Goal: Task Accomplishment & Management: Complete application form

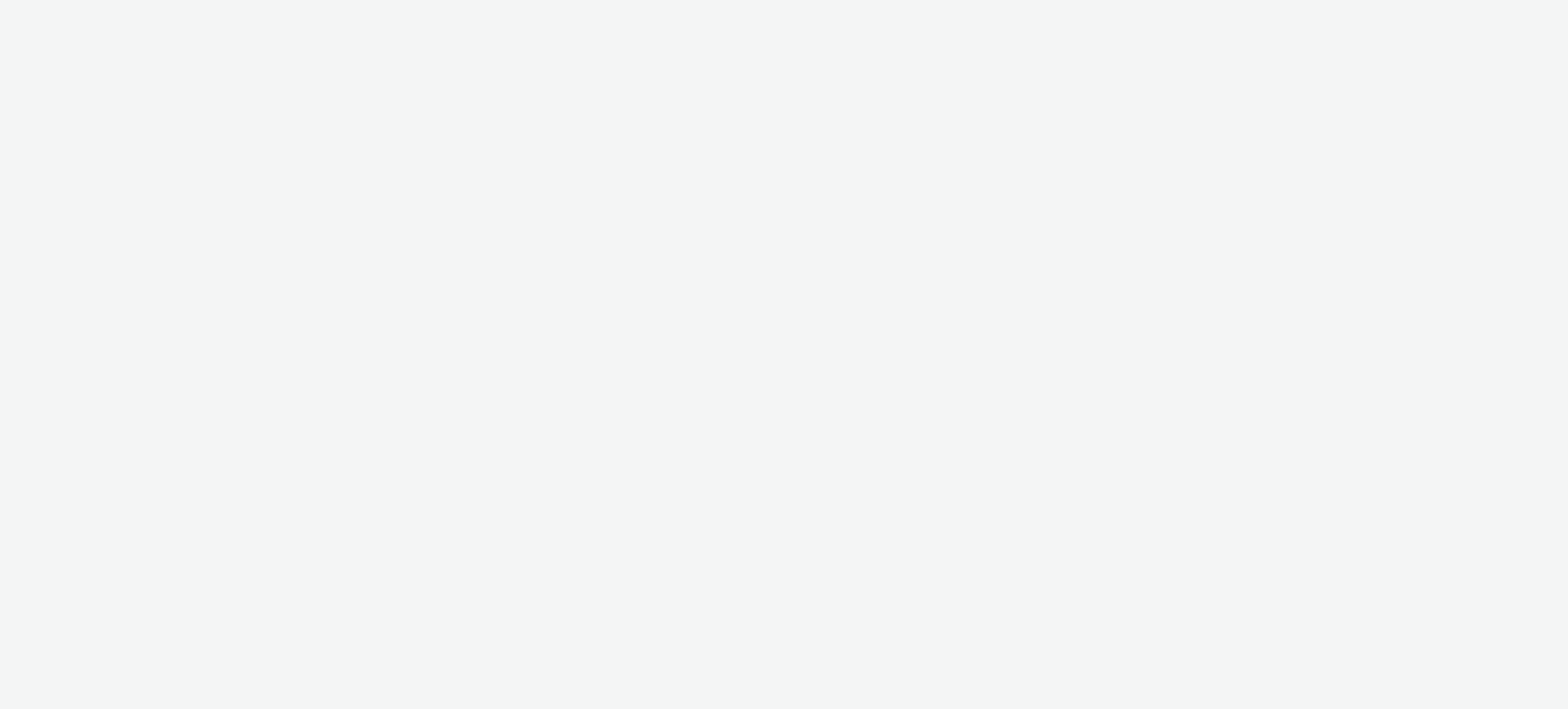
select select "ac009755-aa48-4799-8050-7a339a378eb8"
select select "79162ed7-0017-4339-93b0-3399b708648f"
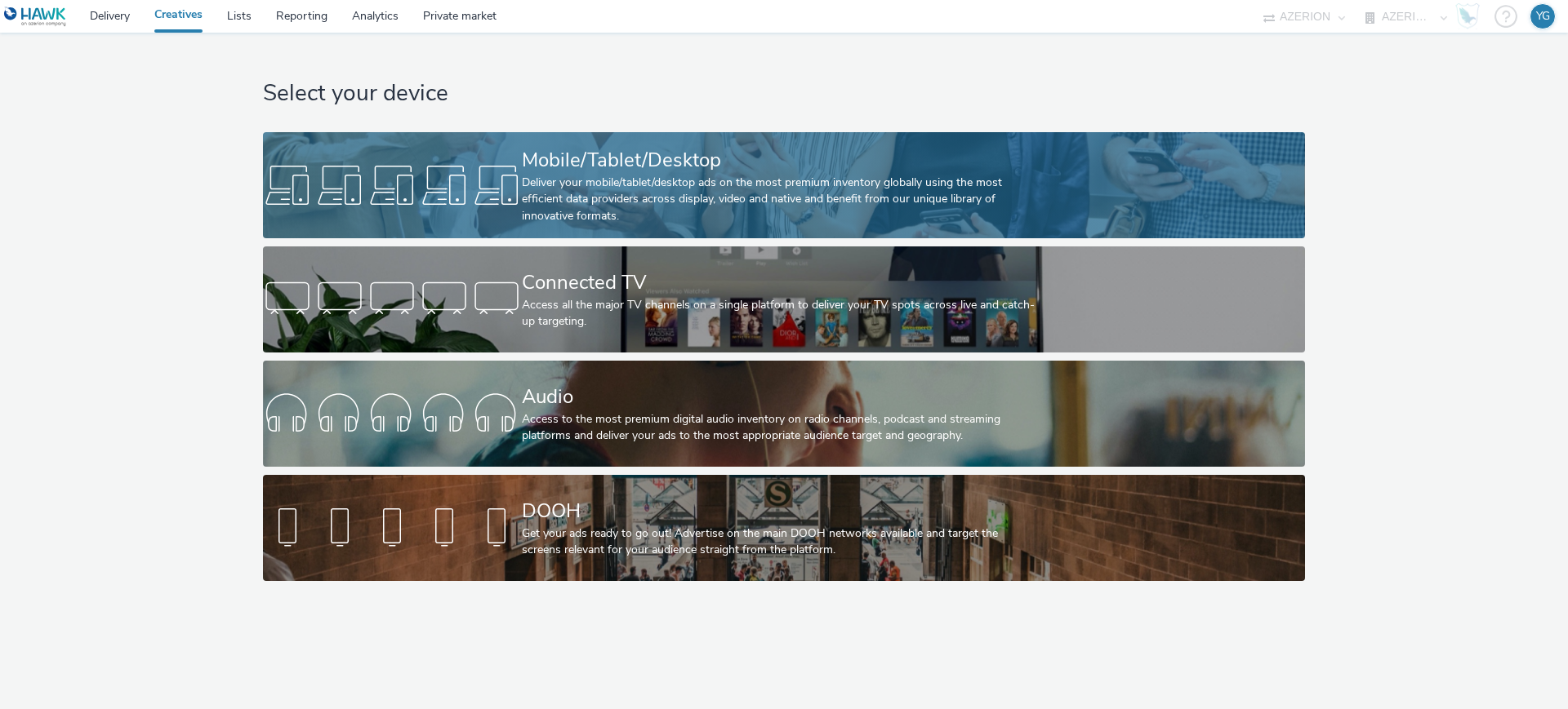
click at [524, 171] on div "Mobile/Tablet/Desktop" at bounding box center [780, 160] width 518 height 28
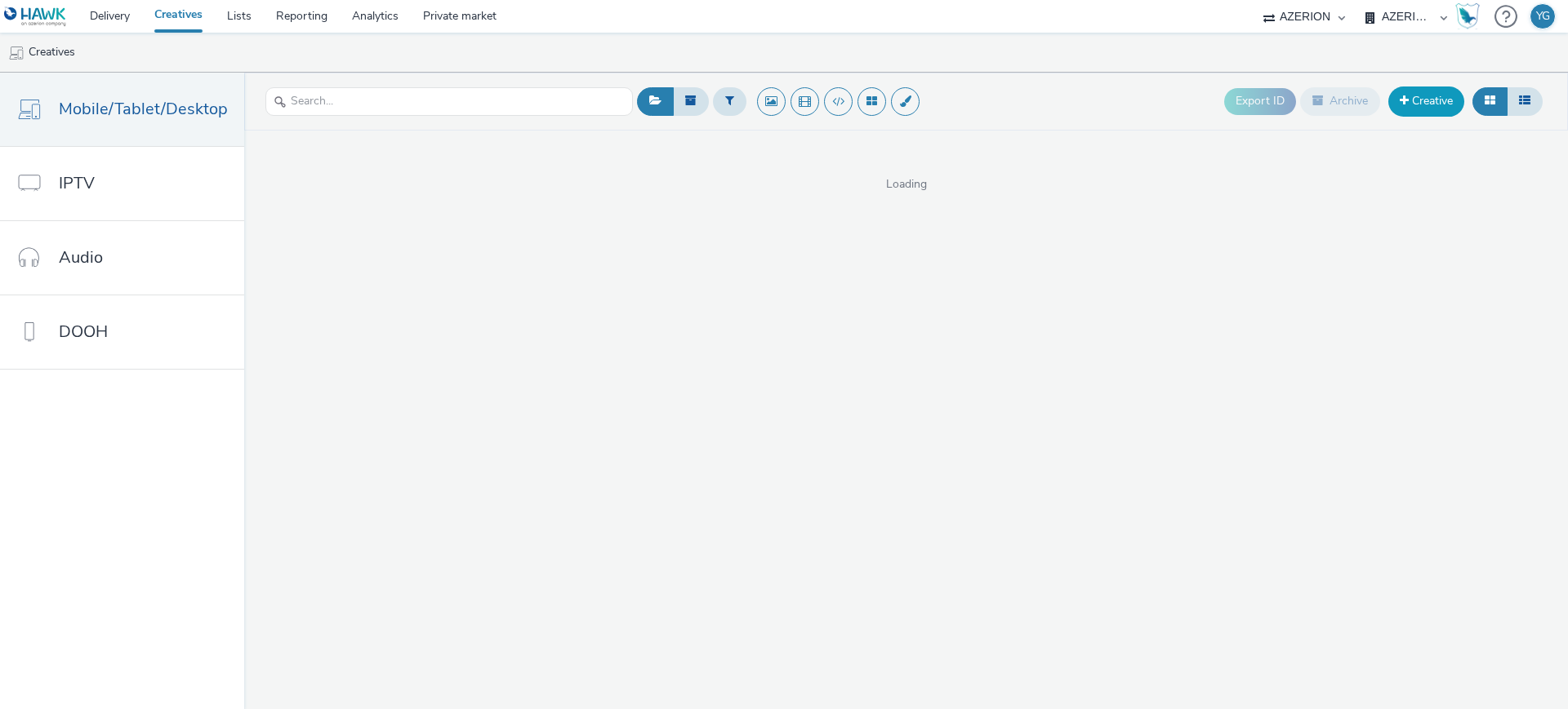
click at [1429, 103] on link "Creative" at bounding box center [1425, 101] width 76 height 29
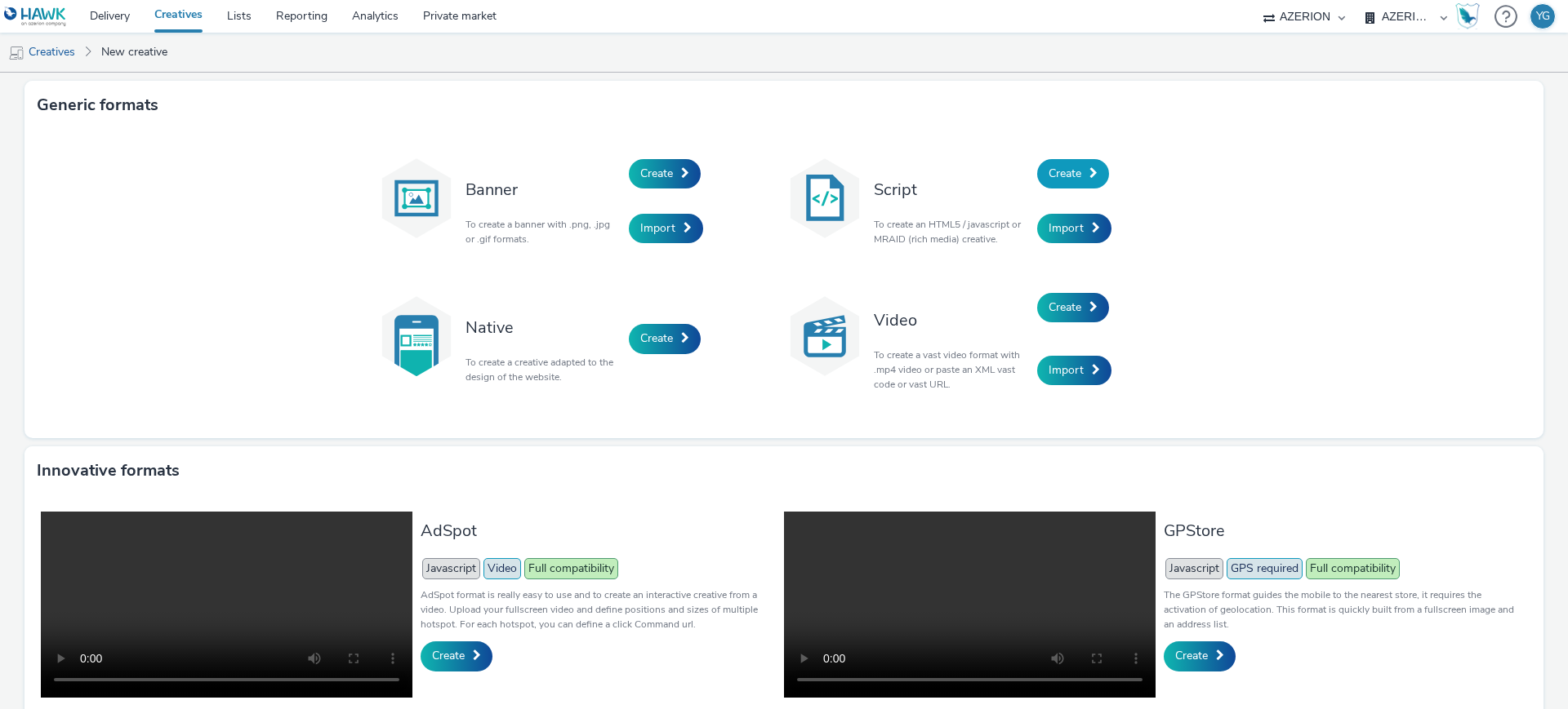
click at [1075, 183] on link "Create" at bounding box center [1073, 174] width 72 height 29
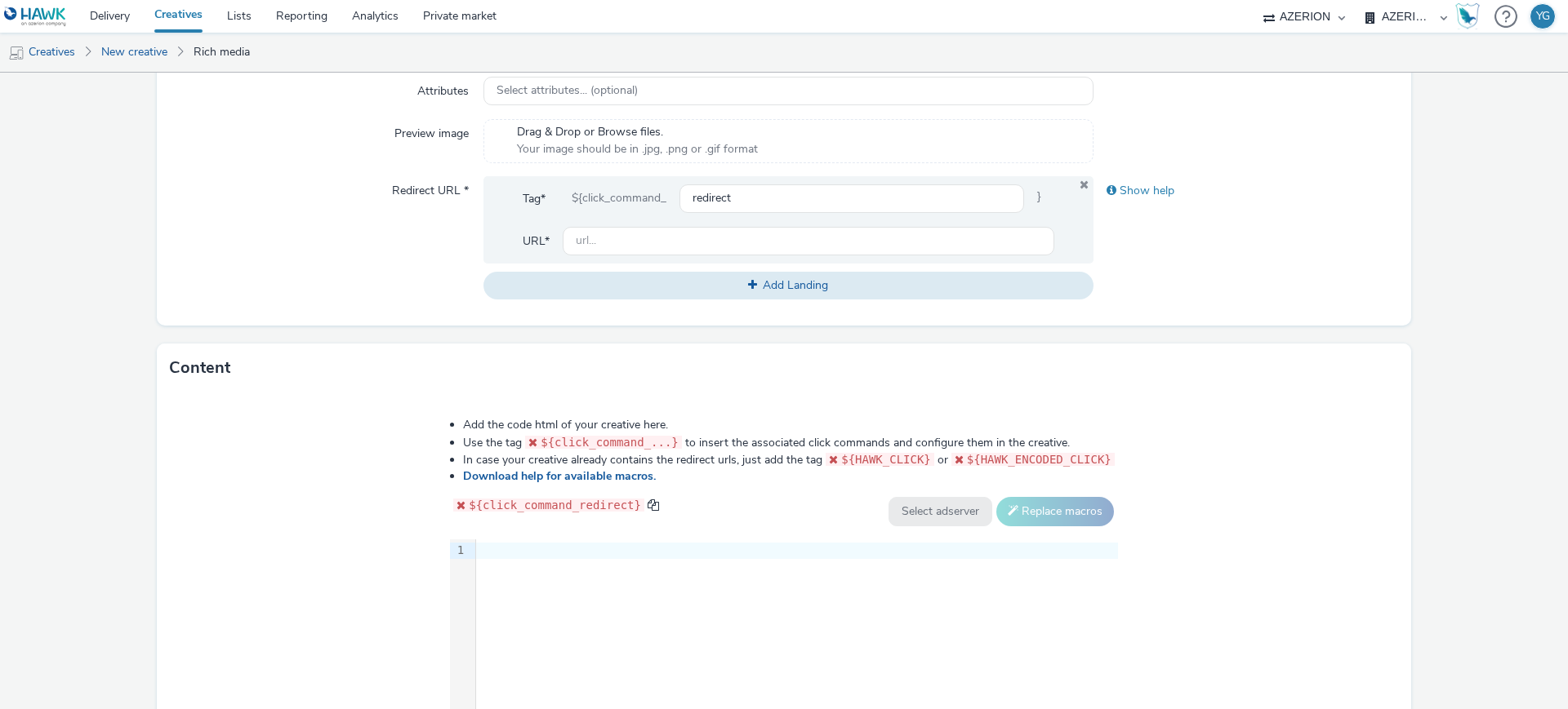
scroll to position [690, 0]
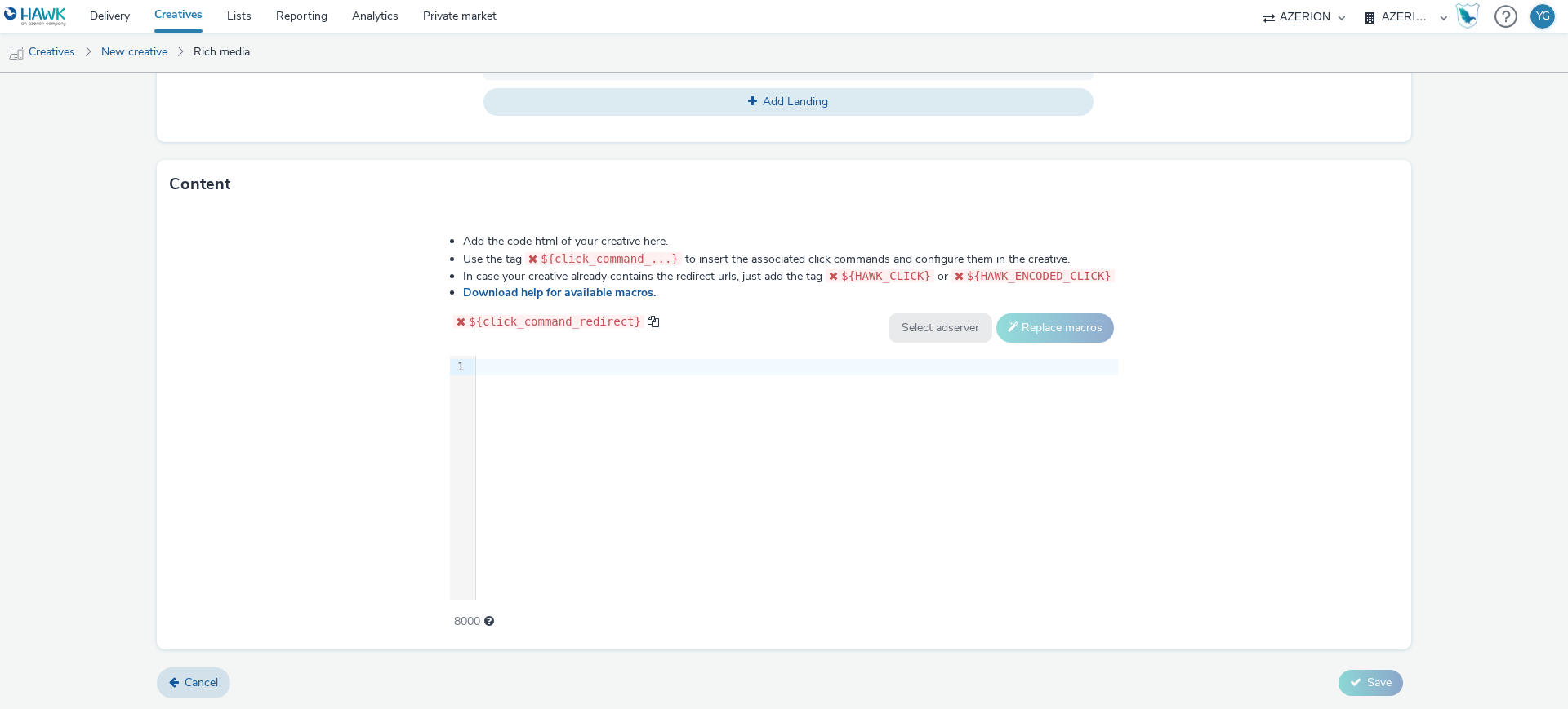
click at [629, 367] on div at bounding box center [797, 367] width 642 height 16
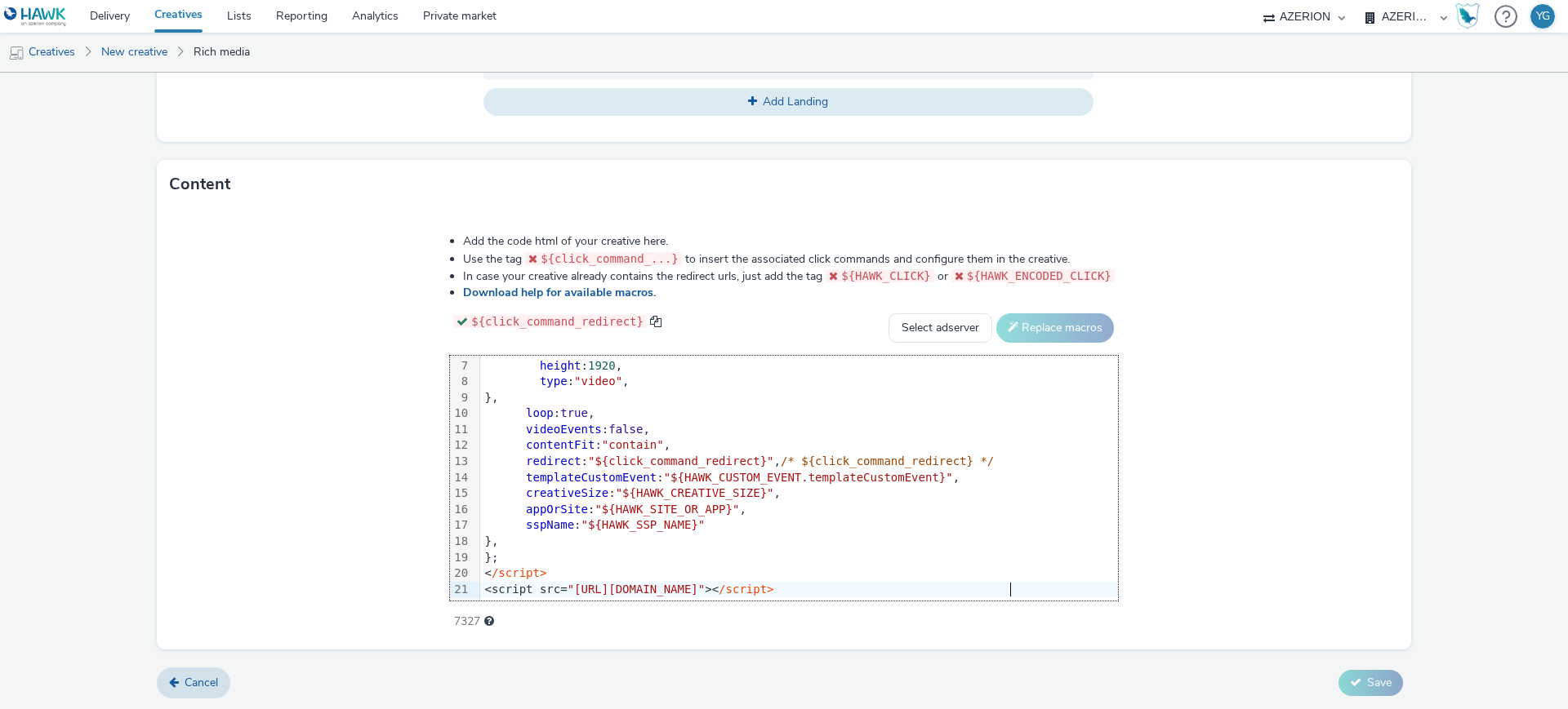
scroll to position [180, 0]
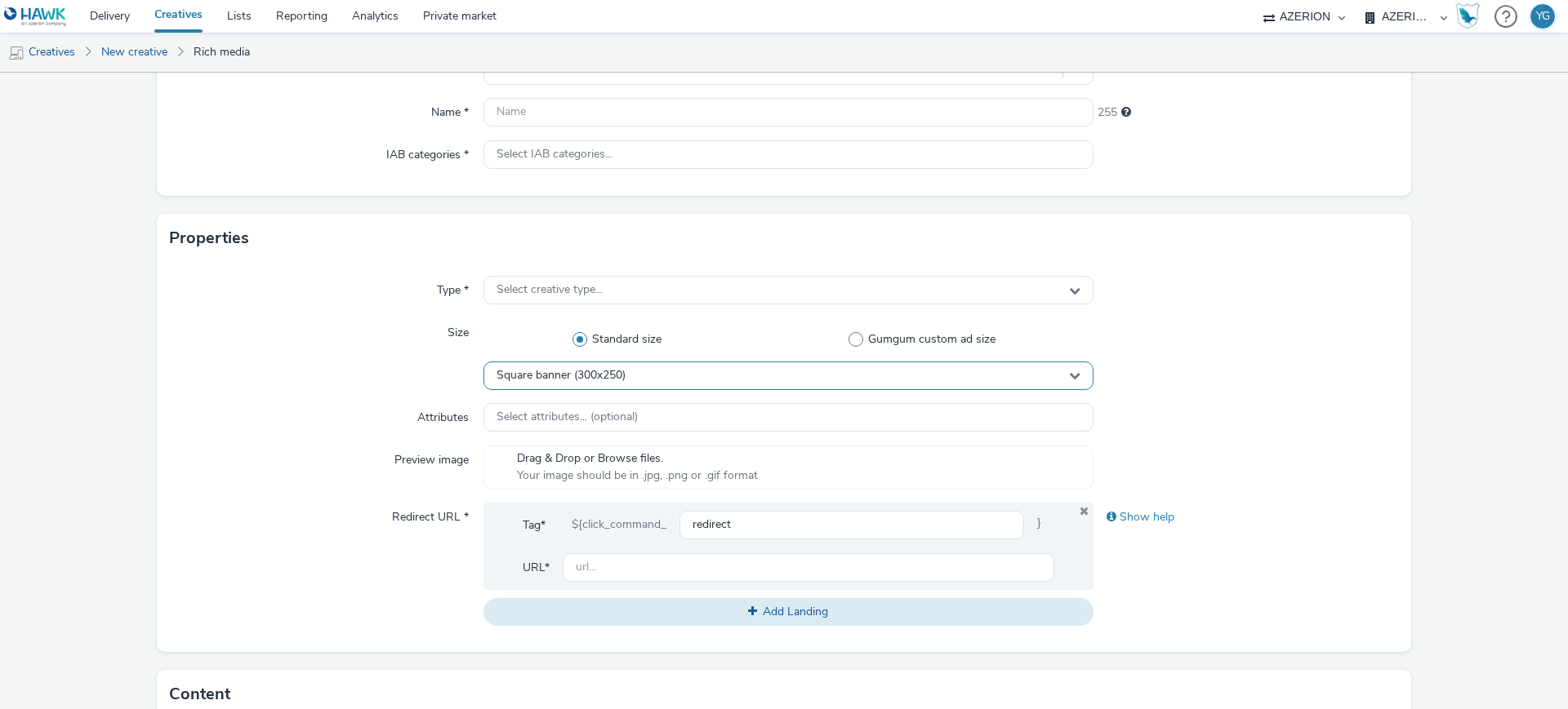
click at [610, 380] on span "Square banner (300x250)" at bounding box center [561, 375] width 129 height 14
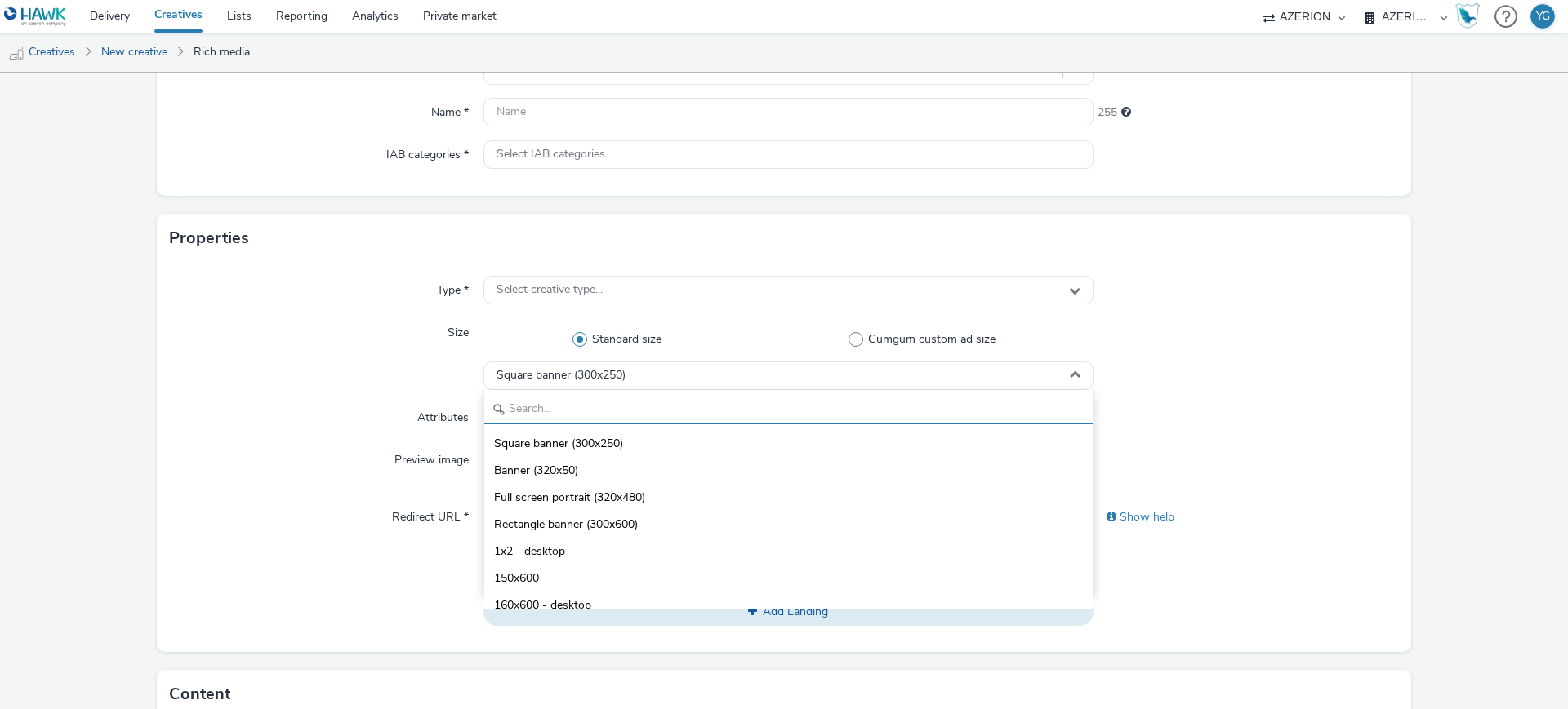
click at [594, 412] on input "text" at bounding box center [788, 410] width 609 height 28
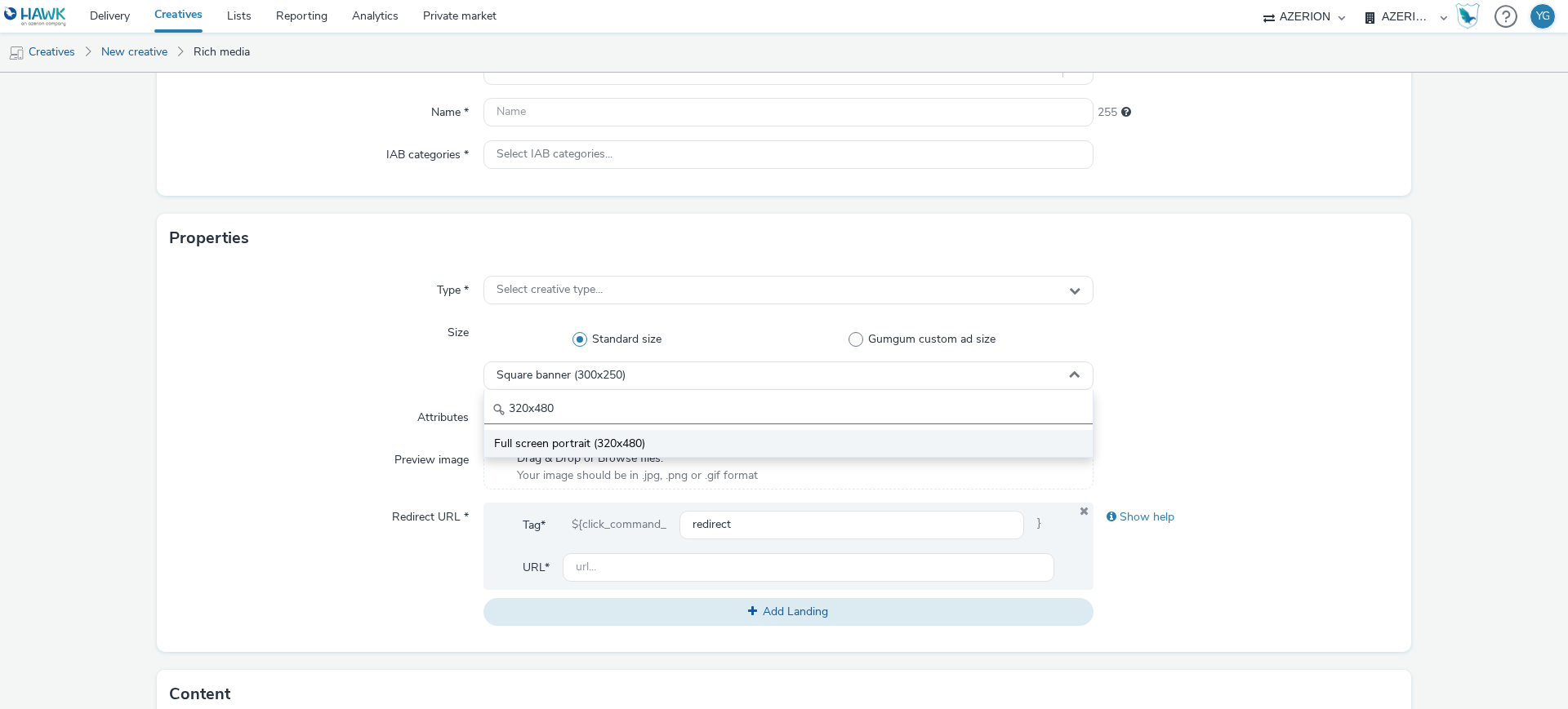
type input "320x480"
click at [587, 446] on span "Full screen portrait (320x480)" at bounding box center [569, 444] width 151 height 16
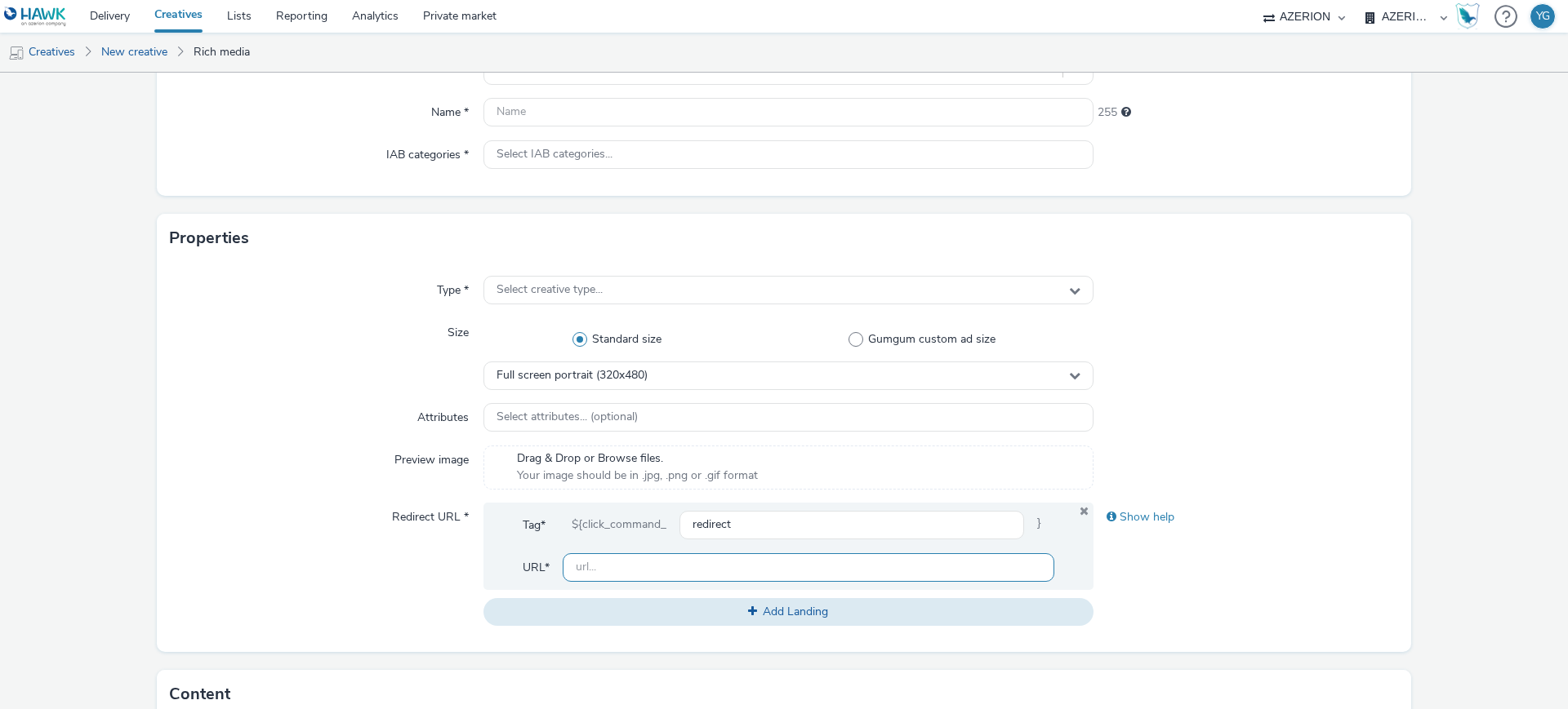
click at [599, 561] on input "text" at bounding box center [808, 567] width 492 height 28
paste input "[URL][PERSON_NAME][DOMAIN_NAME]"
type input "[URL][PERSON_NAME][DOMAIN_NAME]"
click at [560, 148] on span "Select IAB categories..." at bounding box center [555, 154] width 116 height 14
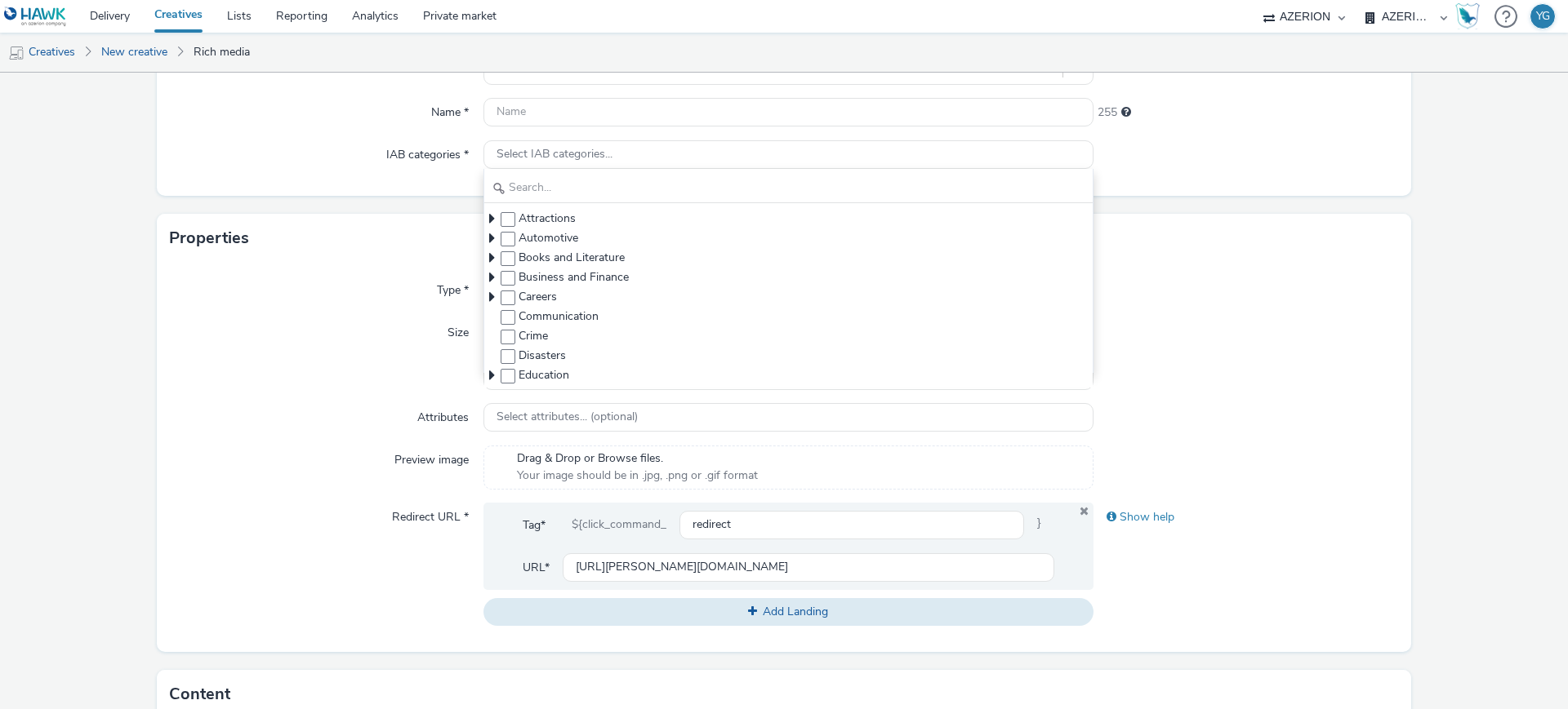
click at [324, 199] on form "New creative General Advertiser * Select advertiser... Name * 255 IAB categorie…" at bounding box center [784, 556] width 1568 height 1328
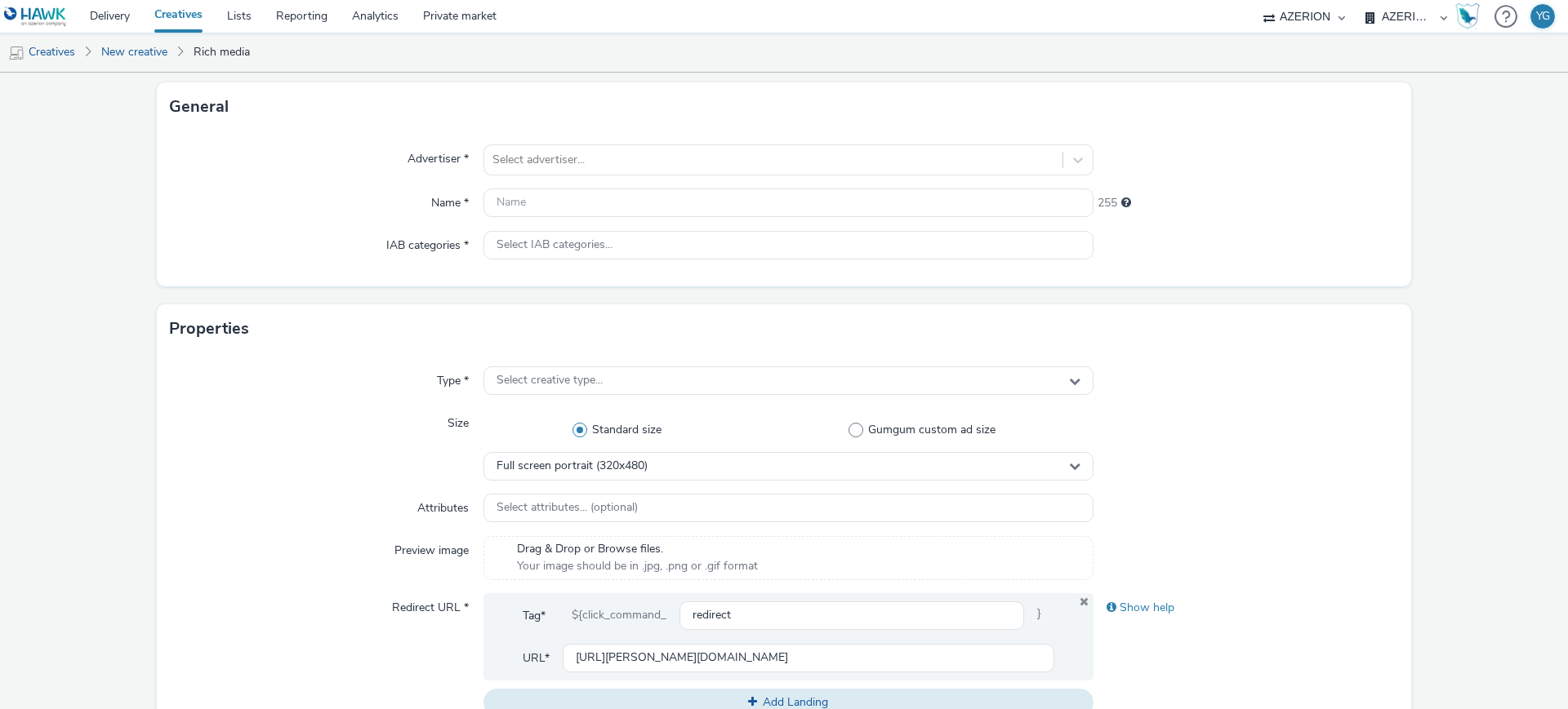
scroll to position [0, 0]
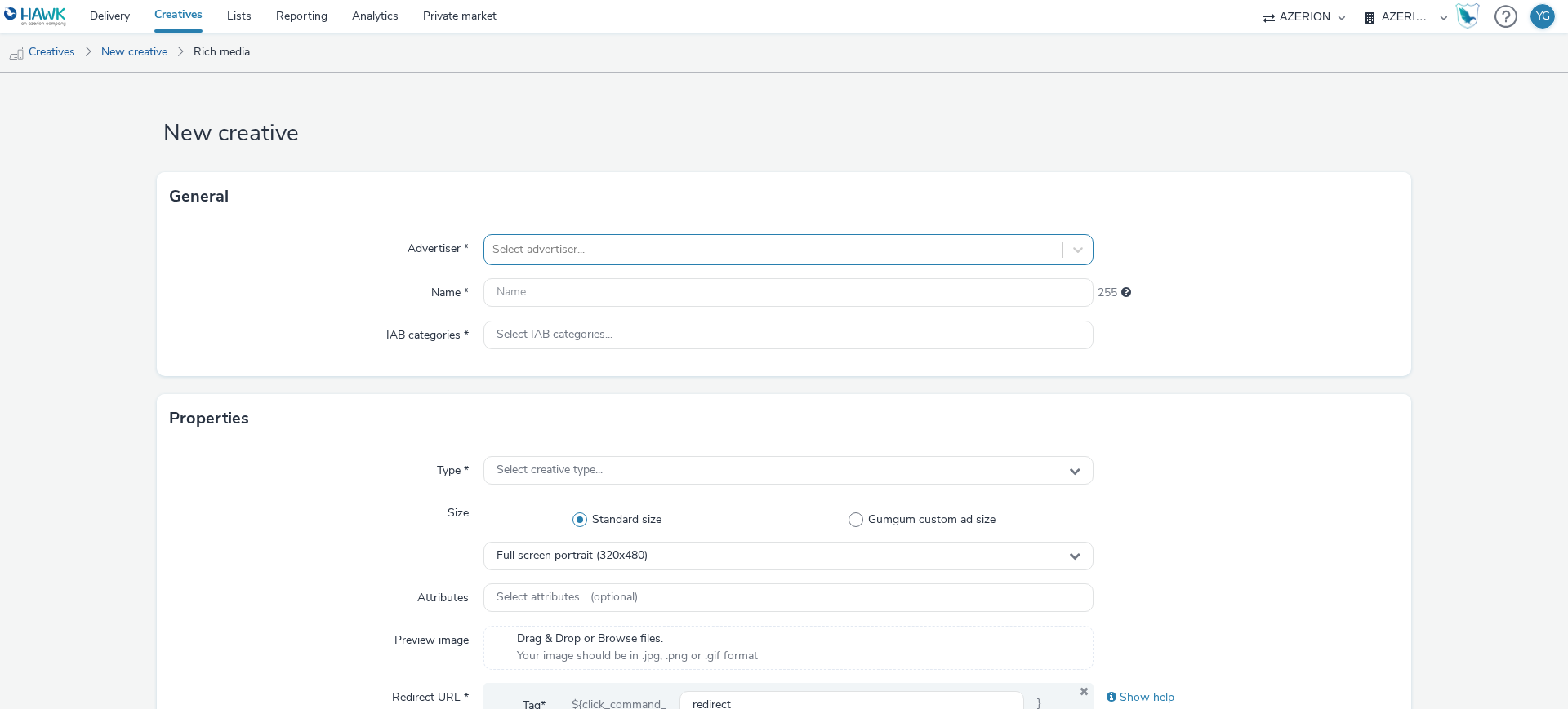
click at [508, 261] on div "Select advertiser..." at bounding box center [772, 249] width 578 height 26
type input "lecl"
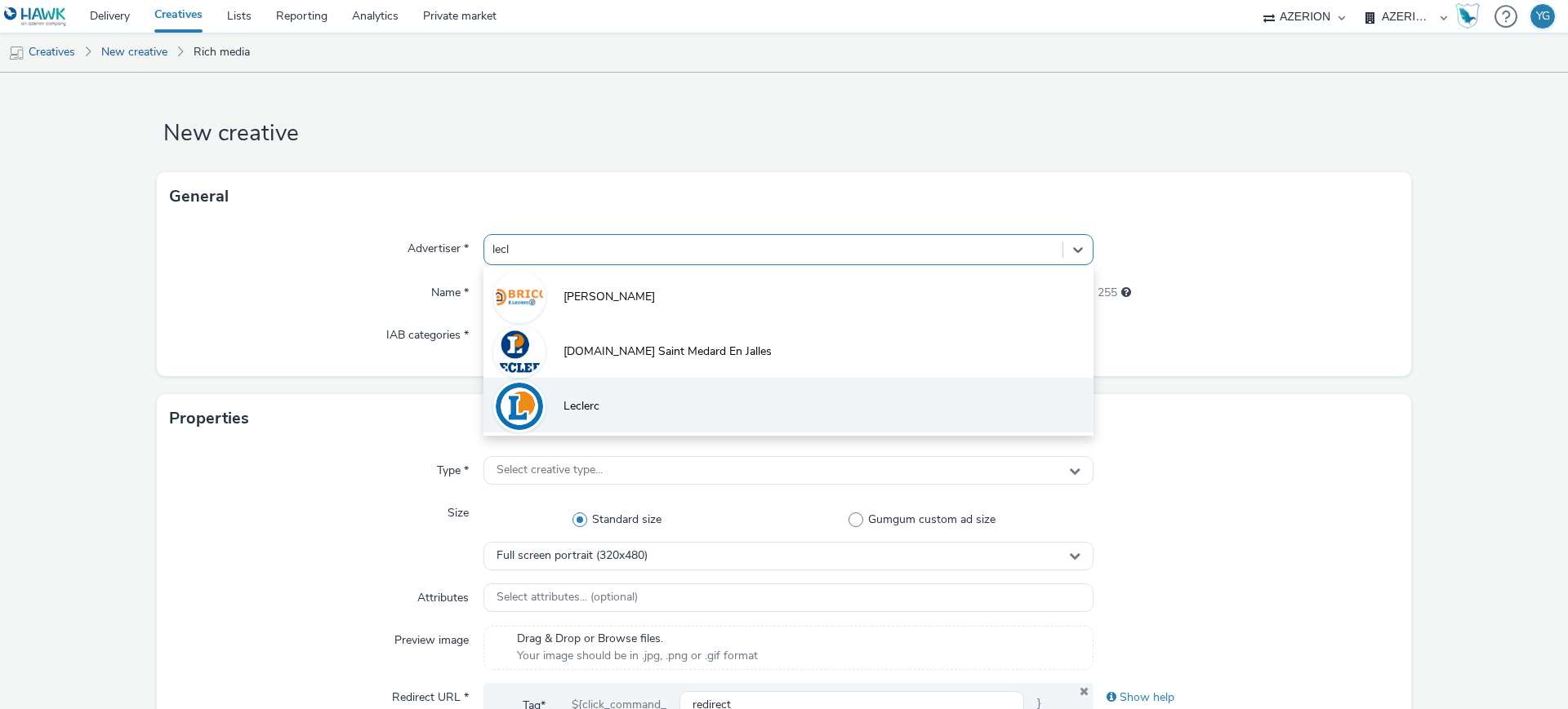
click at [580, 410] on span "Leclerc" at bounding box center [581, 406] width 36 height 16
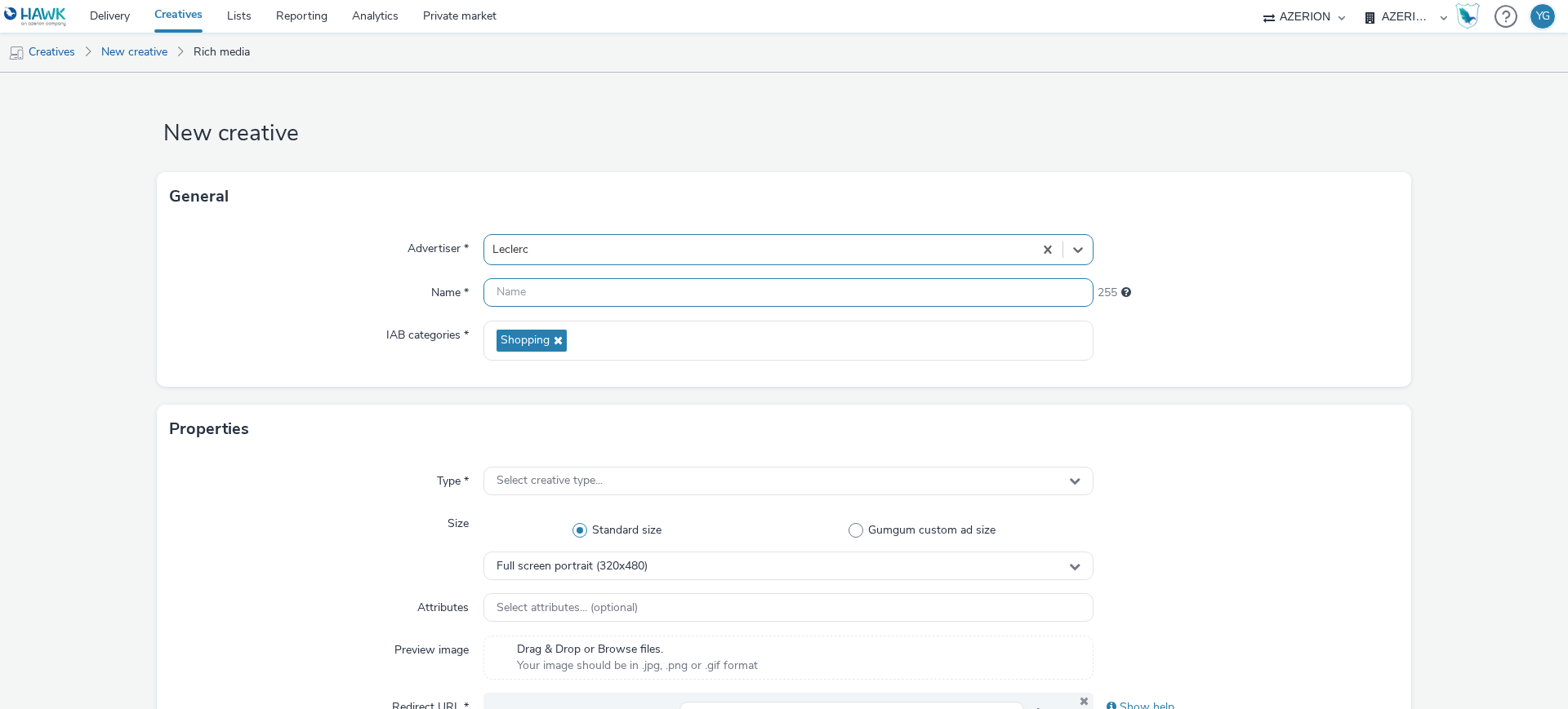
click at [551, 298] on input "text" at bounding box center [788, 292] width 610 height 28
paste input "Leclerc_SCACHAP_MagAutomne"
paste input "Interstitial"
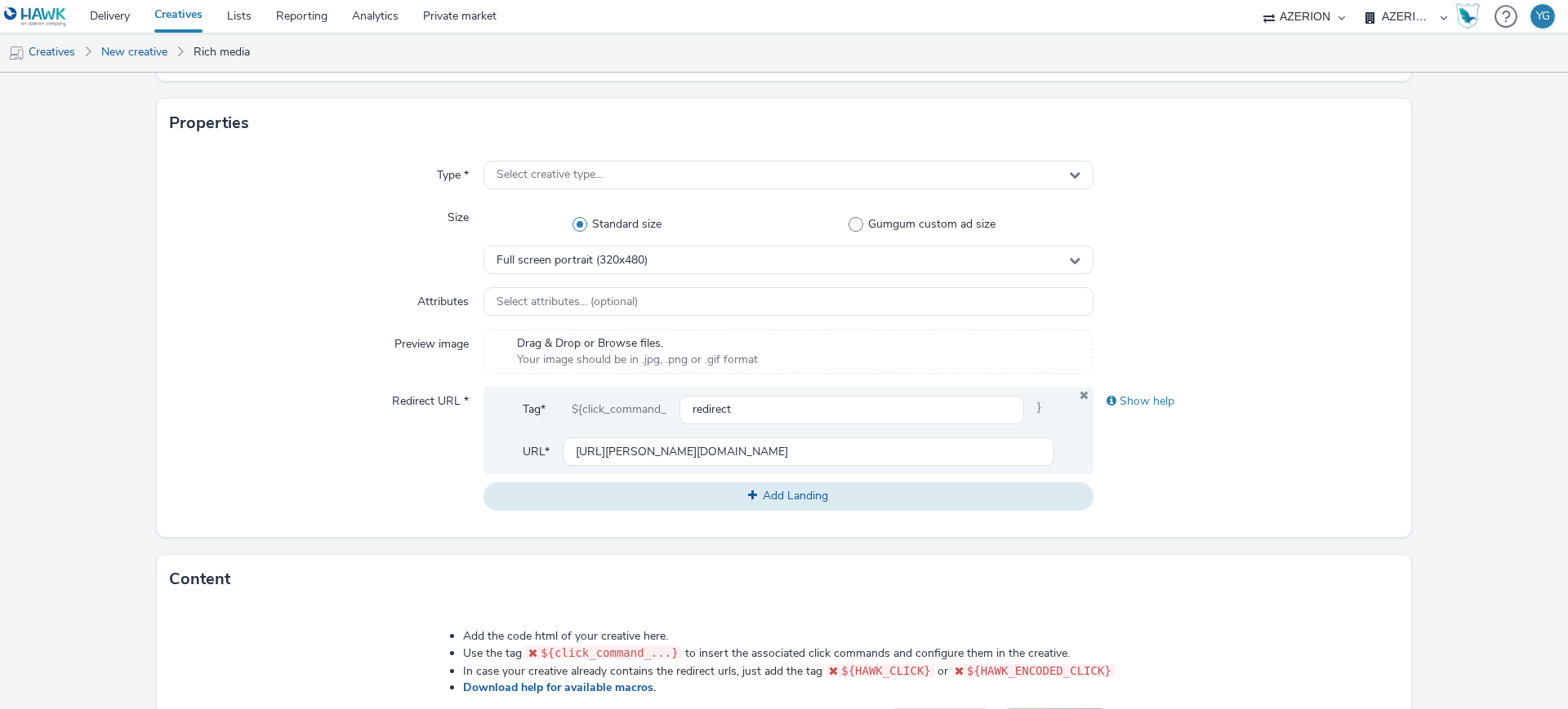
scroll to position [204, 0]
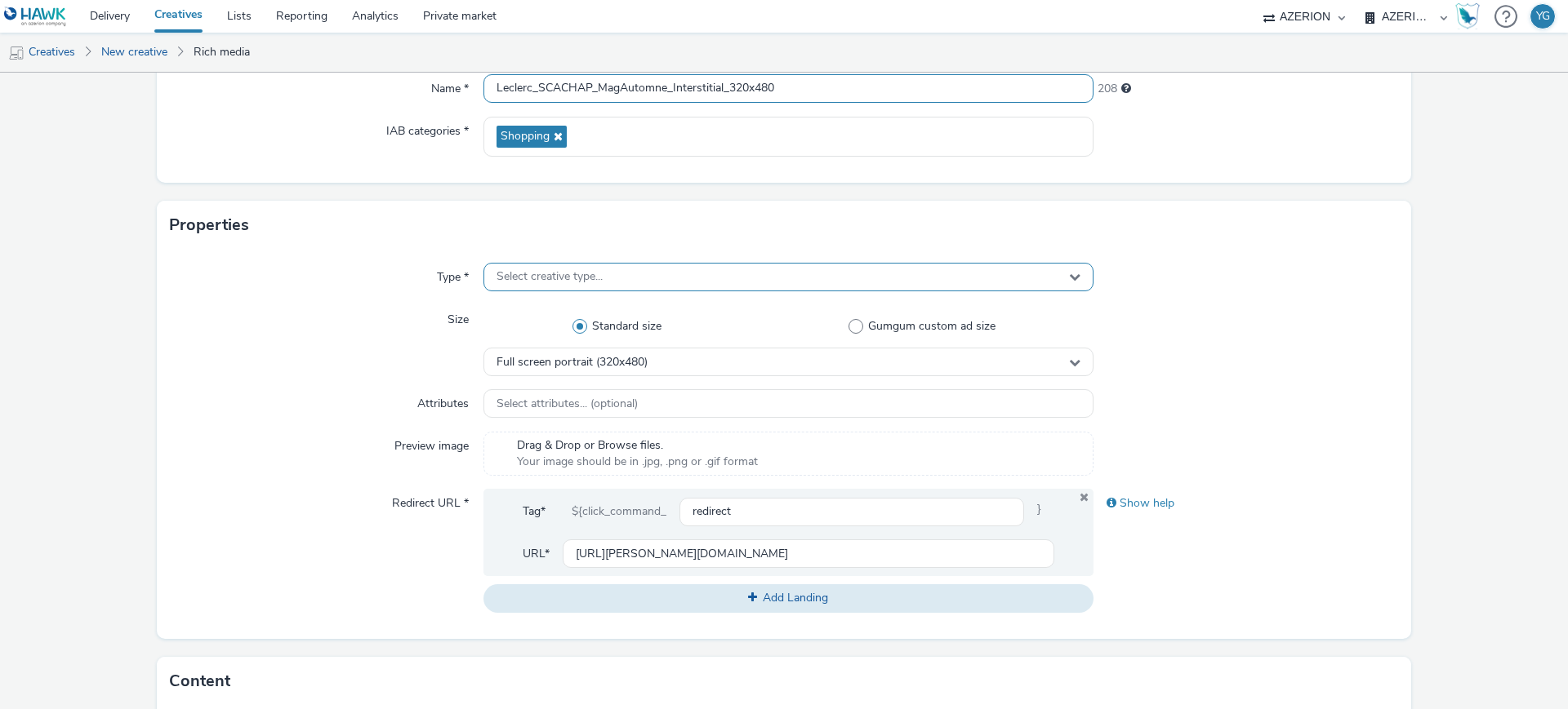
type input "Leclerc_SCACHAP_MagAutomne_Interstitial_320x480"
click at [562, 273] on span "Select creative type..." at bounding box center [550, 277] width 106 height 14
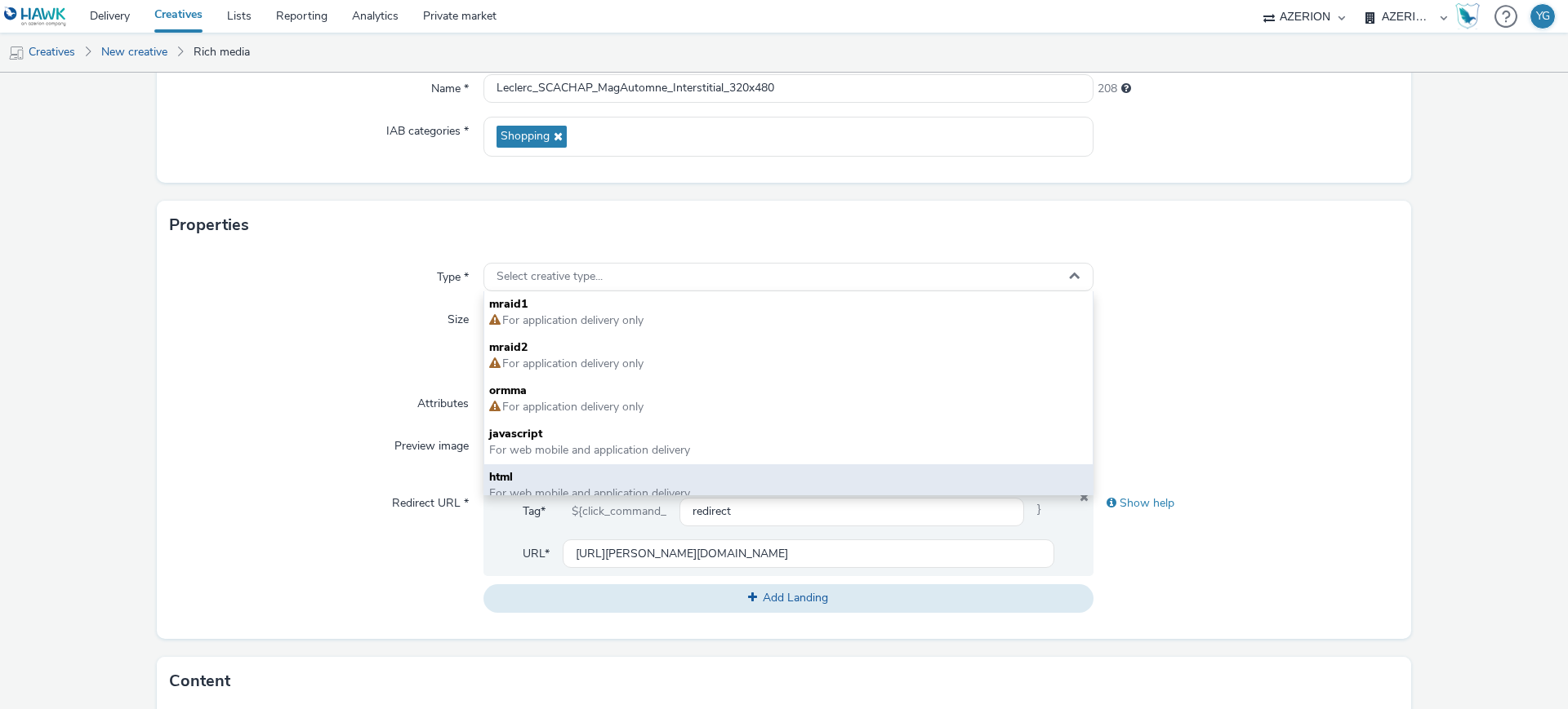
click at [536, 469] on span "html" at bounding box center [788, 477] width 598 height 16
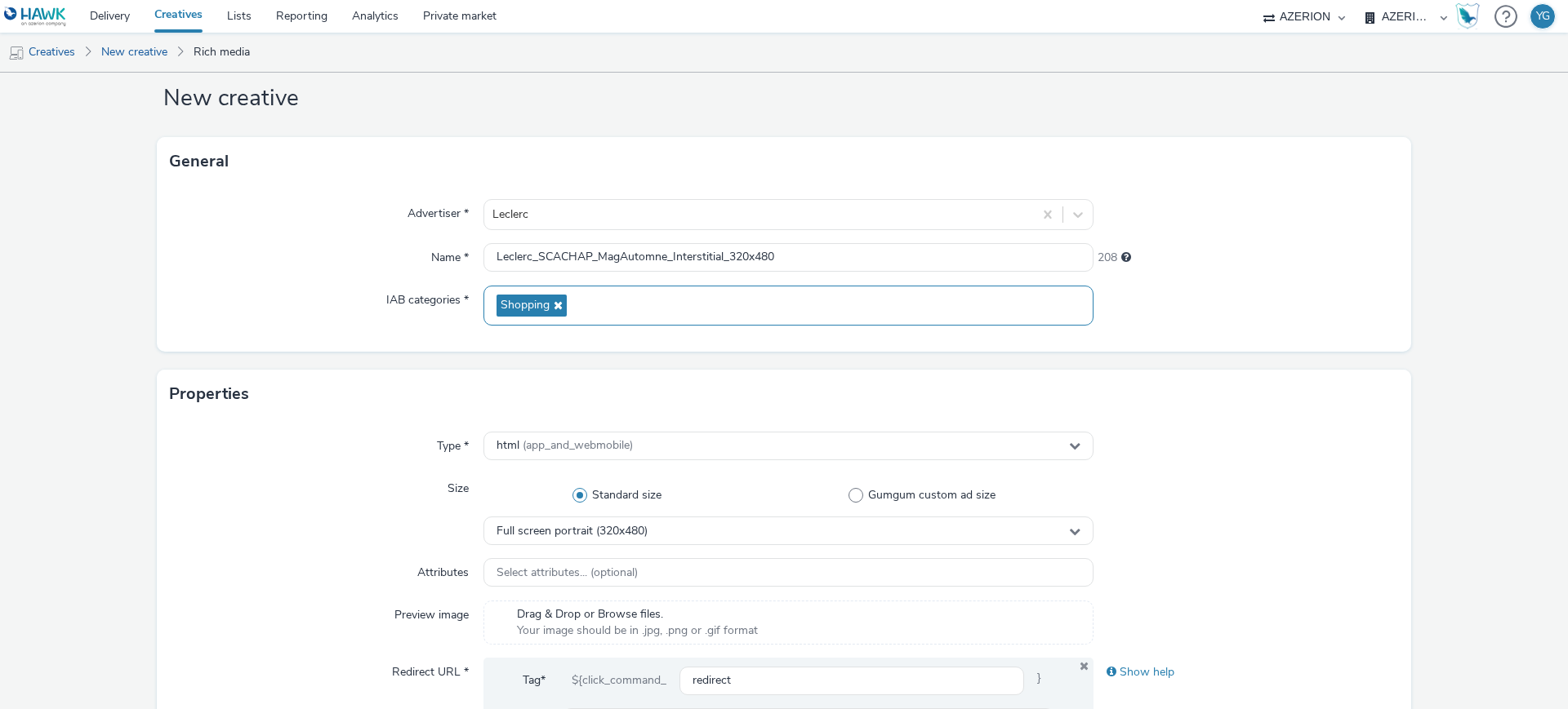
scroll to position [0, 0]
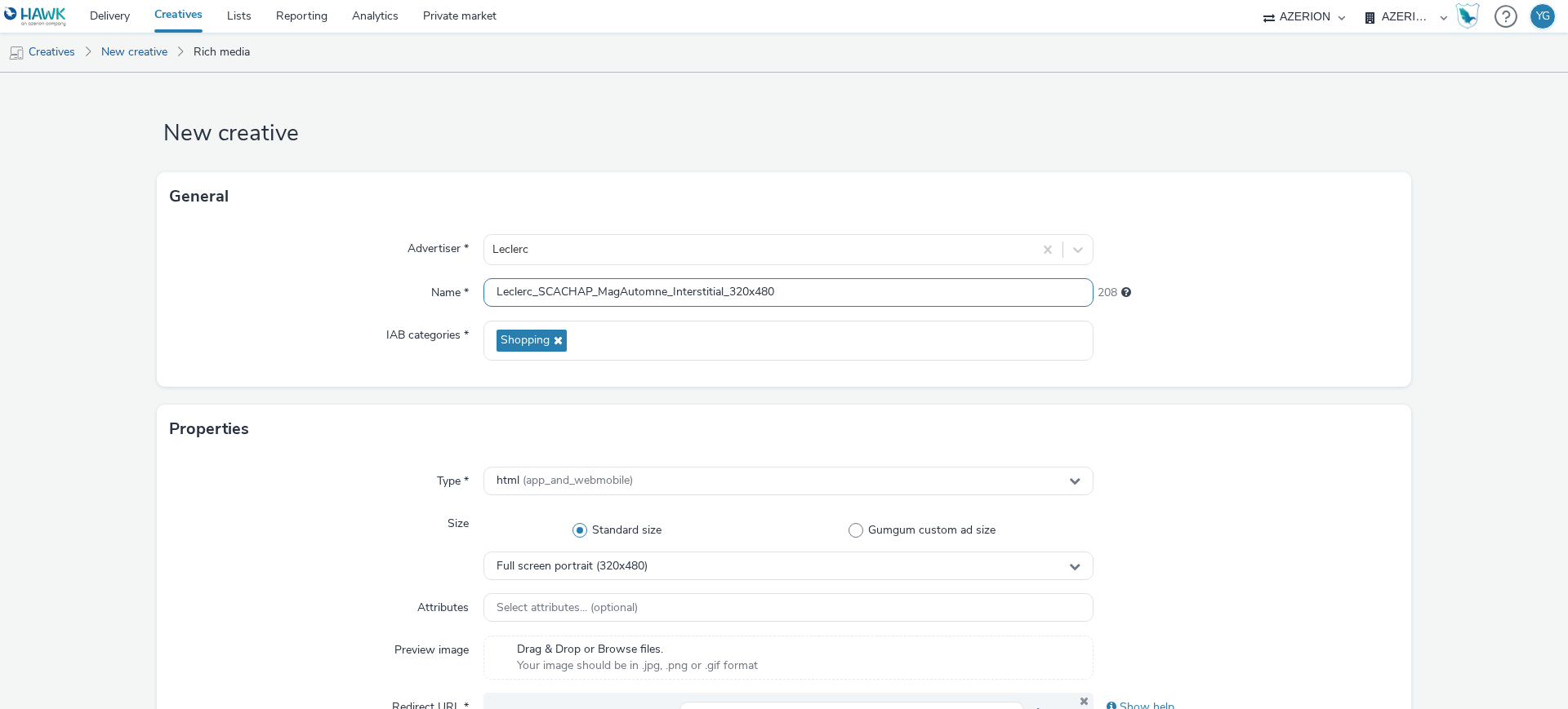
drag, startPoint x: 838, startPoint y: 292, endPoint x: 284, endPoint y: 277, distance: 554.2
click at [284, 278] on div "Name * Leclerc_SCACHAP_MagAutomne_Interstitial_320x480 208" at bounding box center [784, 293] width 1228 height 29
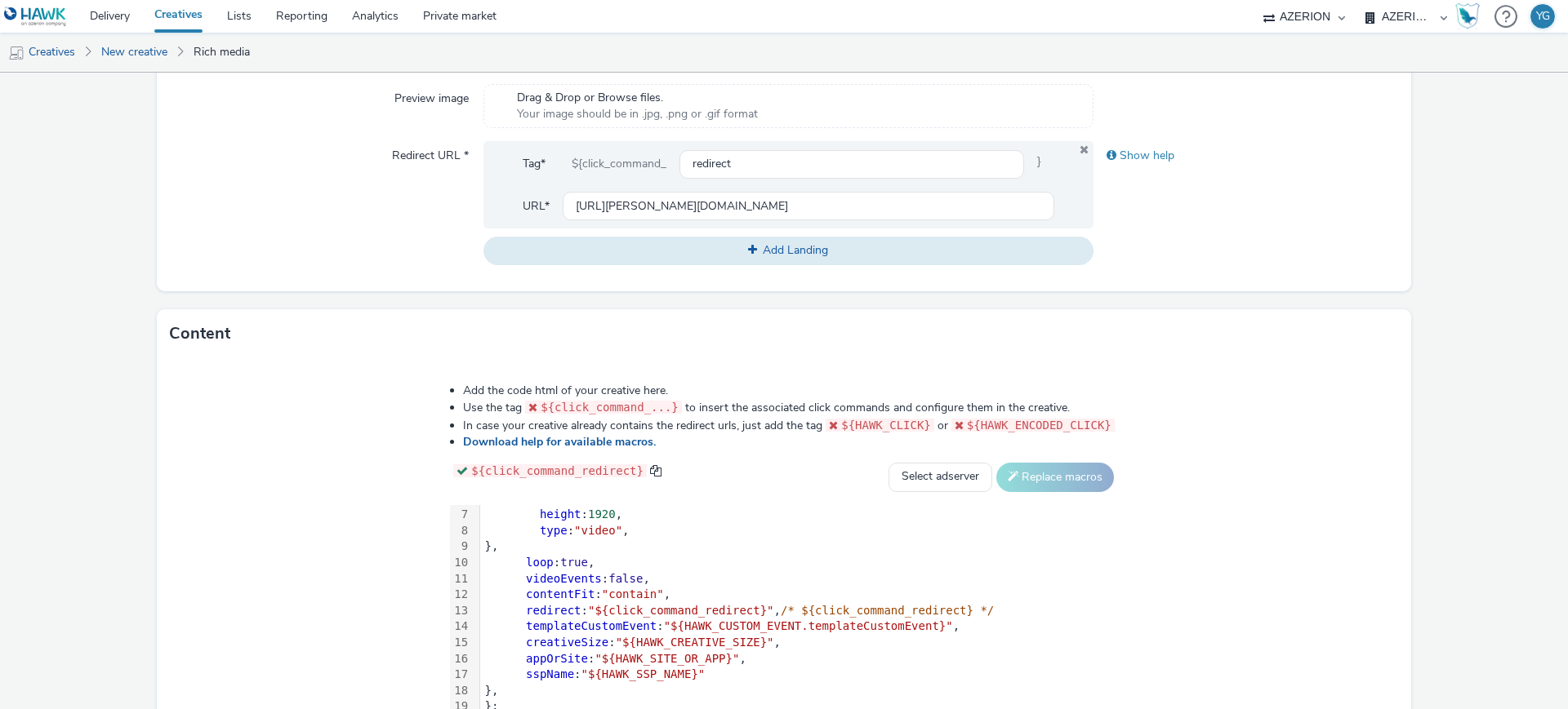
scroll to position [701, 0]
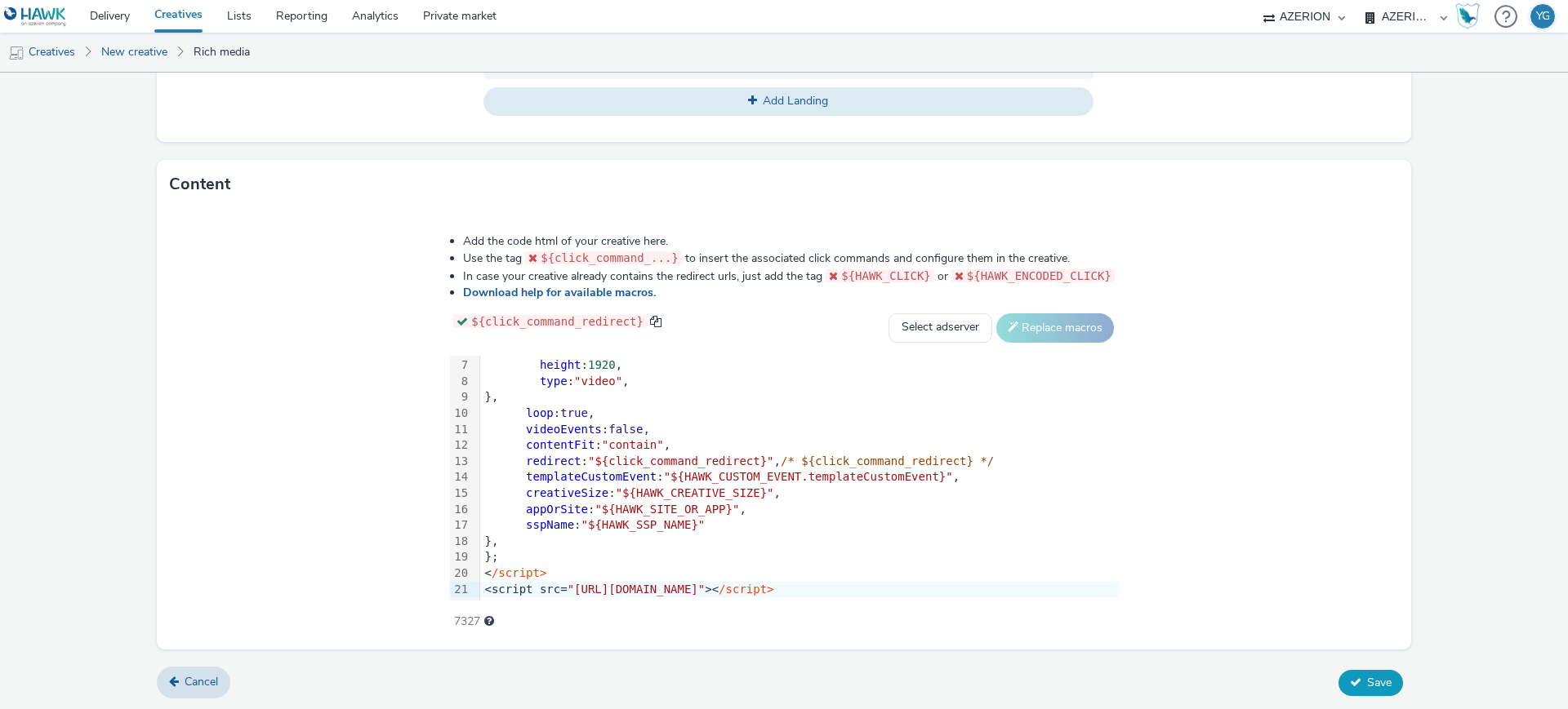
click at [1367, 679] on span "Save" at bounding box center [1379, 683] width 25 height 15
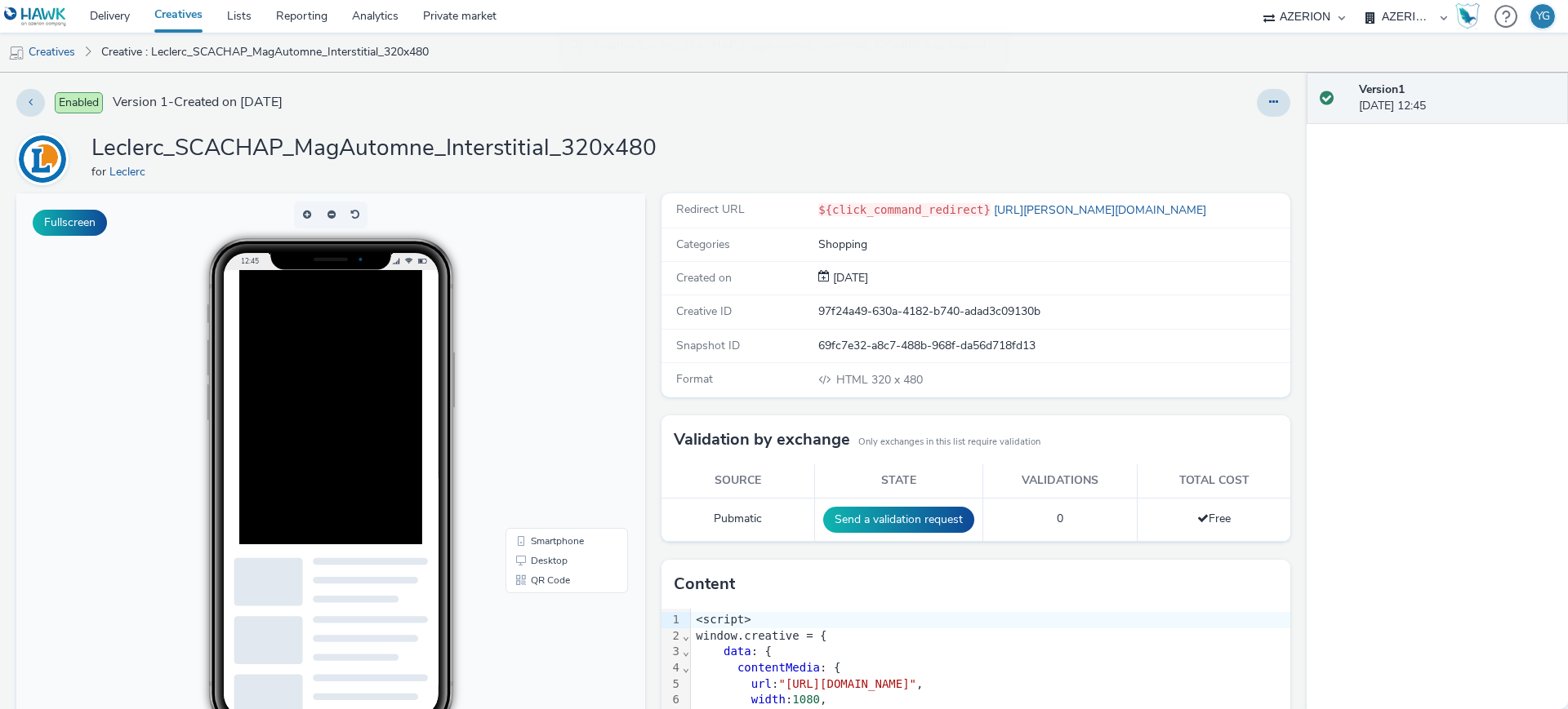
click at [340, 455] on div at bounding box center [370, 466] width 261 height 392
drag, startPoint x: 62, startPoint y: 49, endPoint x: 251, endPoint y: 66, distance: 189.8
click at [61, 49] on link "Creatives" at bounding box center [42, 52] width 84 height 39
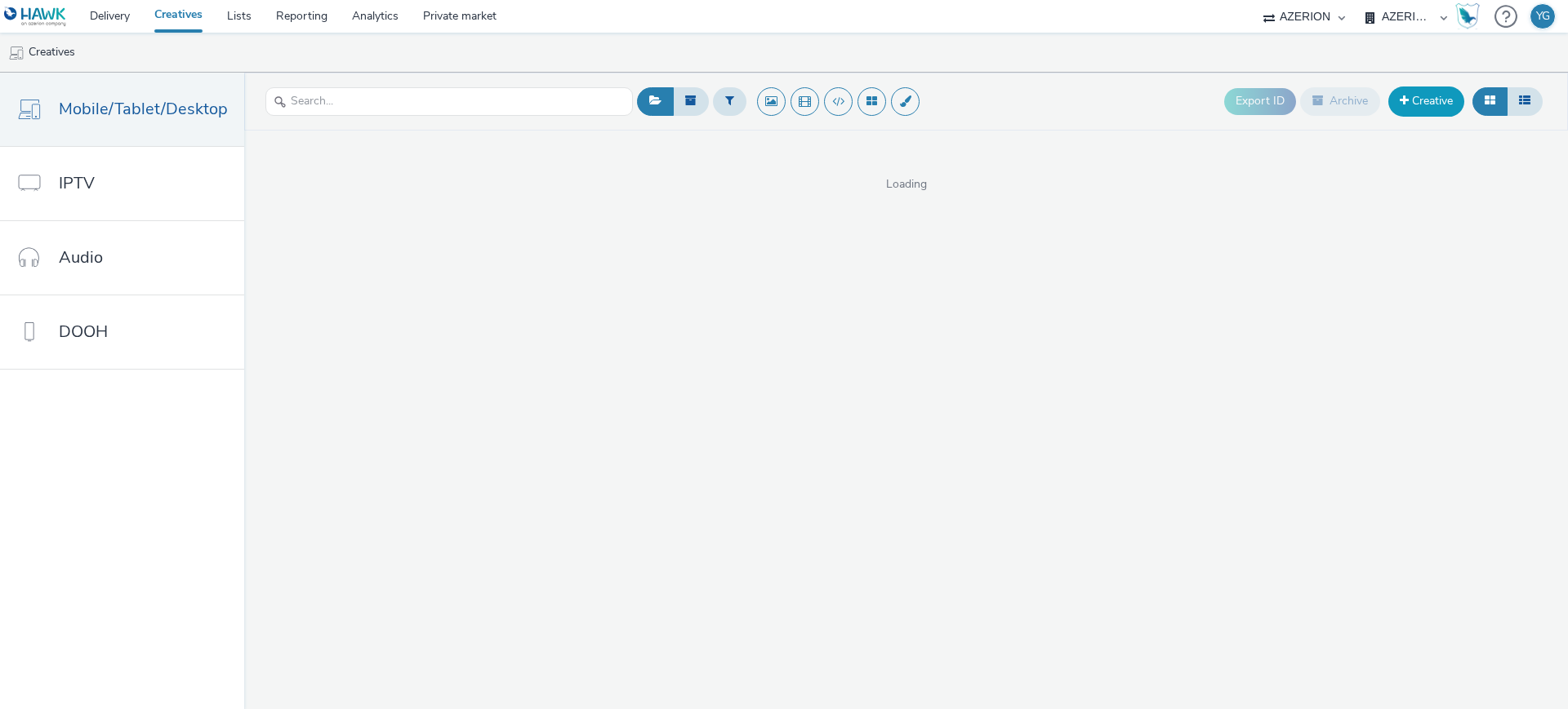
click at [1434, 96] on link "Creative" at bounding box center [1425, 101] width 76 height 29
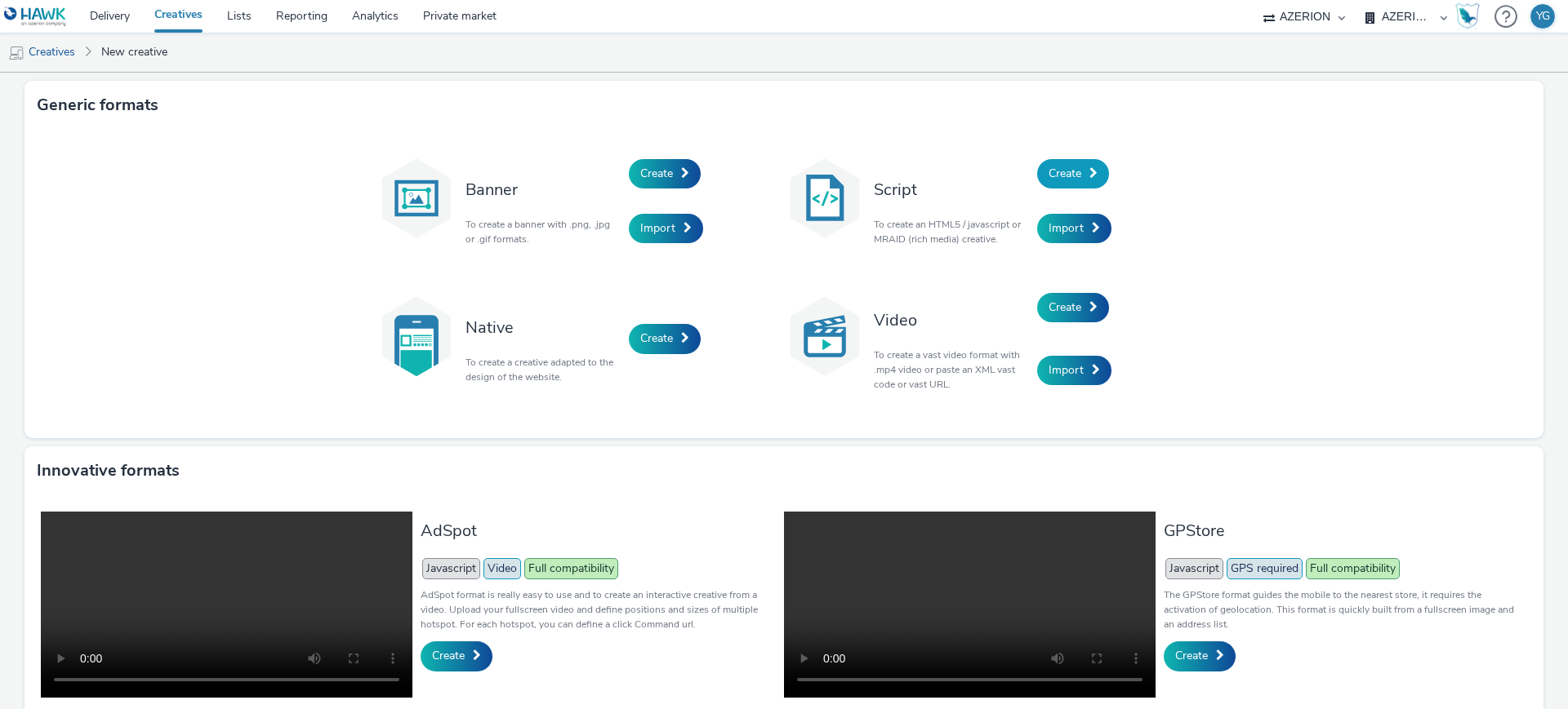
click at [1076, 172] on link "Create" at bounding box center [1073, 174] width 72 height 29
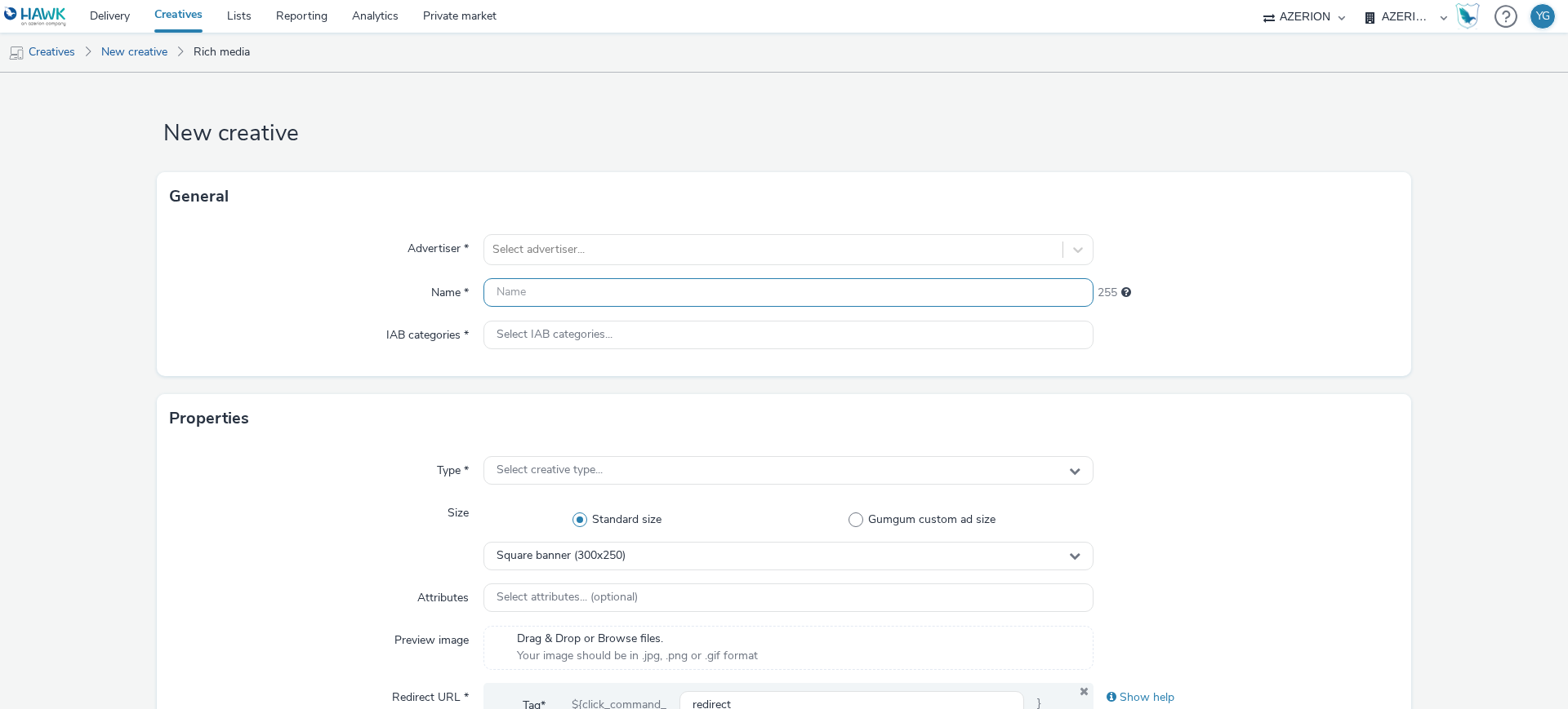
click at [514, 289] on input "text" at bounding box center [788, 292] width 610 height 28
paste input "Leclerc_SCACHAP_MagAutomne_Interstitial_320x480"
type input "Leclerc_SCACHAP_MagAutomne_Interstitial_320x480"
click at [533, 243] on div at bounding box center [773, 249] width 562 height 20
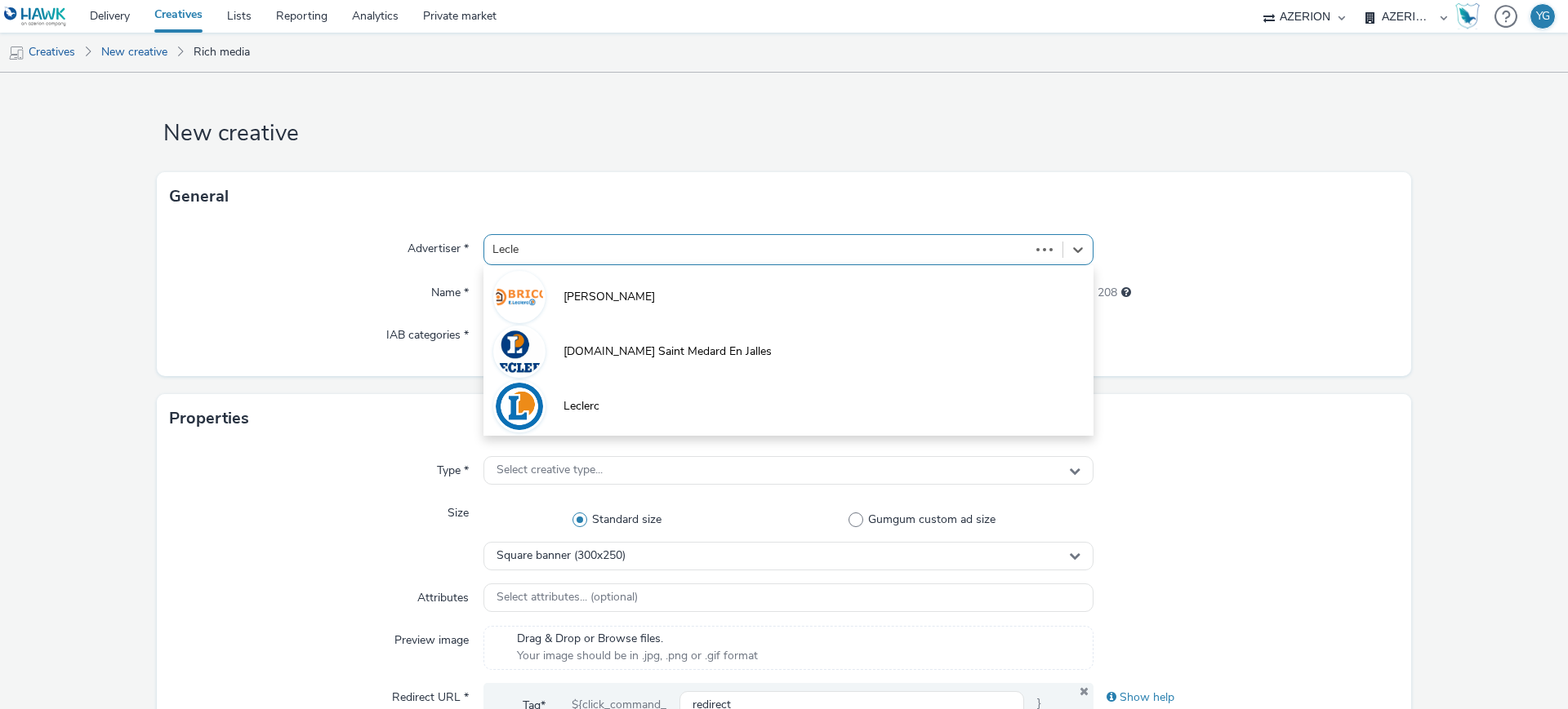
type input "Lecler"
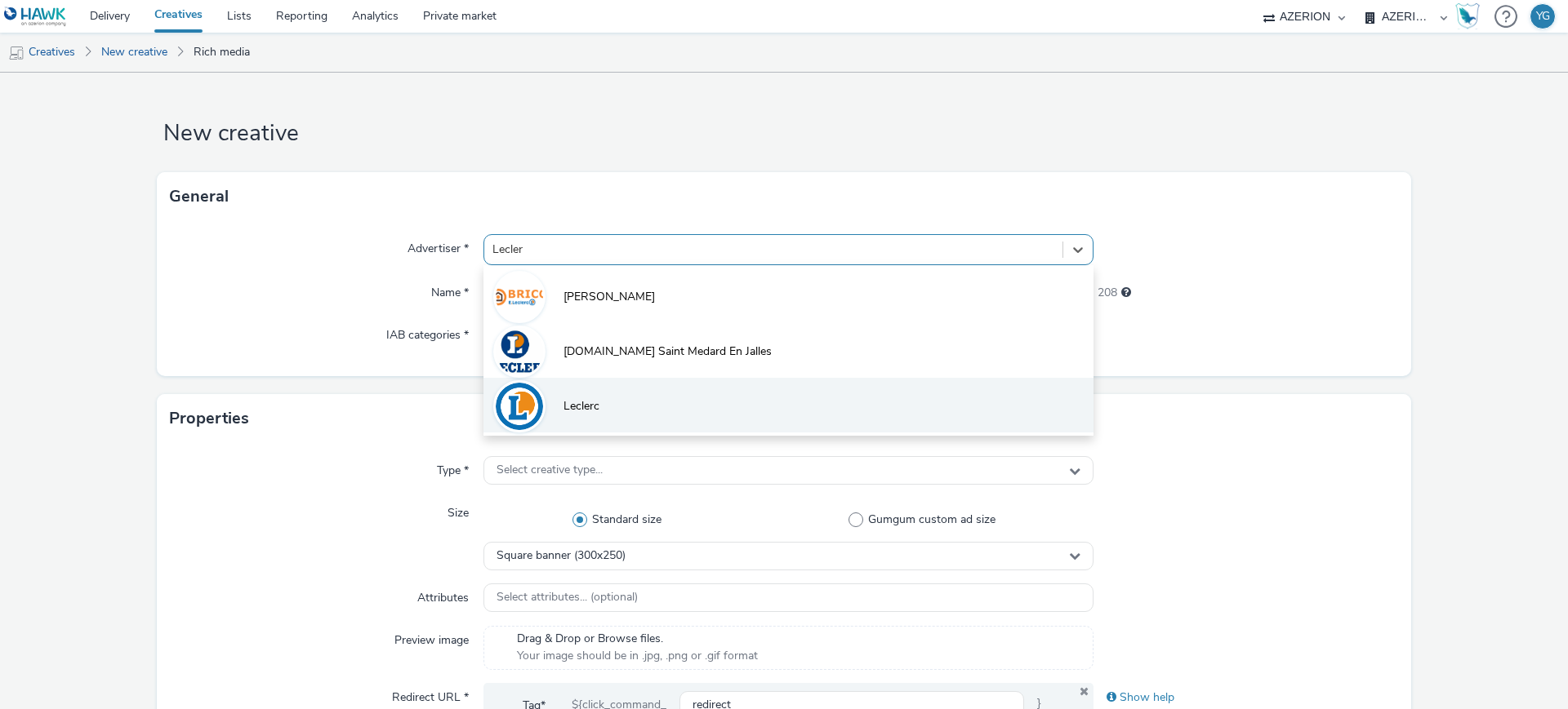
click at [591, 396] on li "Leclerc" at bounding box center [788, 405] width 610 height 55
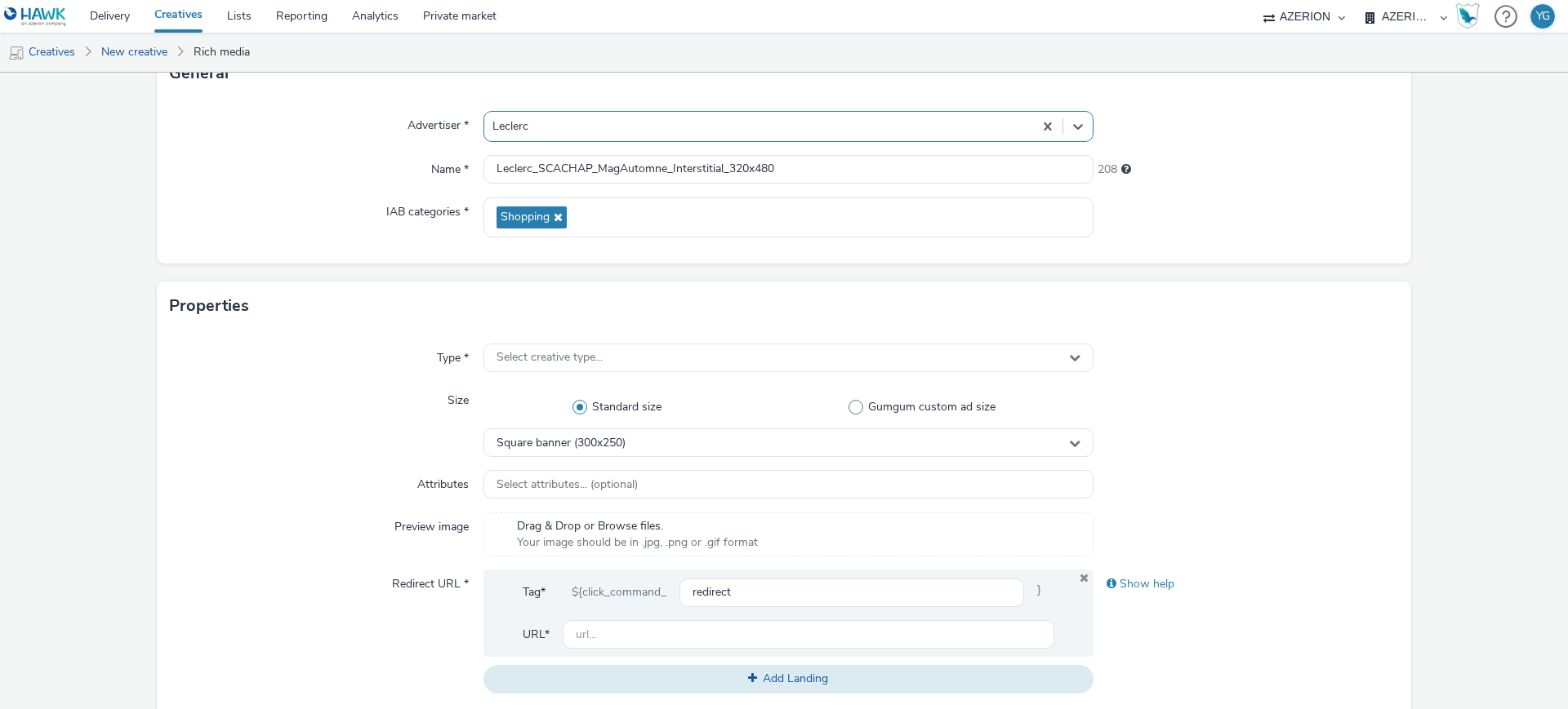
scroll to position [408, 0]
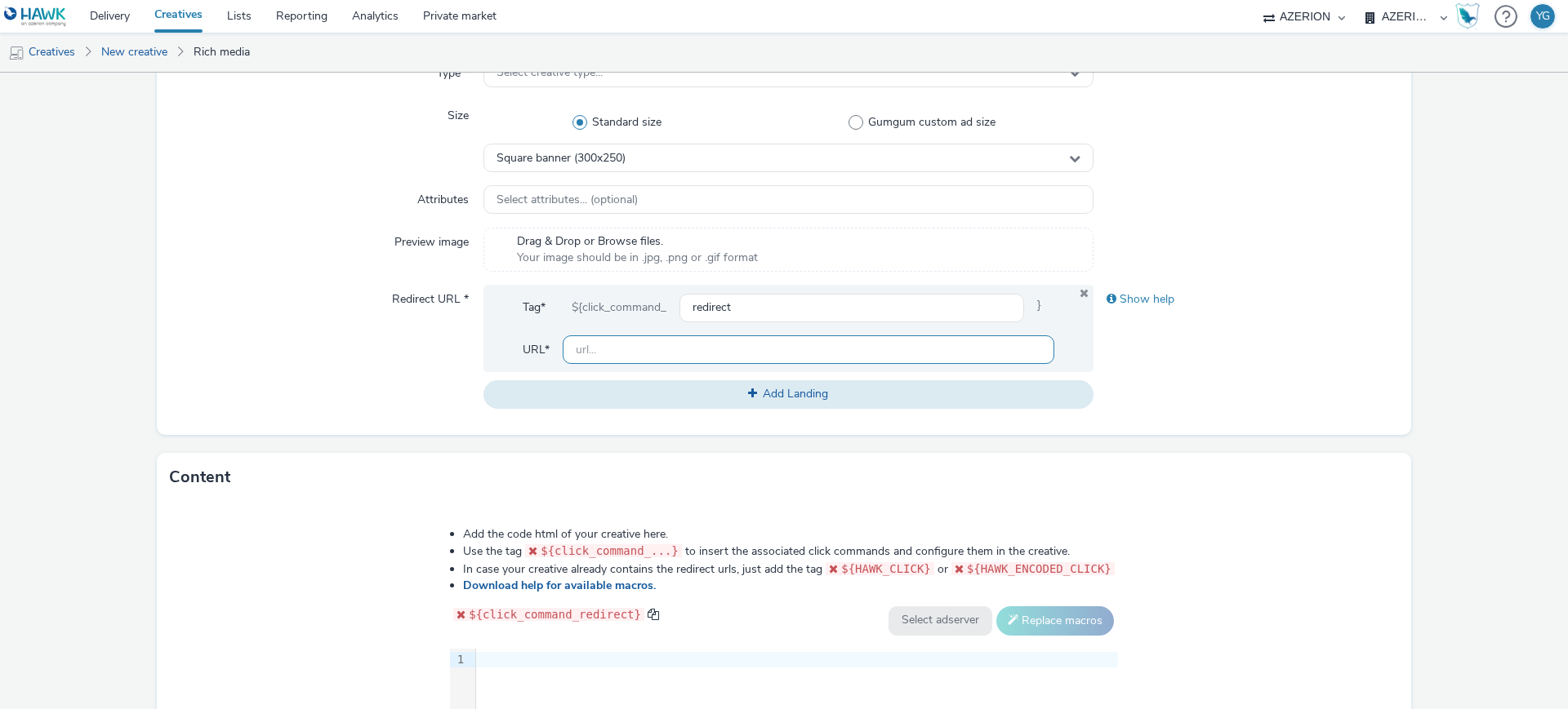
click at [597, 352] on input "text" at bounding box center [808, 349] width 492 height 28
paste input "[URL][PERSON_NAME][DOMAIN_NAME]"
type input "[URL][PERSON_NAME][DOMAIN_NAME]"
click at [626, 161] on div "Square banner (300x250)" at bounding box center [788, 157] width 610 height 28
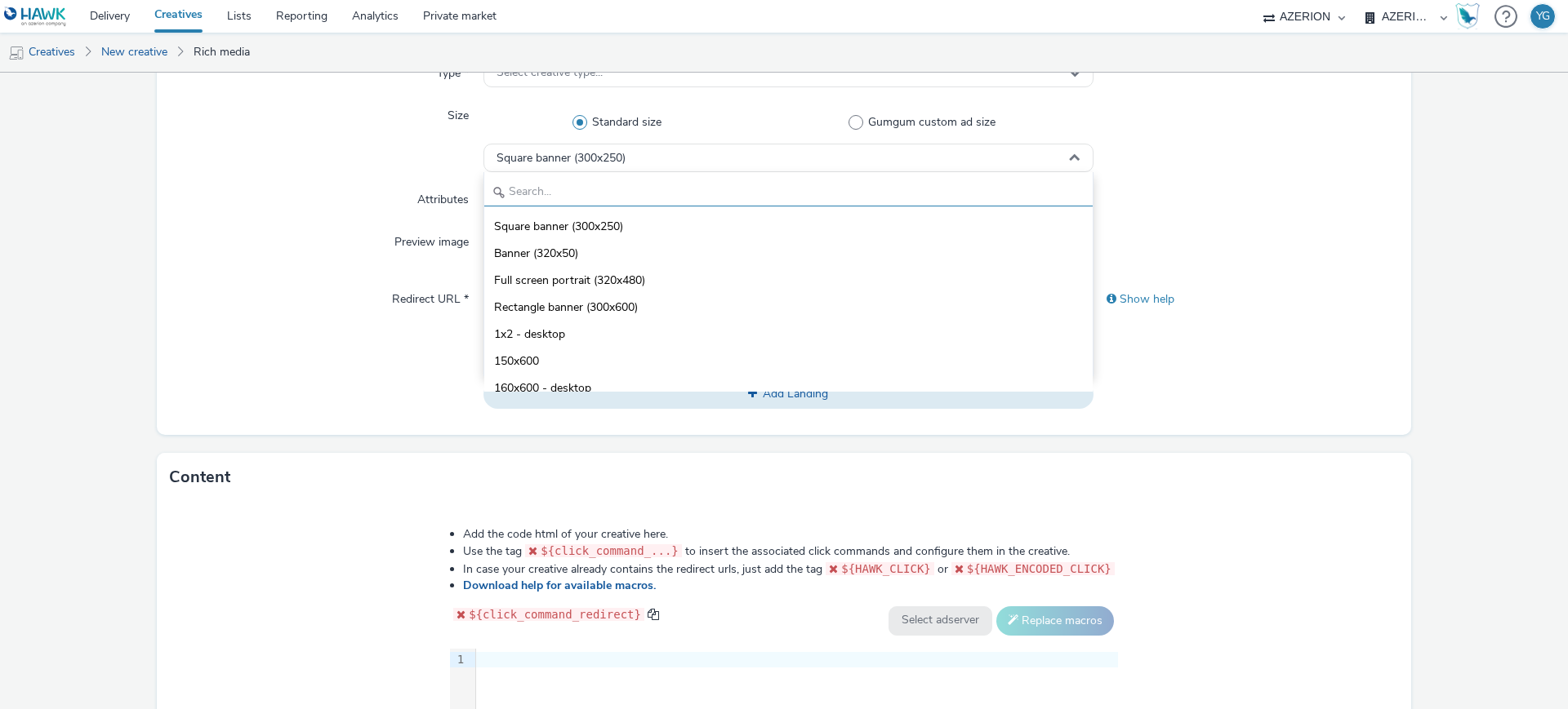
click at [579, 200] on input "text" at bounding box center [788, 192] width 609 height 28
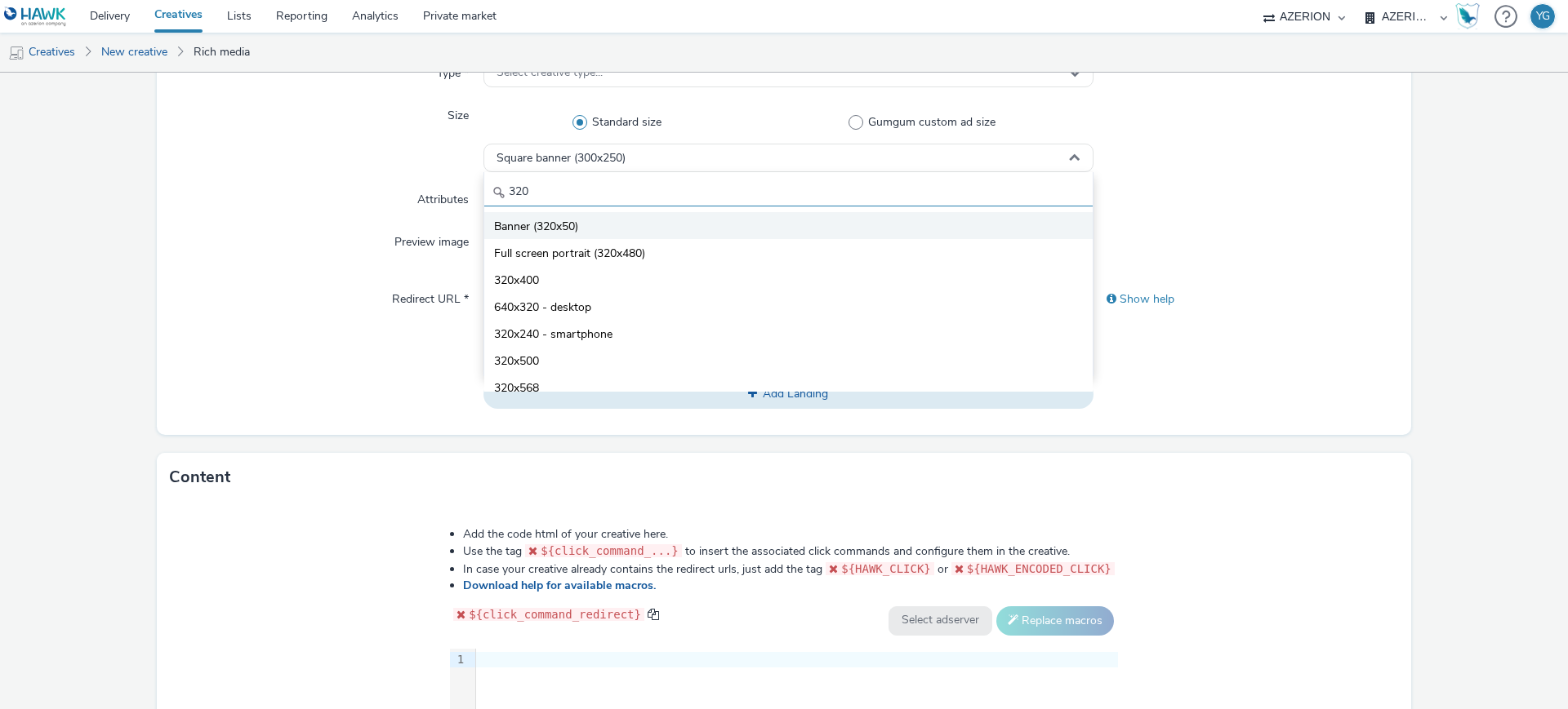
type input "320"
click at [578, 218] on li "Banner (320x50)" at bounding box center [788, 226] width 609 height 27
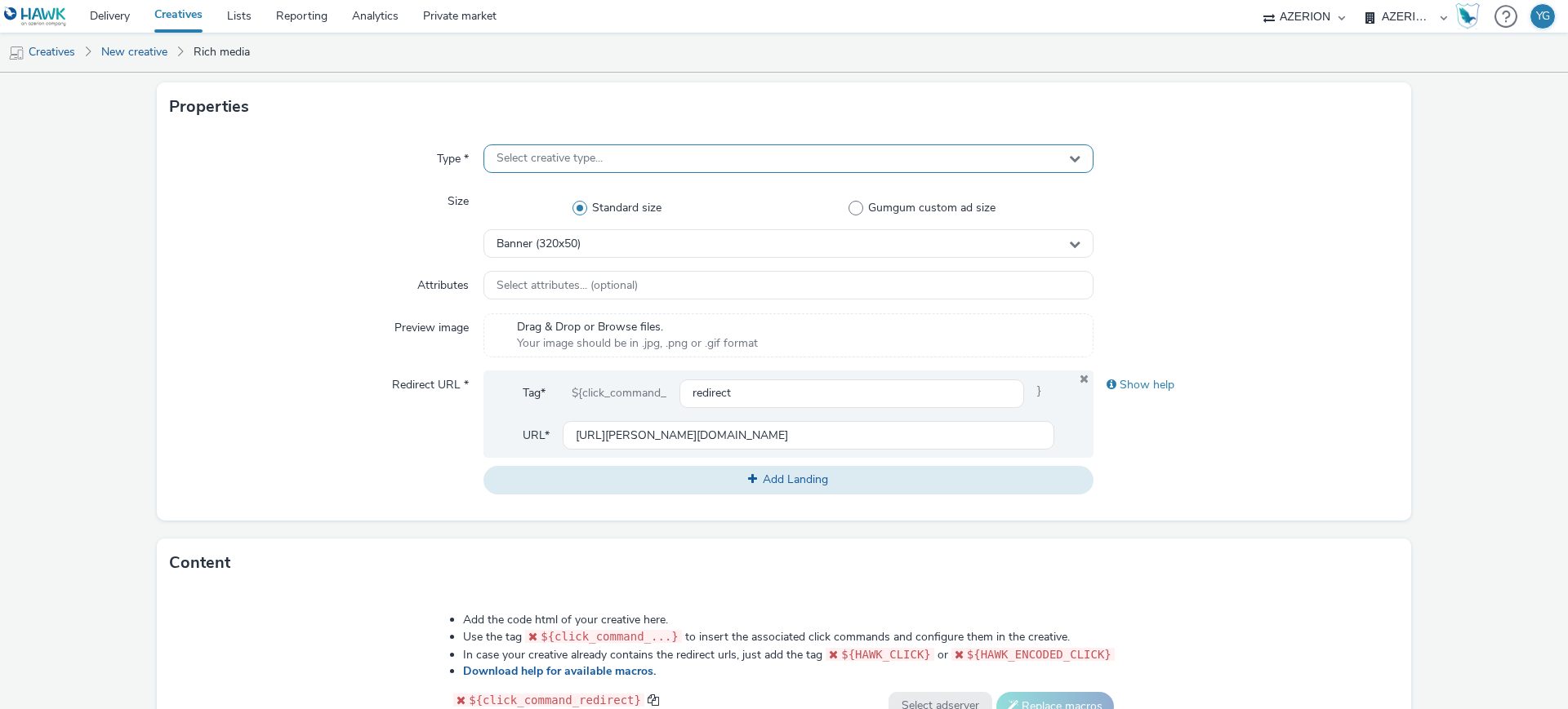
scroll to position [102, 0]
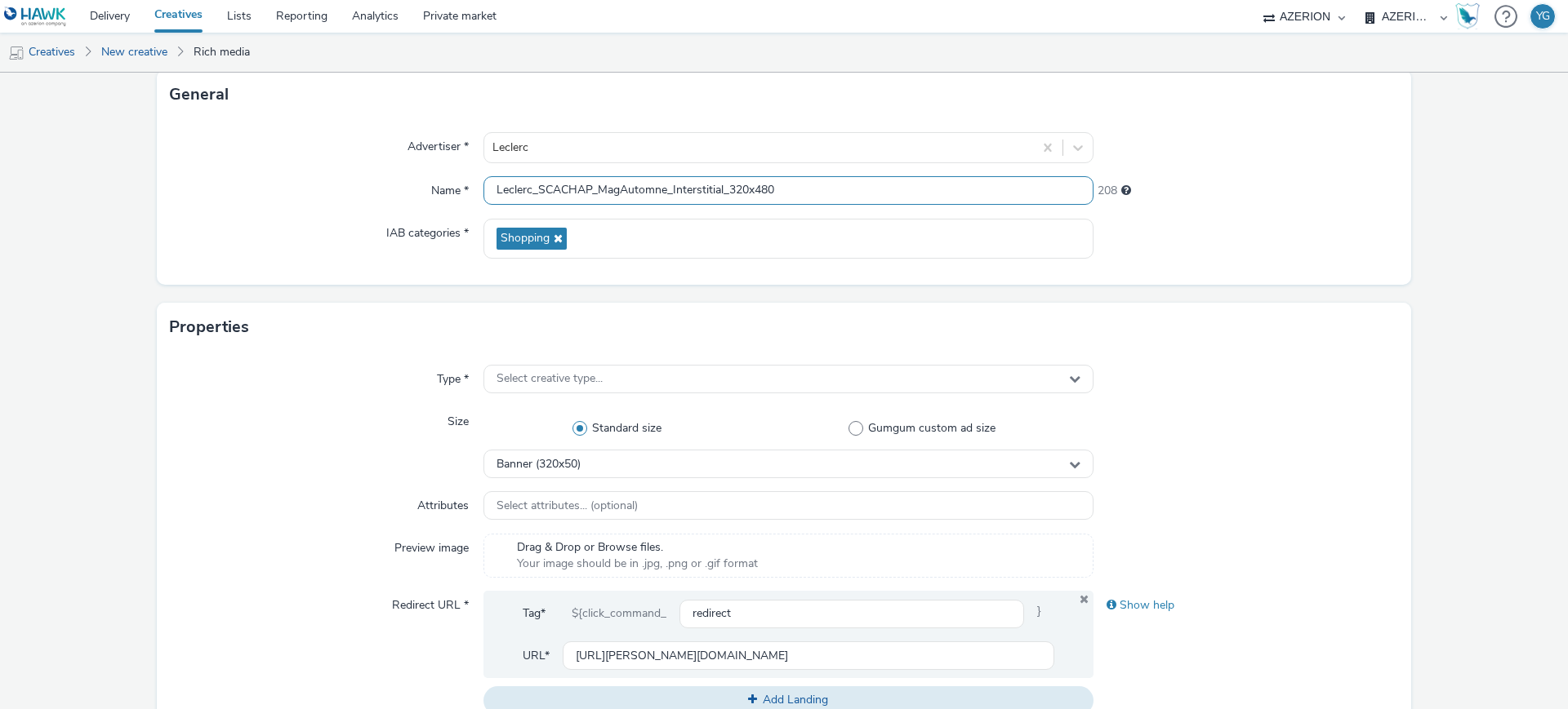
drag, startPoint x: 719, startPoint y: 188, endPoint x: 669, endPoint y: 185, distance: 50.1
click at [669, 185] on input "Leclerc_SCACHAP_MagAutomne_Interstitial_320x480" at bounding box center [788, 190] width 610 height 28
drag, startPoint x: 769, startPoint y: 195, endPoint x: 739, endPoint y: 189, distance: 30.6
click at [739, 189] on input "Leclerc_SCACHAP_MagAutomne_Banner_320x480" at bounding box center [788, 190] width 610 height 28
type input "Leclerc_SCACHAP_MagAutomne_Banner_320x50"
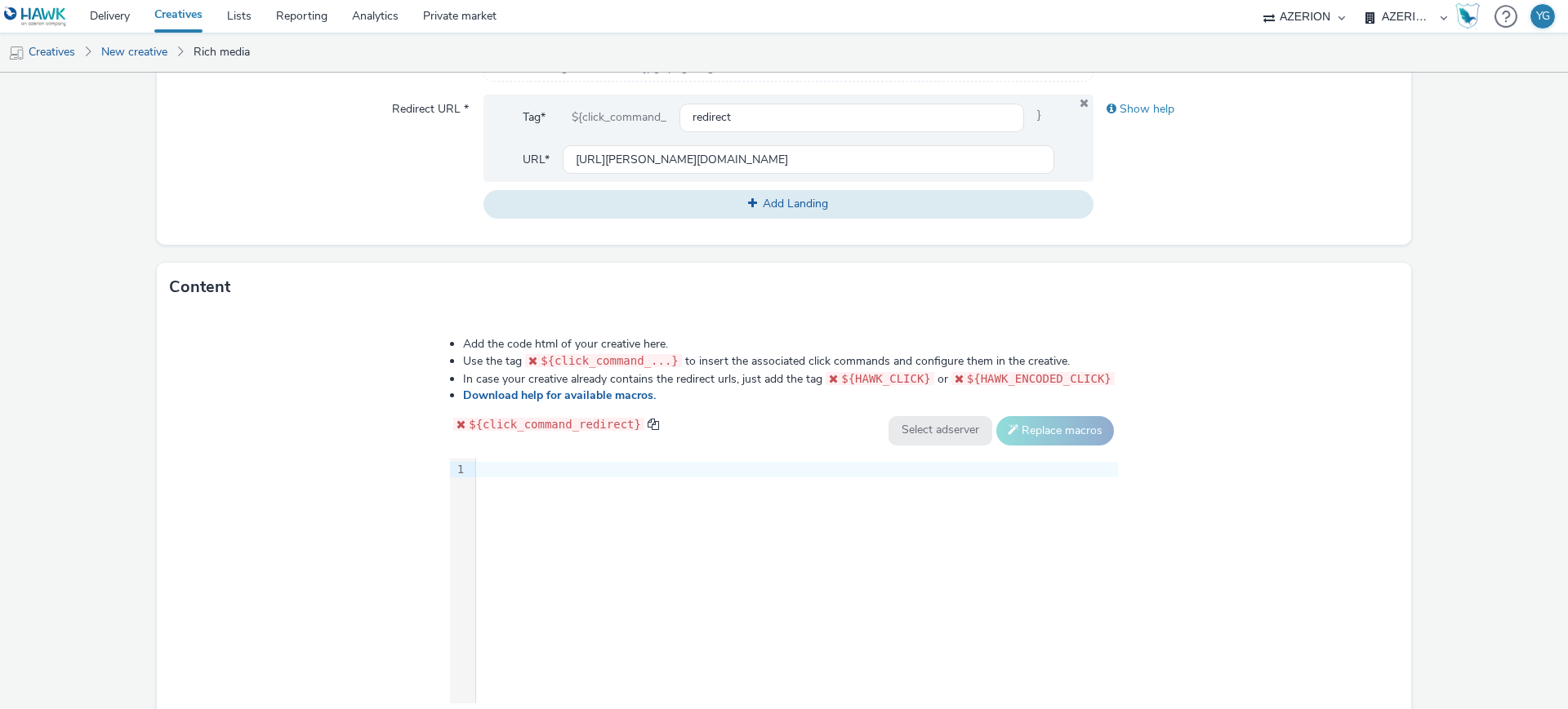
scroll to position [613, 0]
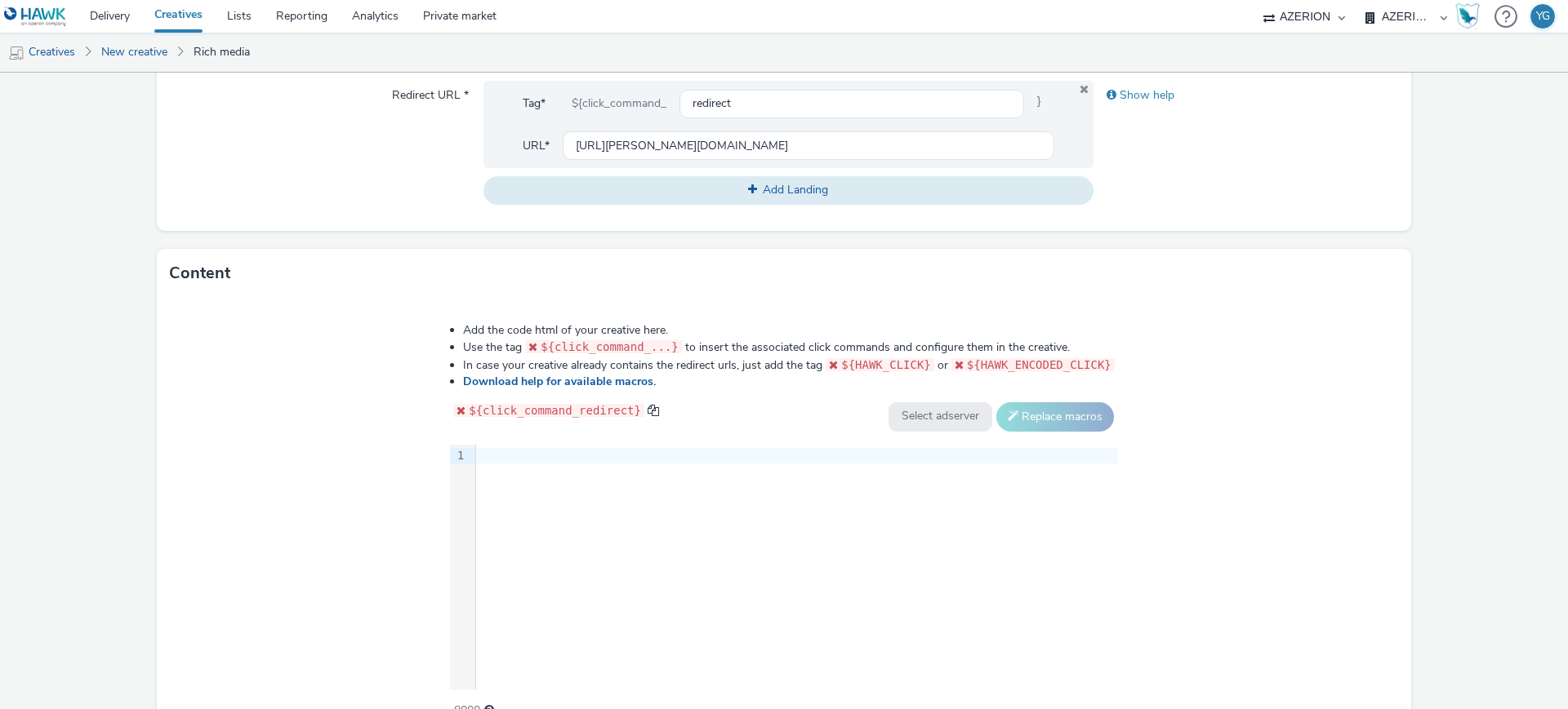
click at [522, 464] on div at bounding box center [797, 456] width 642 height 23
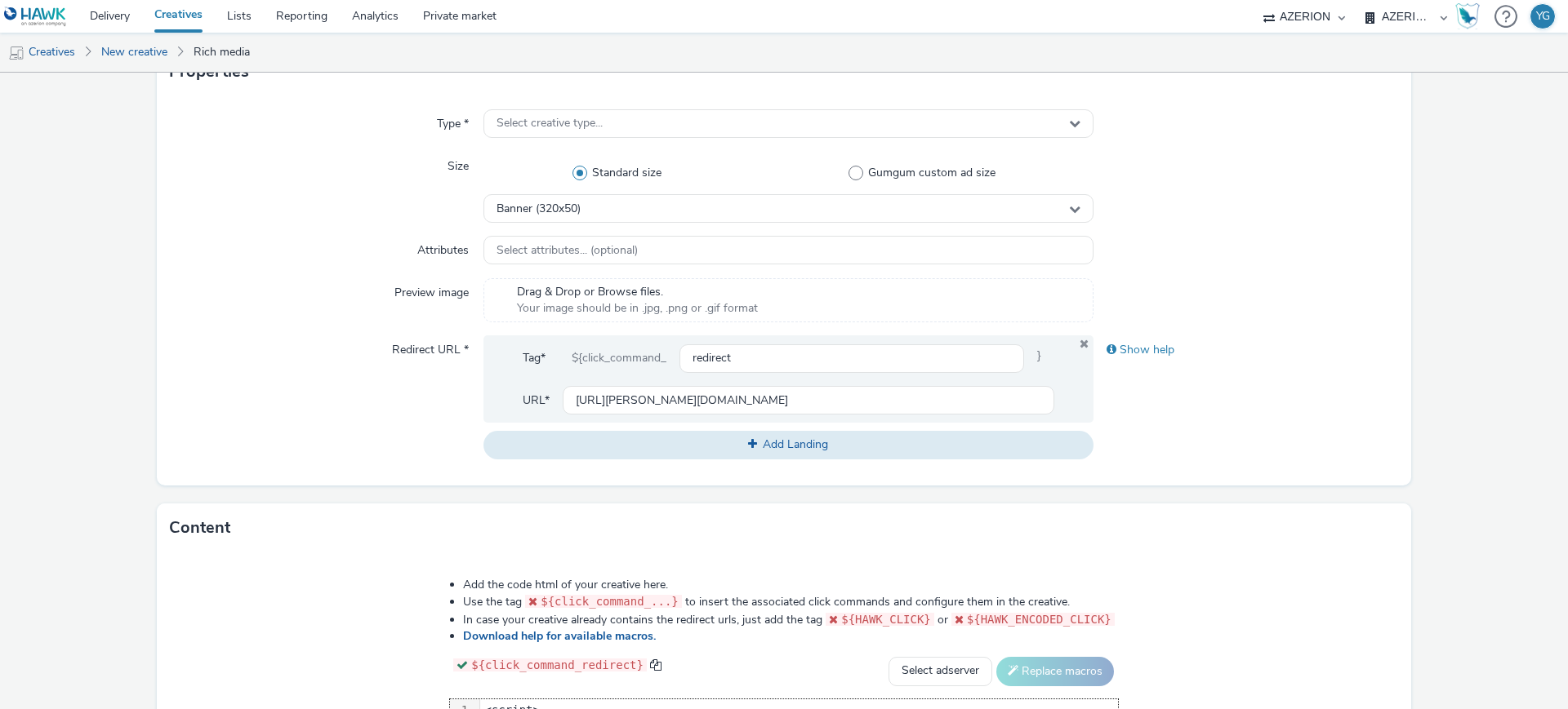
scroll to position [102, 0]
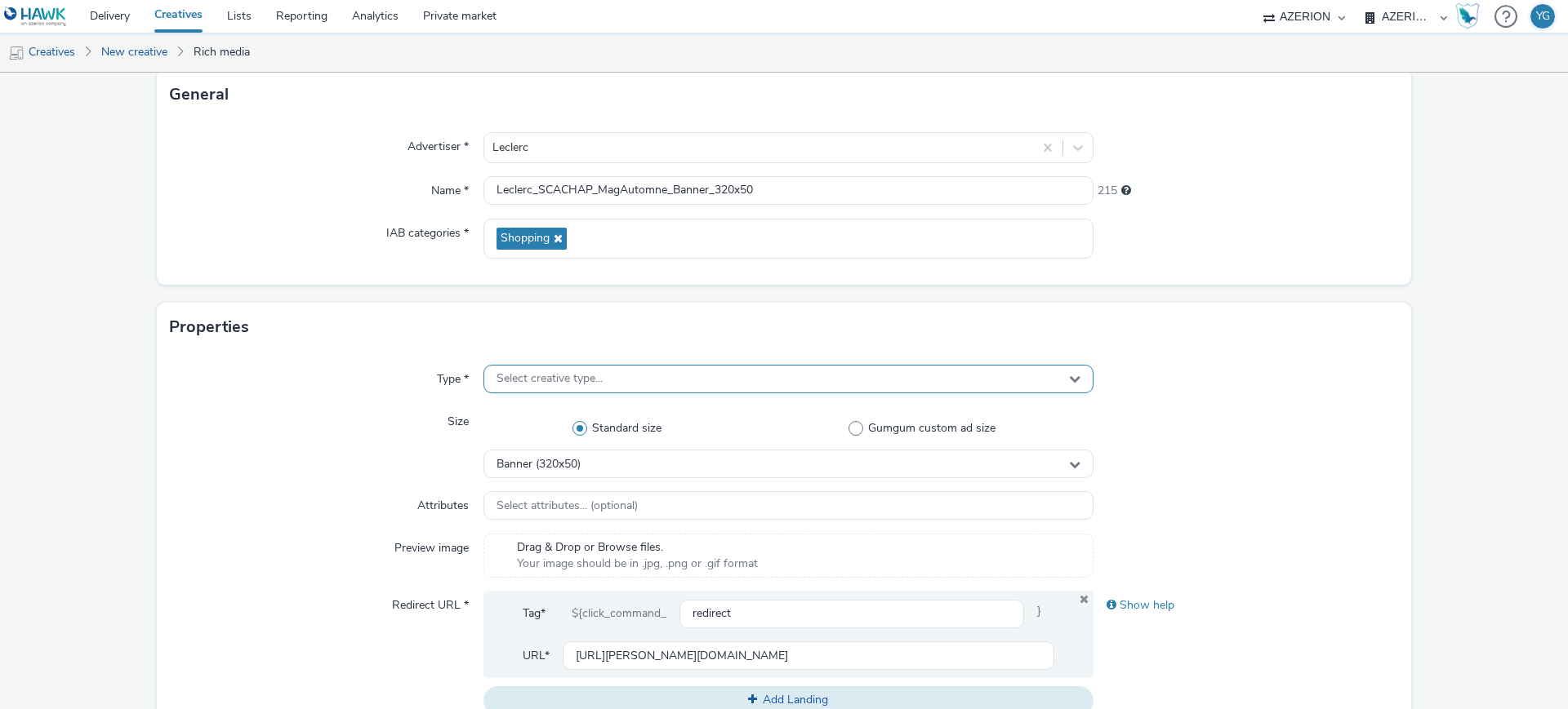
click at [547, 380] on span "Select creative type..." at bounding box center [550, 379] width 106 height 14
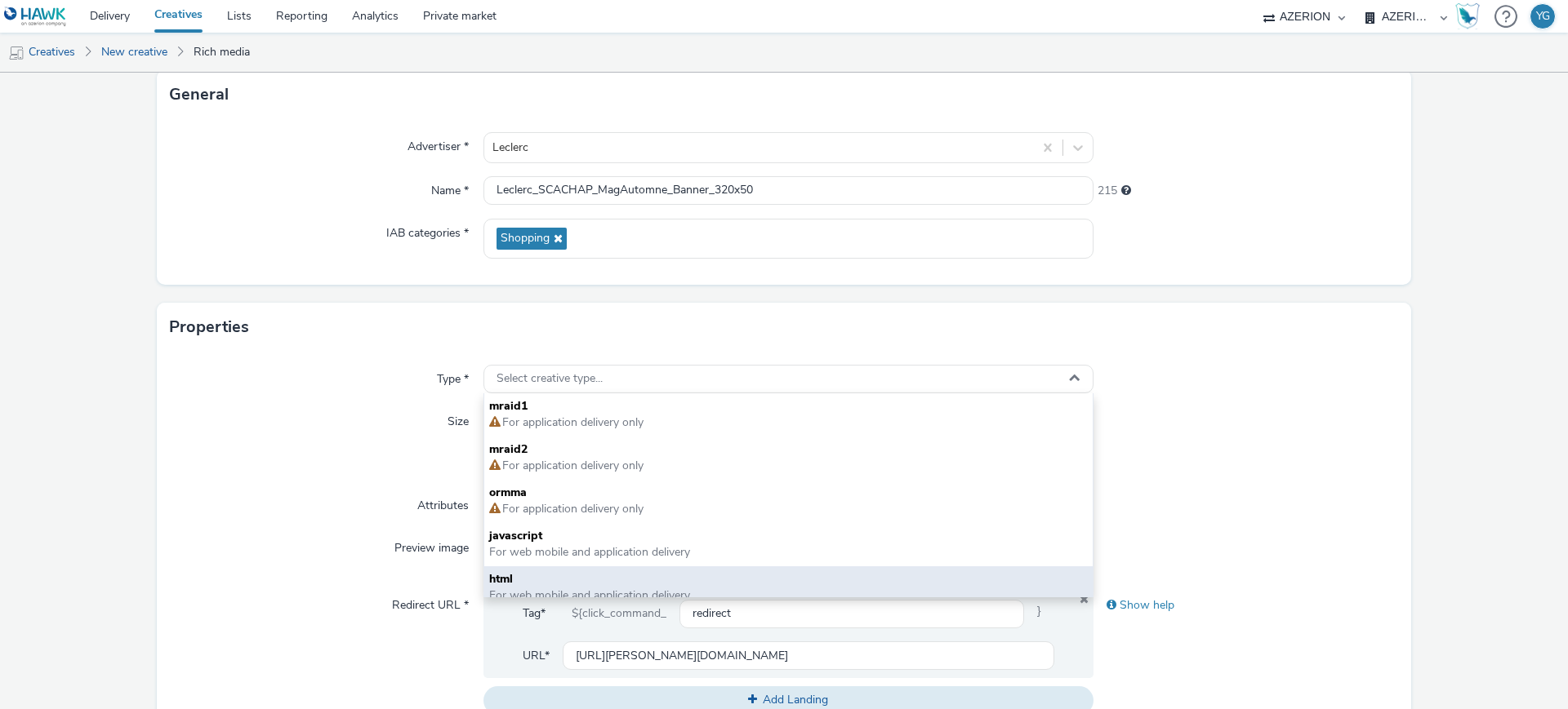
click at [542, 584] on span "html" at bounding box center [788, 579] width 598 height 16
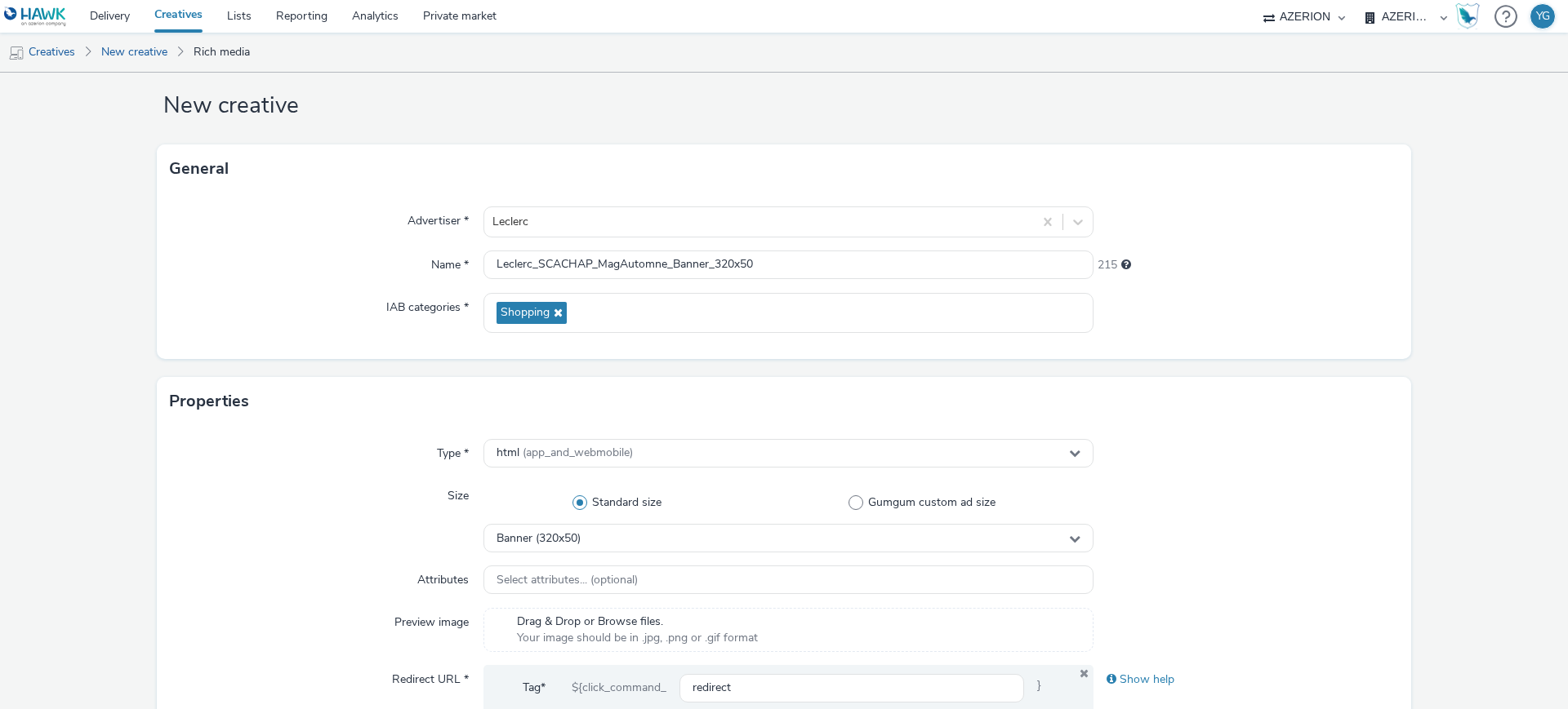
scroll to position [0, 0]
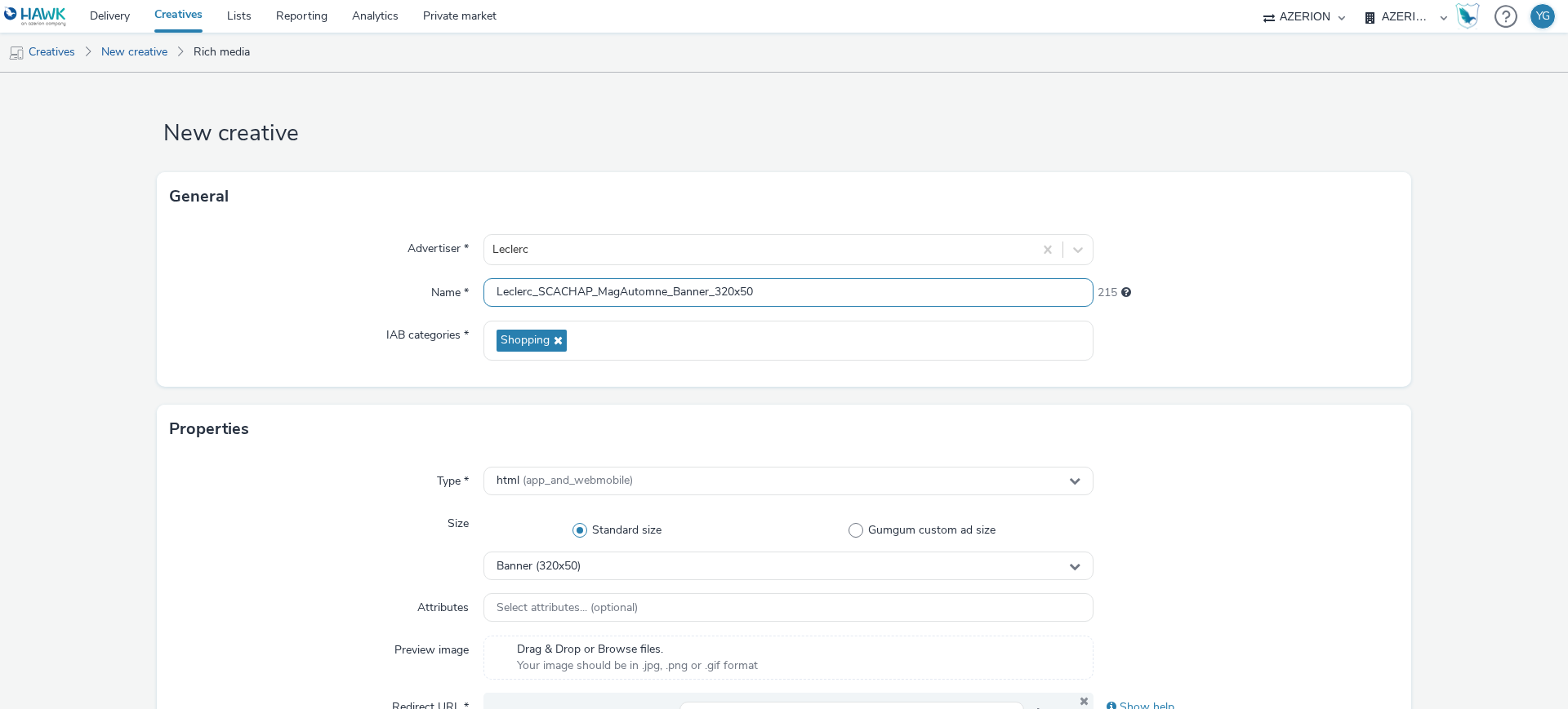
drag, startPoint x: 782, startPoint y: 286, endPoint x: 236, endPoint y: 283, distance: 546.0
click at [236, 283] on div "Name * Leclerc_SCACHAP_MagAutomne_Banner_320x50 215" at bounding box center [784, 293] width 1228 height 29
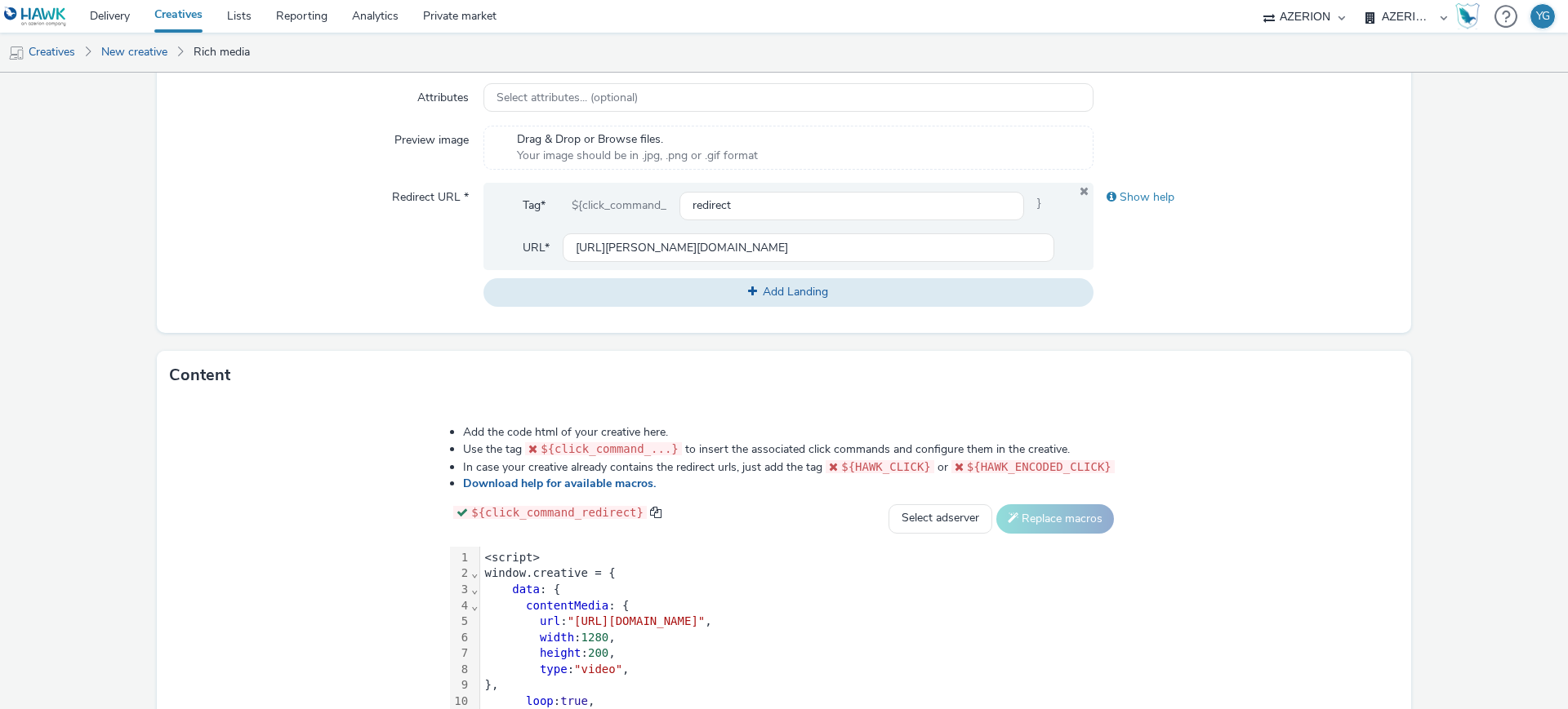
scroll to position [701, 0]
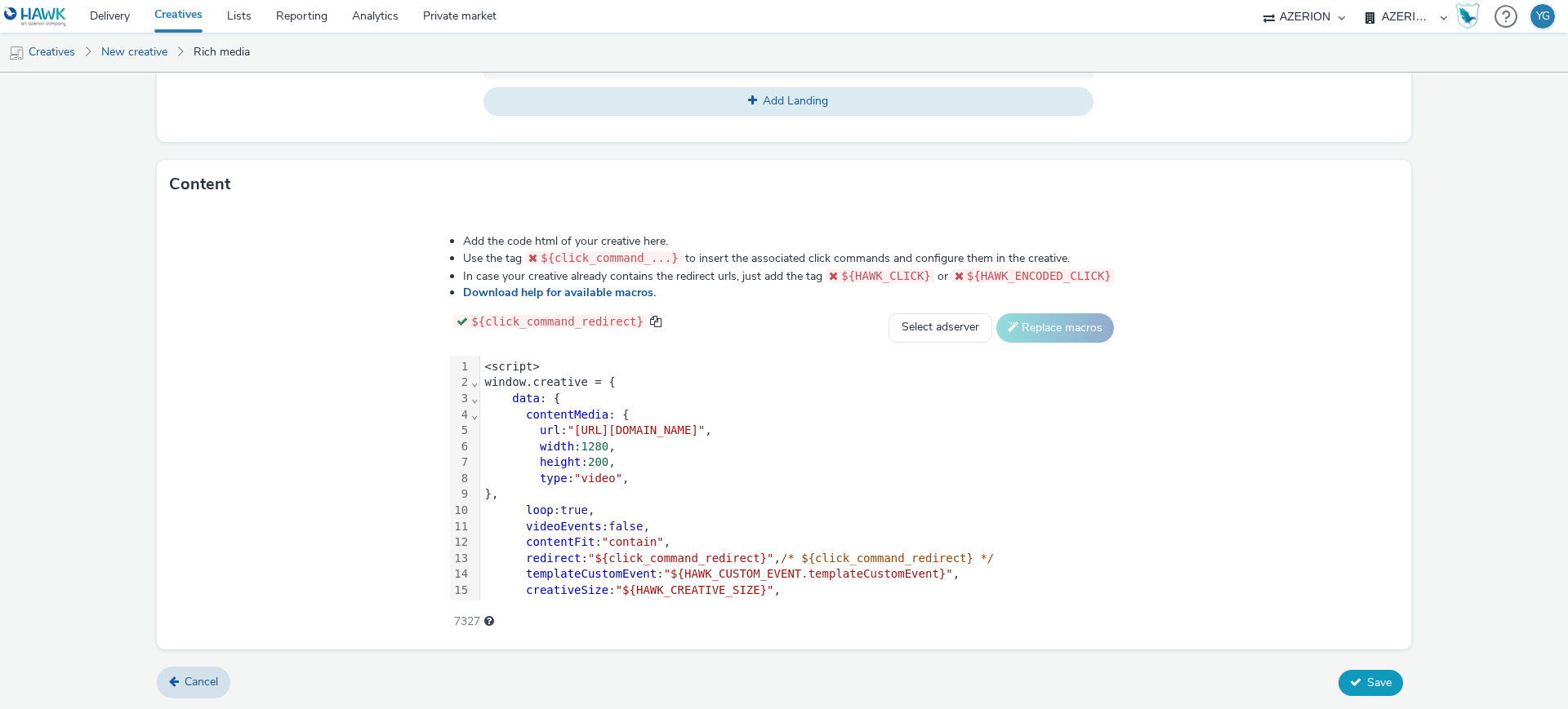
click at [1349, 683] on icon at bounding box center [1355, 682] width 11 height 11
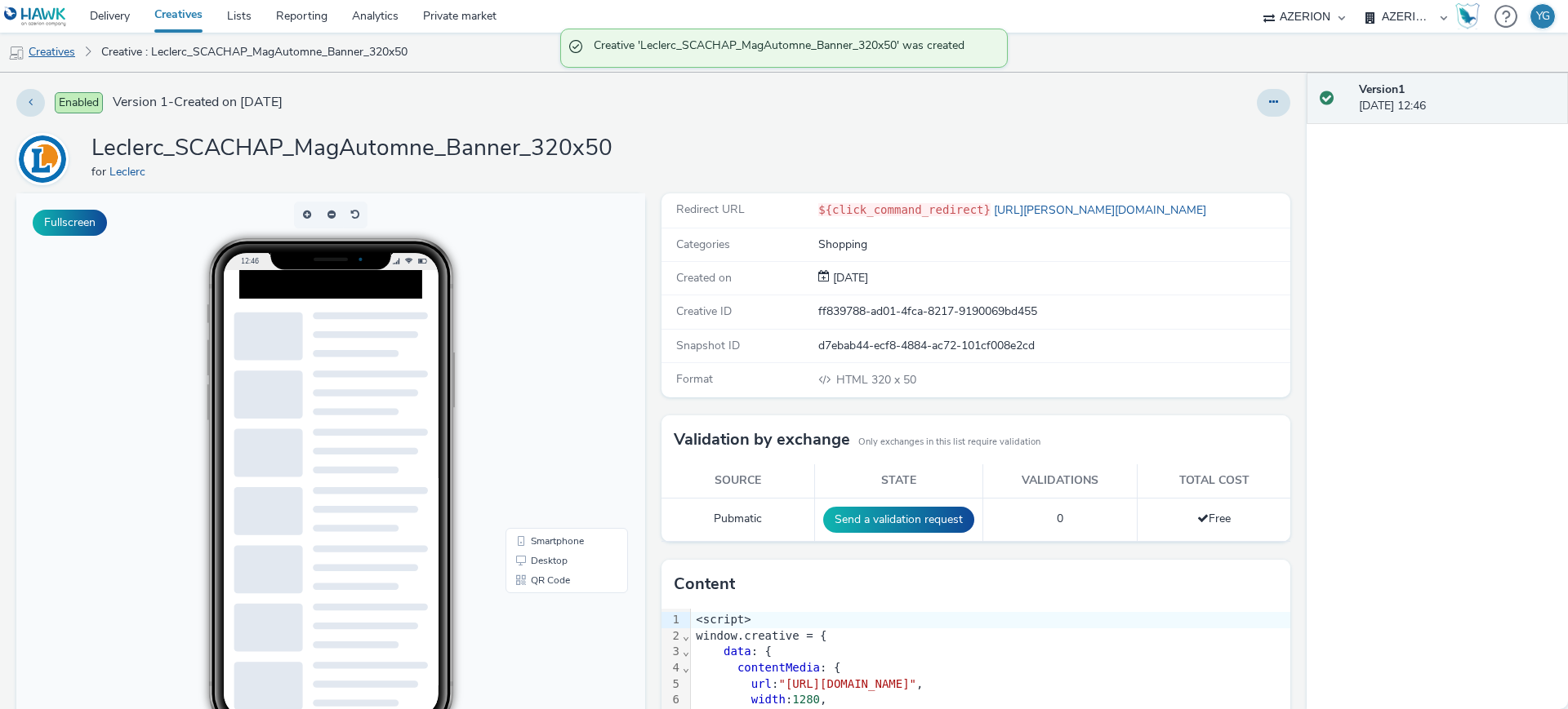
click at [76, 49] on link "Creatives" at bounding box center [42, 52] width 84 height 39
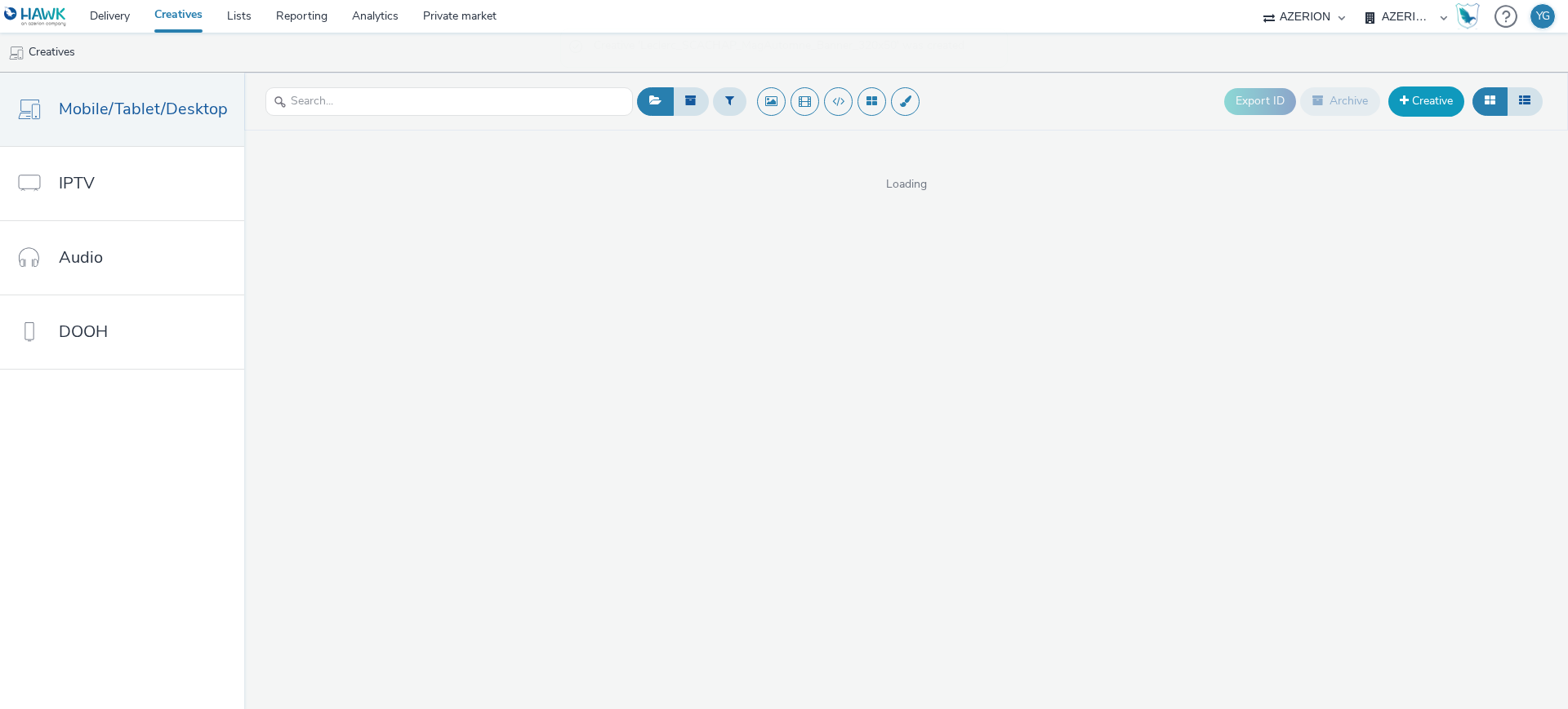
click at [1404, 96] on span at bounding box center [1404, 100] width 9 height 11
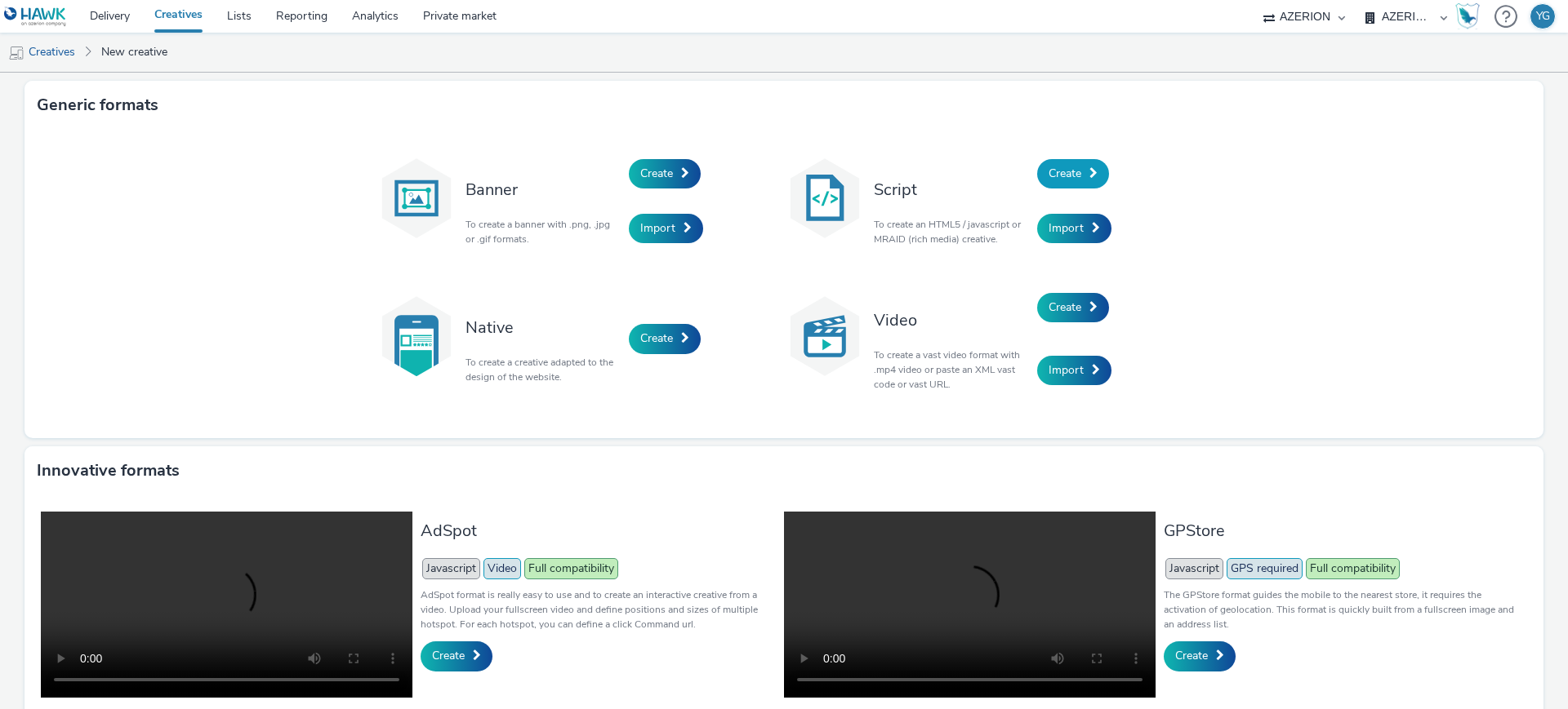
click at [1089, 167] on span at bounding box center [1093, 172] width 9 height 11
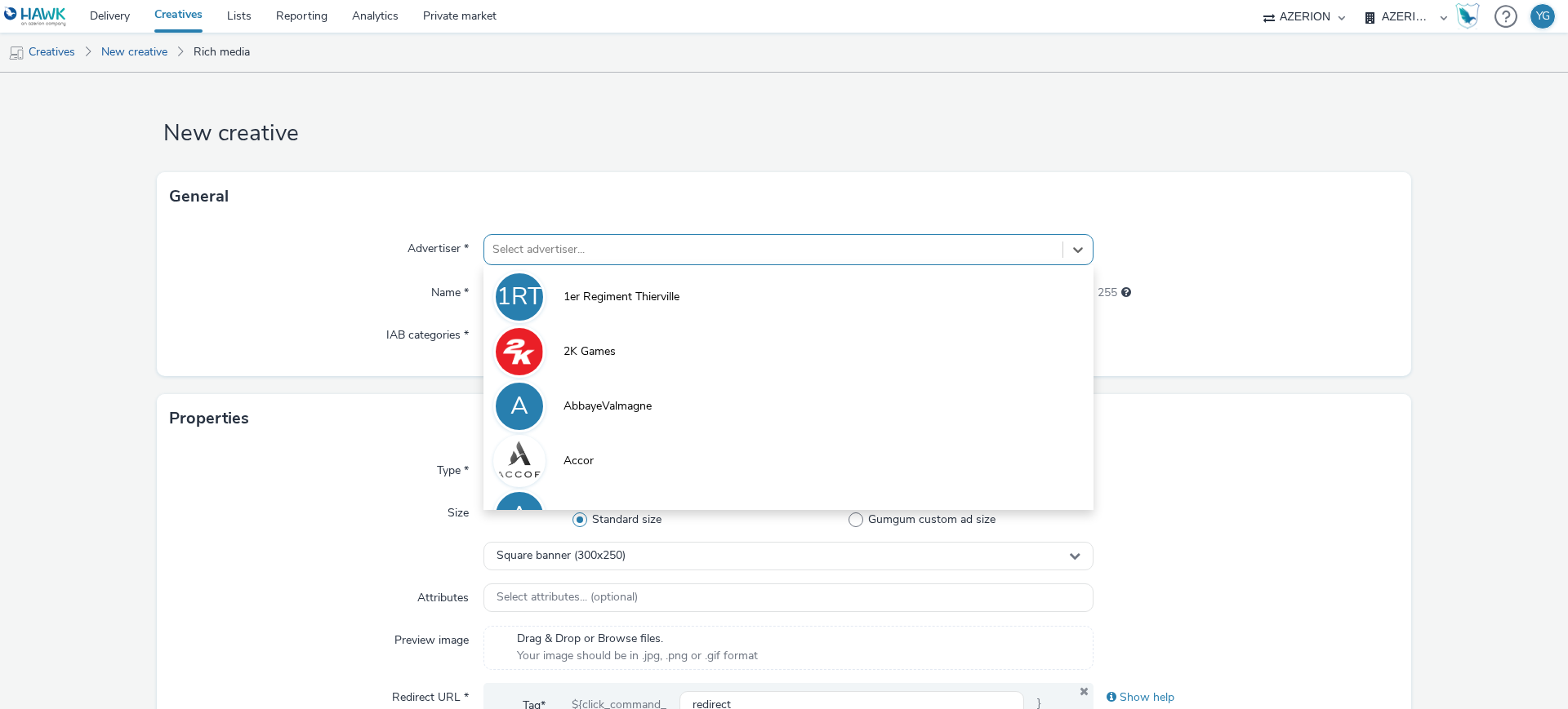
click at [665, 247] on div at bounding box center [773, 249] width 562 height 20
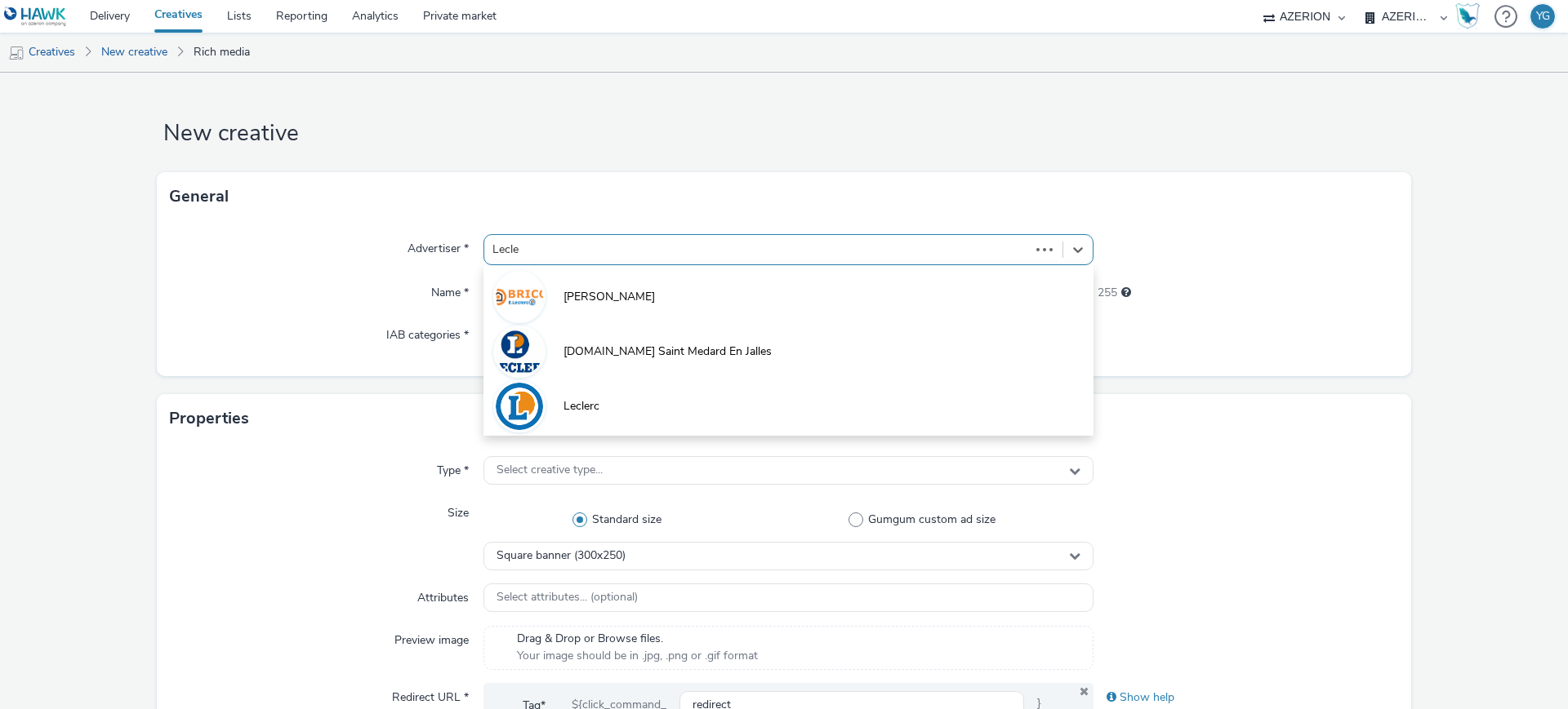
type input "Lecler"
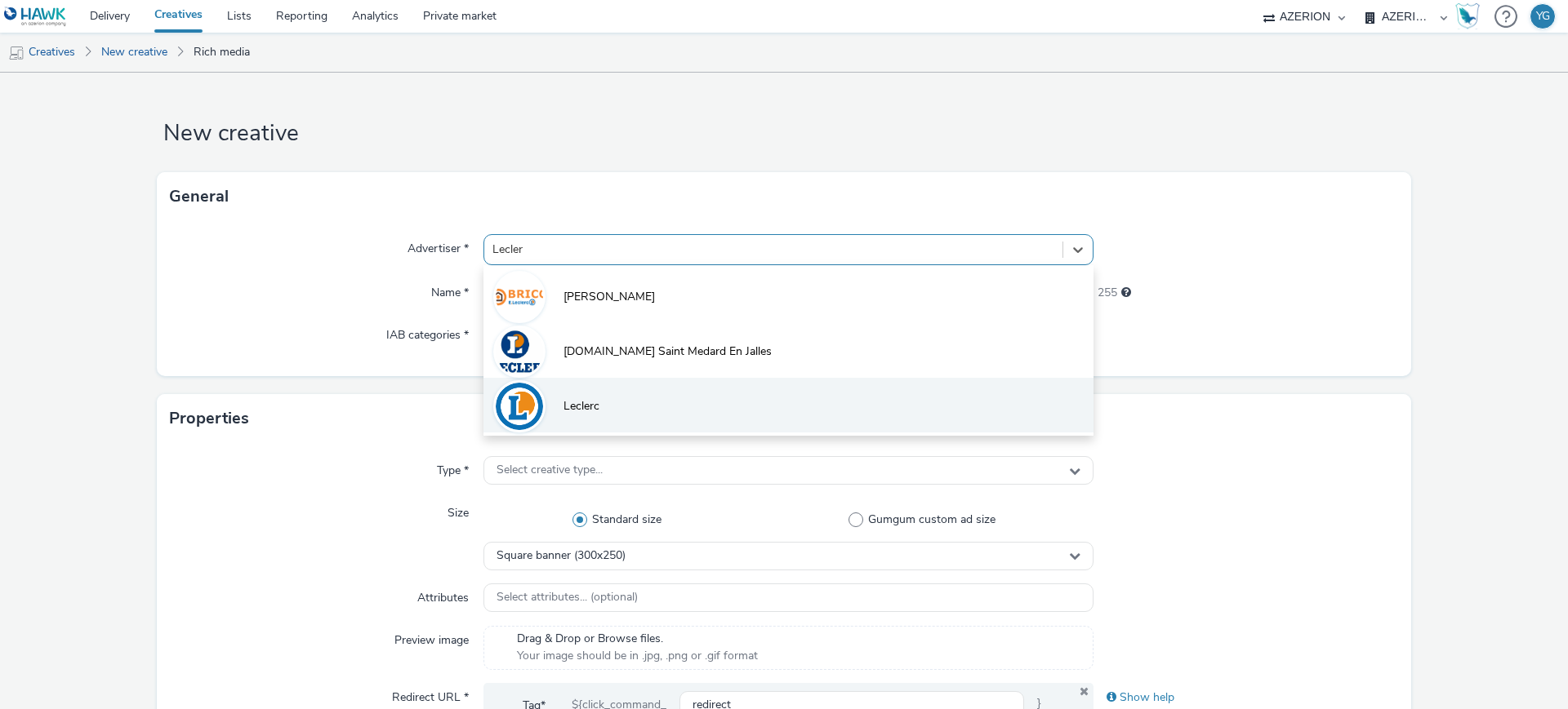
click at [669, 379] on li "Leclerc" at bounding box center [788, 405] width 610 height 55
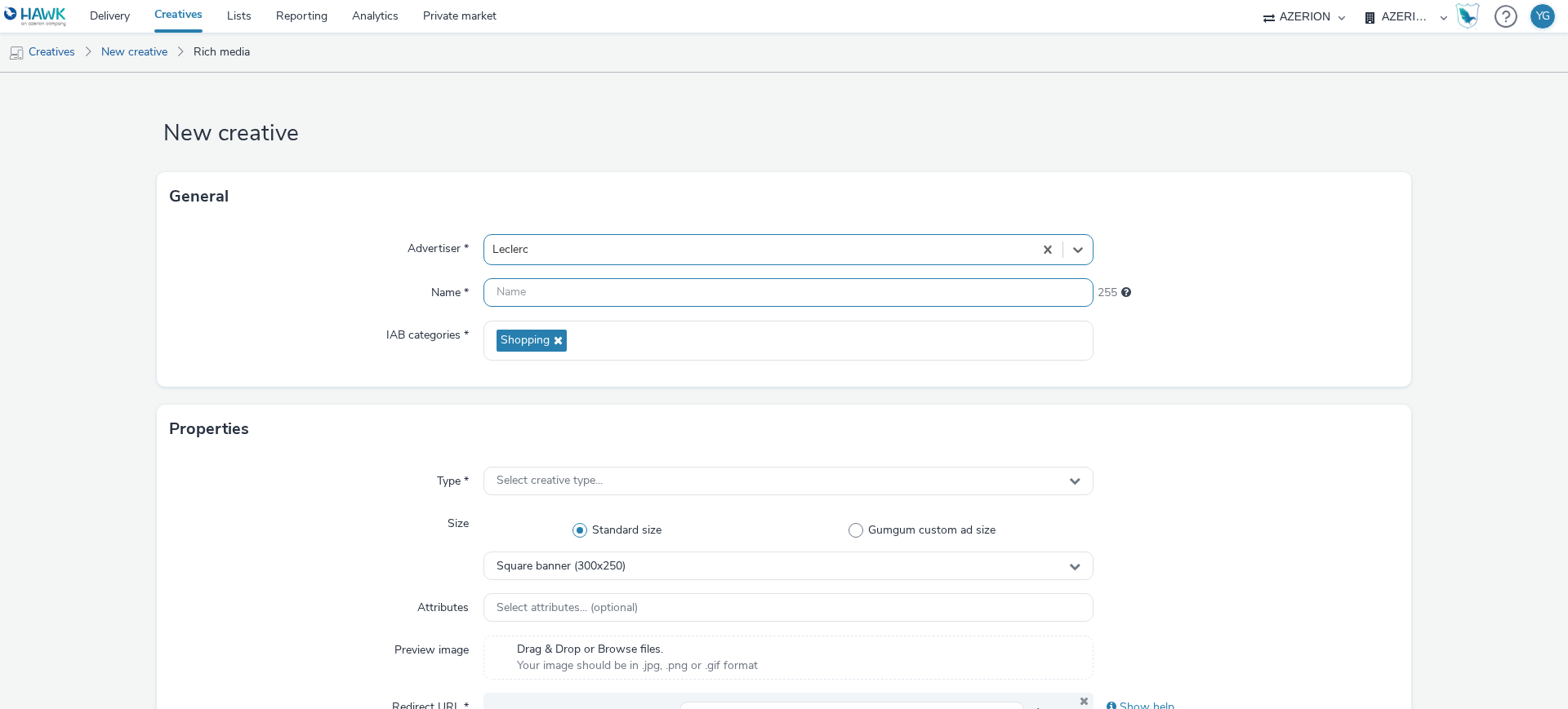
click at [609, 290] on input "text" at bounding box center [788, 292] width 610 height 28
paste input "Leclerc_SCACHAP_MagAutomne_Banner_320x50"
drag, startPoint x: 707, startPoint y: 296, endPoint x: 668, endPoint y: 295, distance: 39.0
click at [668, 295] on input "Leclerc_SCACHAP_MagAutomne_Banner_320x50" at bounding box center [788, 292] width 610 height 28
type input "Leclerc_SCACHAP_MagAutomne_MPU_320x50"
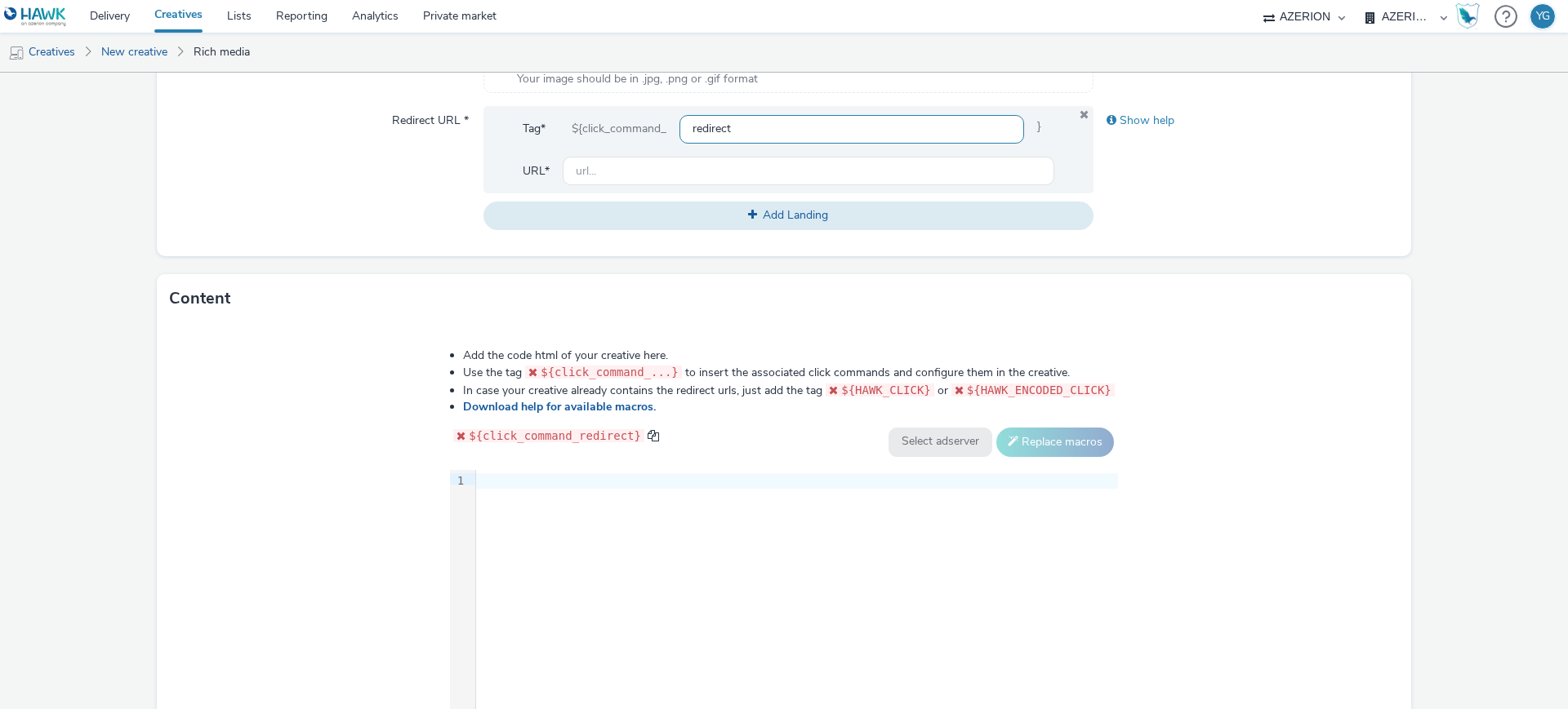
scroll to position [613, 0]
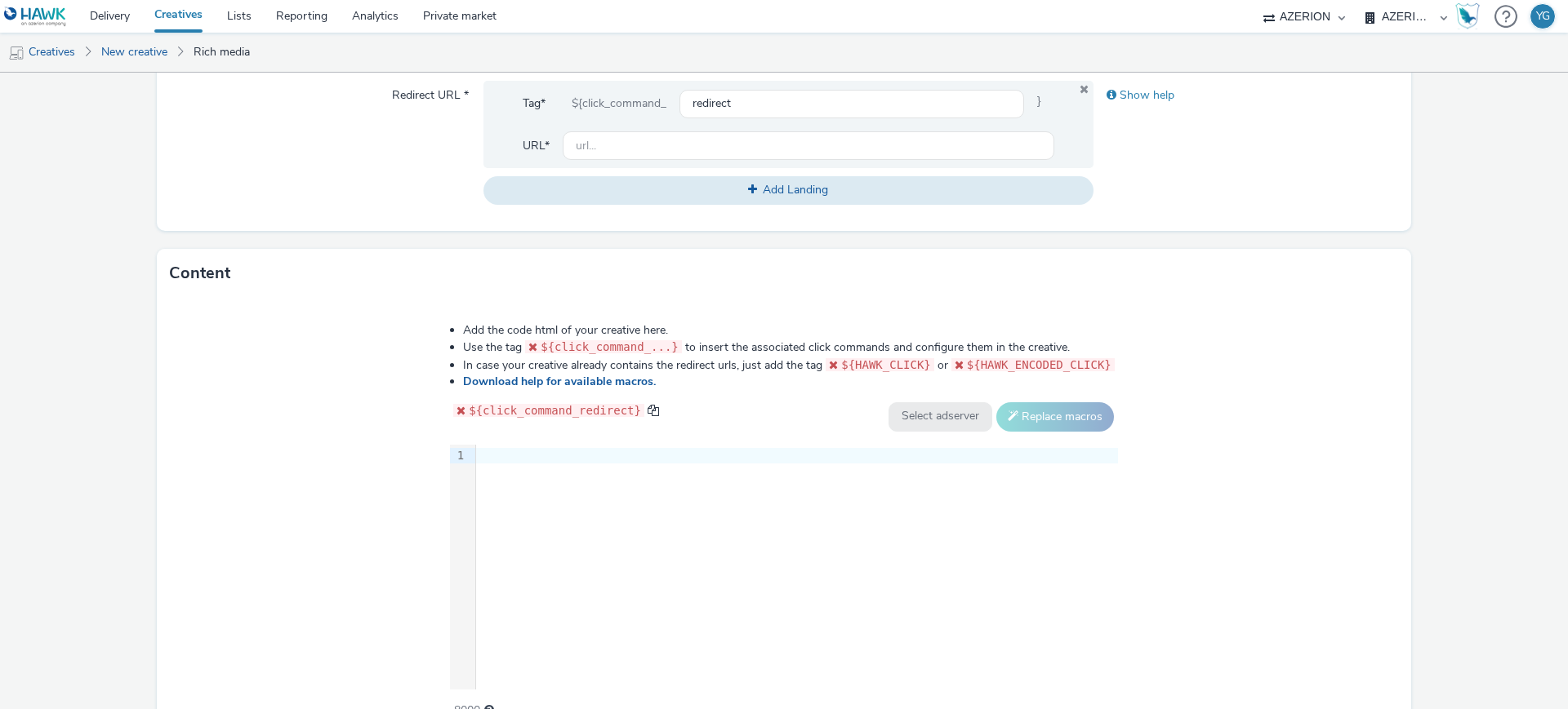
click at [557, 468] on div "9 1 ›" at bounding box center [784, 567] width 668 height 245
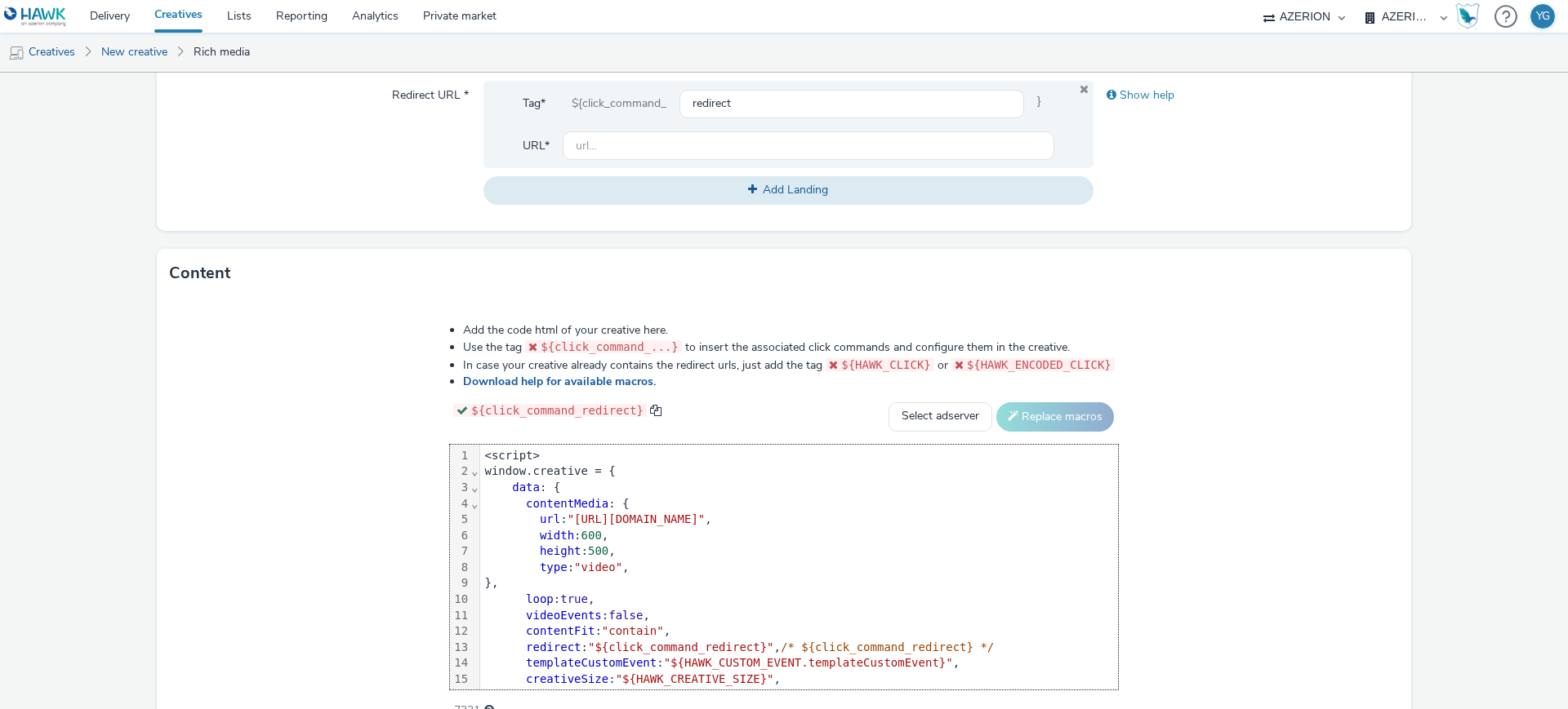
scroll to position [97, 0]
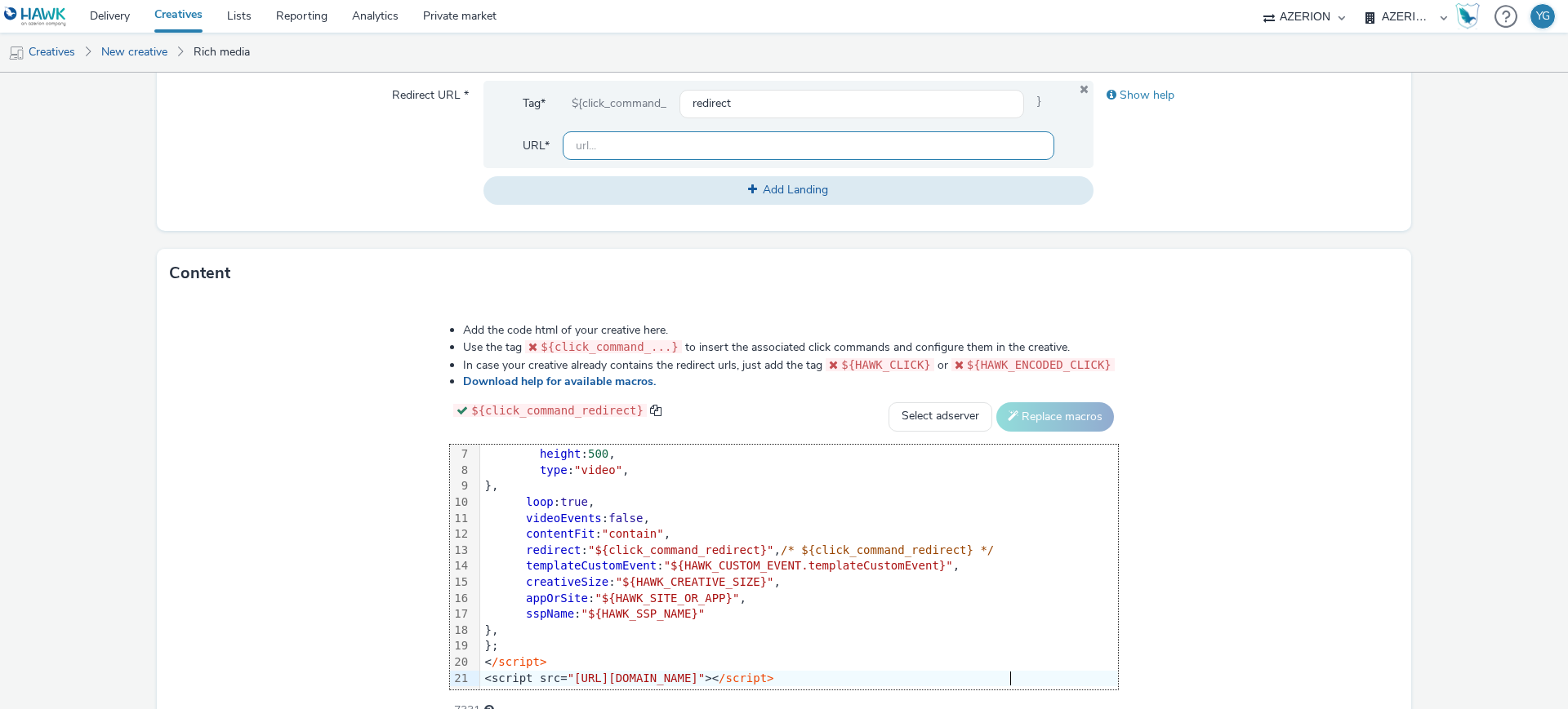
click at [609, 141] on input "text" at bounding box center [808, 145] width 492 height 28
paste input "[URL][PERSON_NAME][DOMAIN_NAME]"
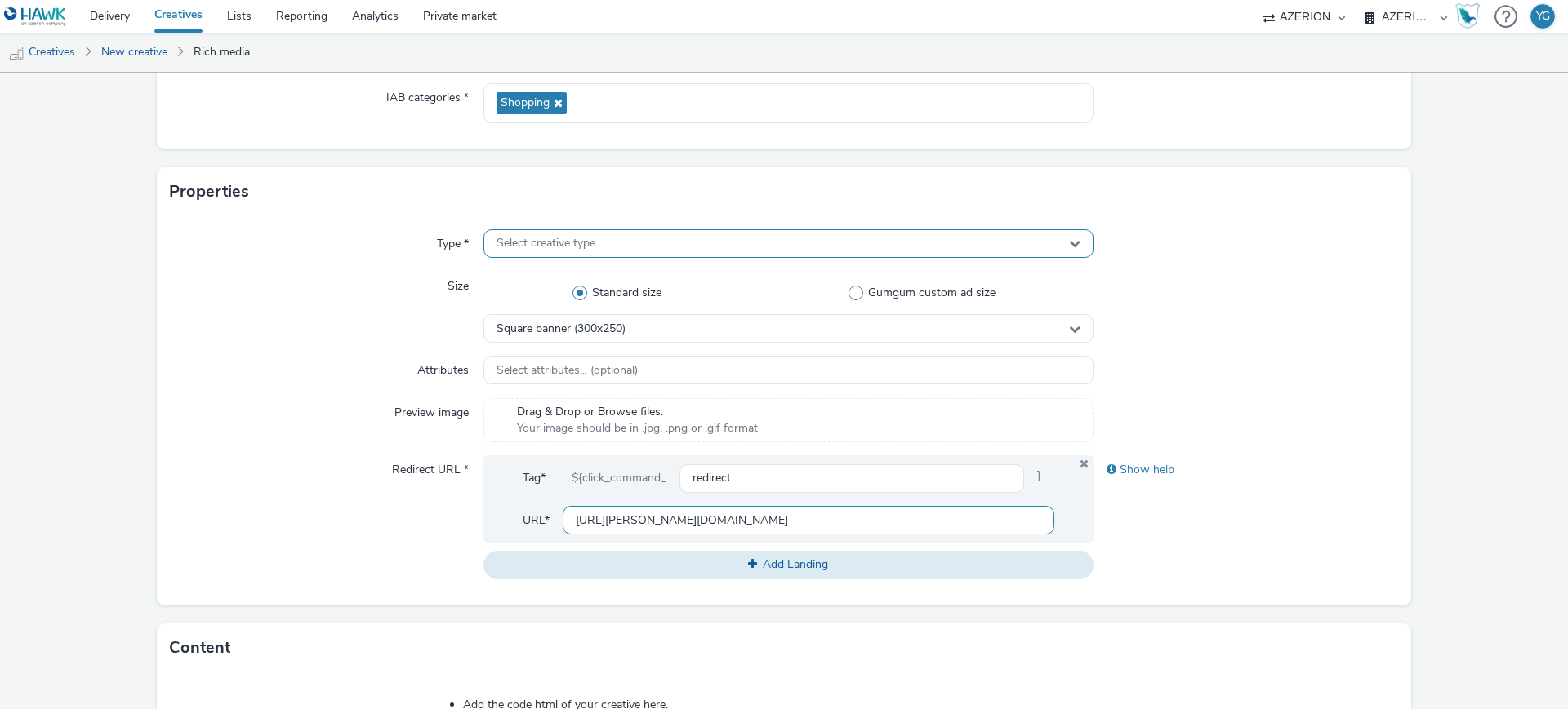
scroll to position [204, 0]
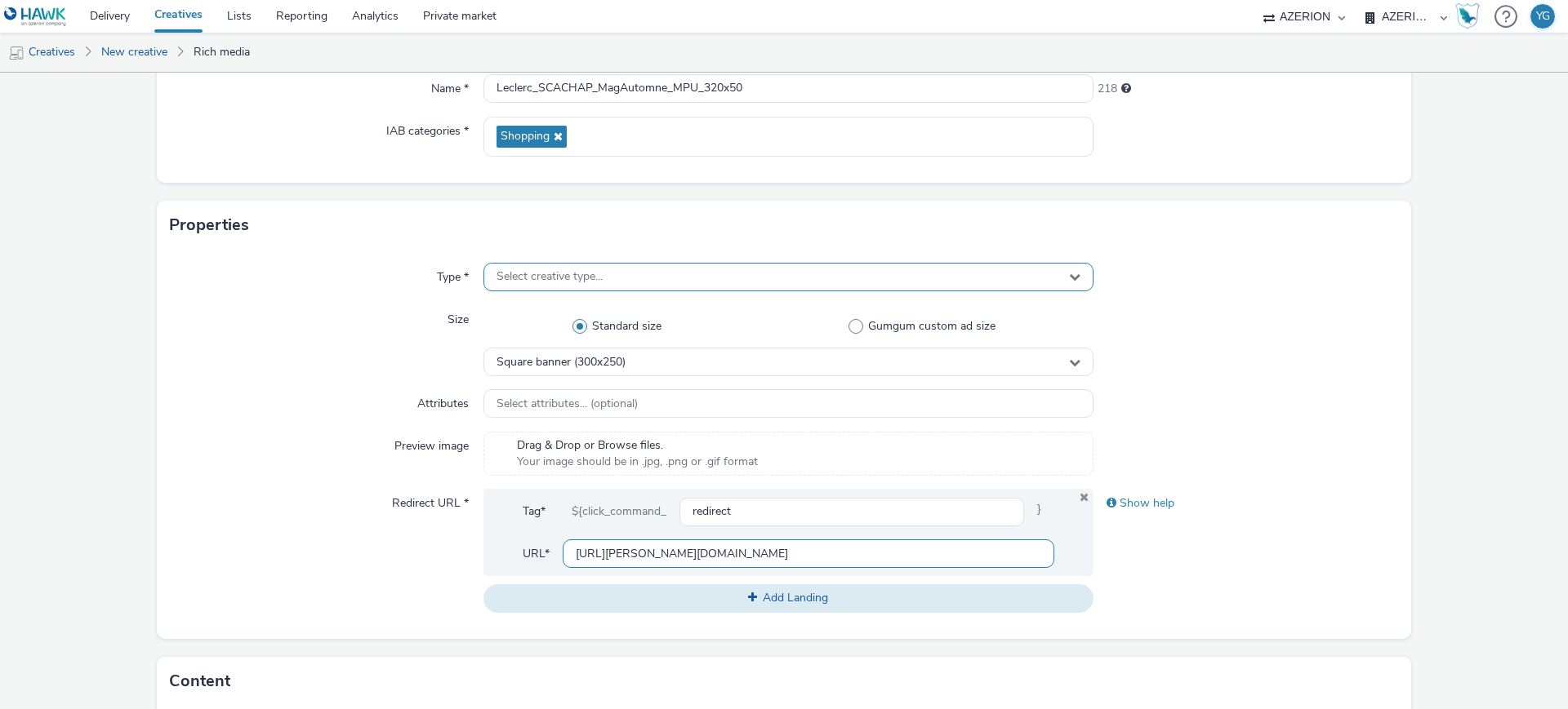
type input "[URL][PERSON_NAME][DOMAIN_NAME]"
click at [552, 270] on span "Select creative type..." at bounding box center [550, 277] width 106 height 14
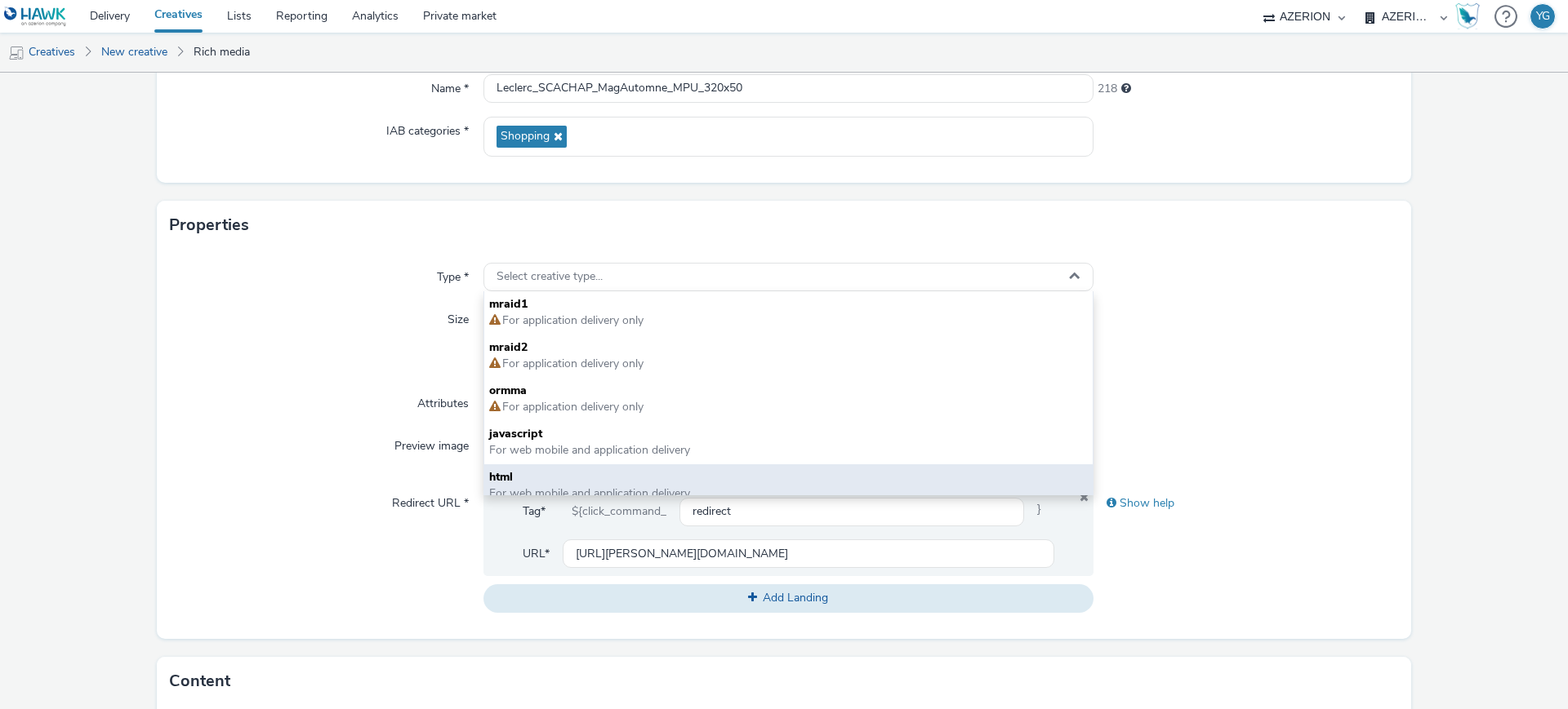
click at [543, 469] on span "html" at bounding box center [788, 477] width 598 height 16
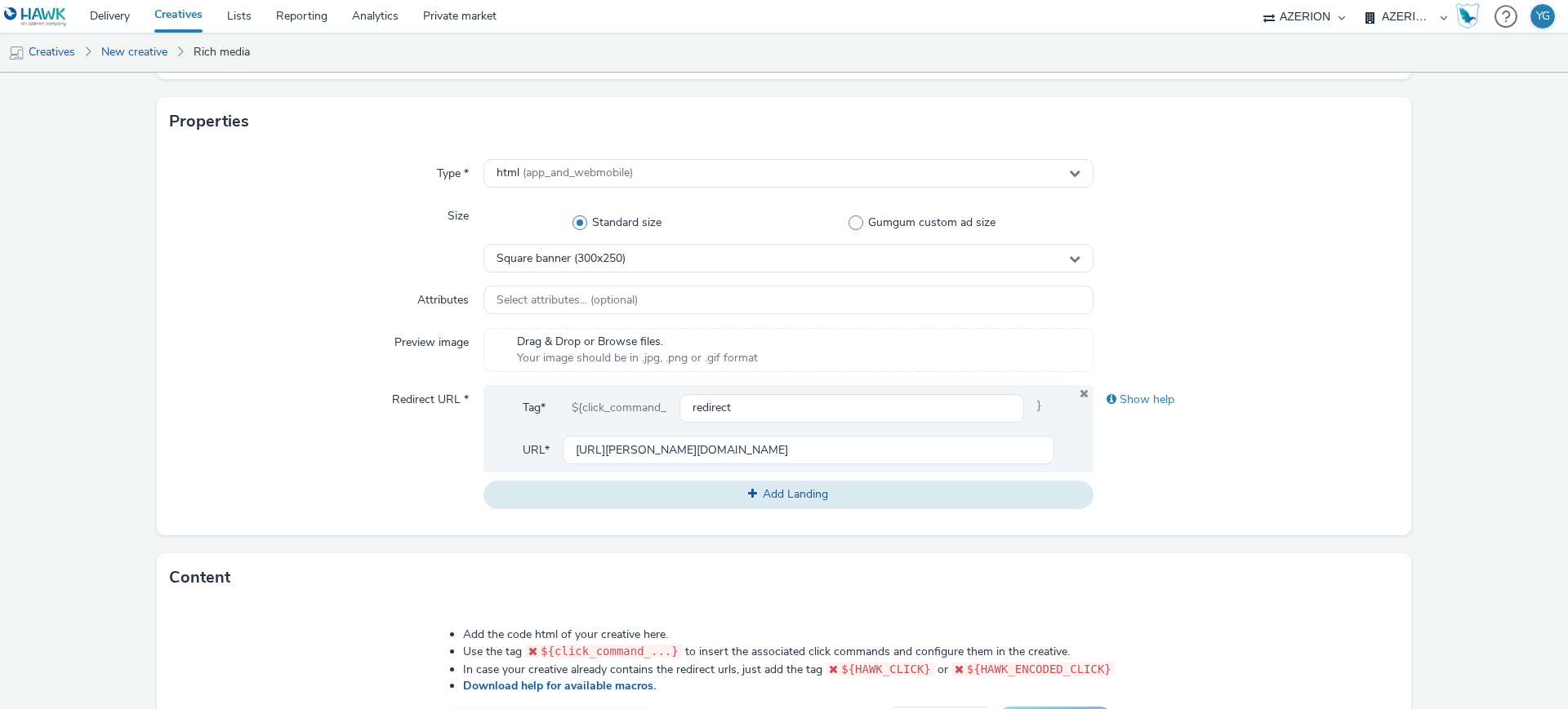
scroll to position [89, 0]
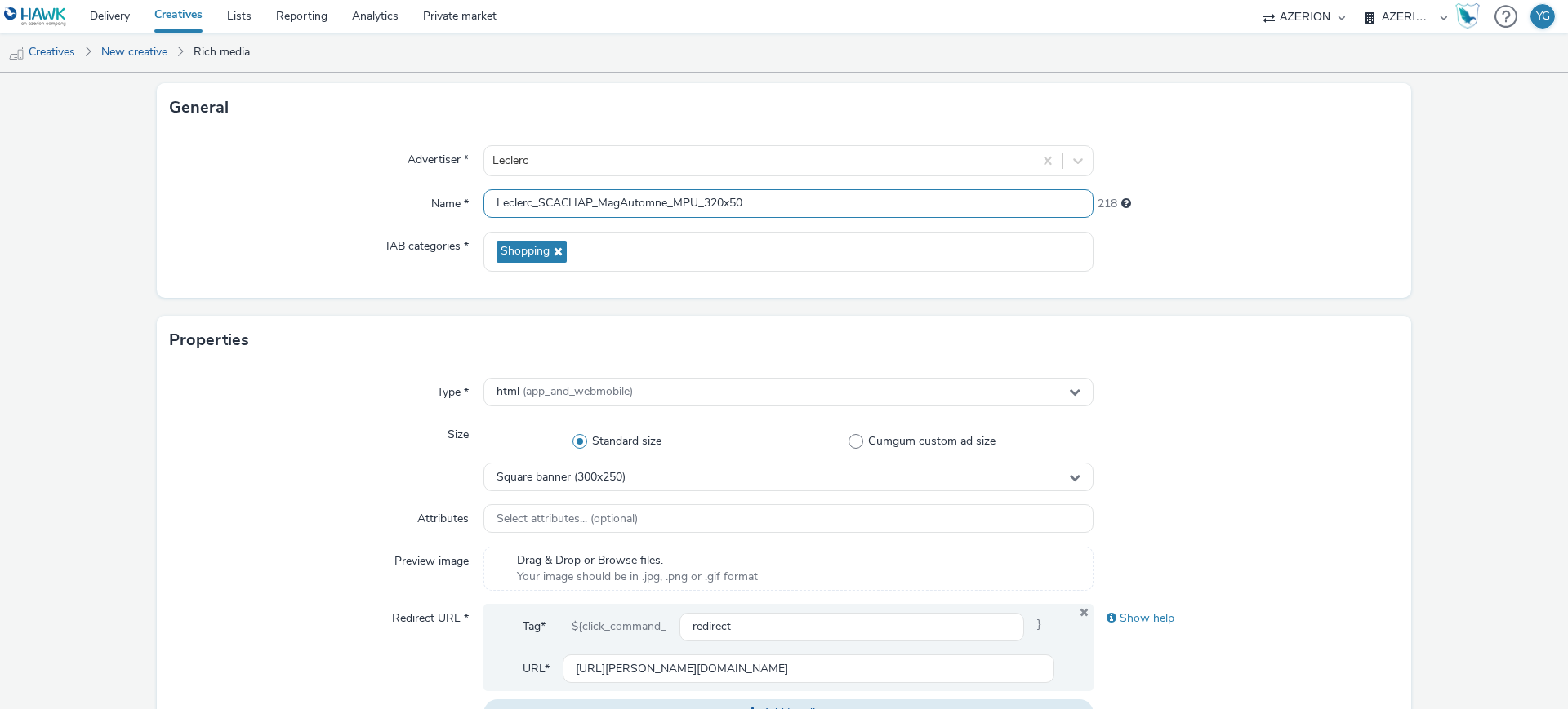
drag, startPoint x: 743, startPoint y: 209, endPoint x: 706, endPoint y: 208, distance: 37.0
click at [706, 208] on input "Leclerc_SCACHAP_MagAutomne_MPU_320x50" at bounding box center [788, 203] width 610 height 28
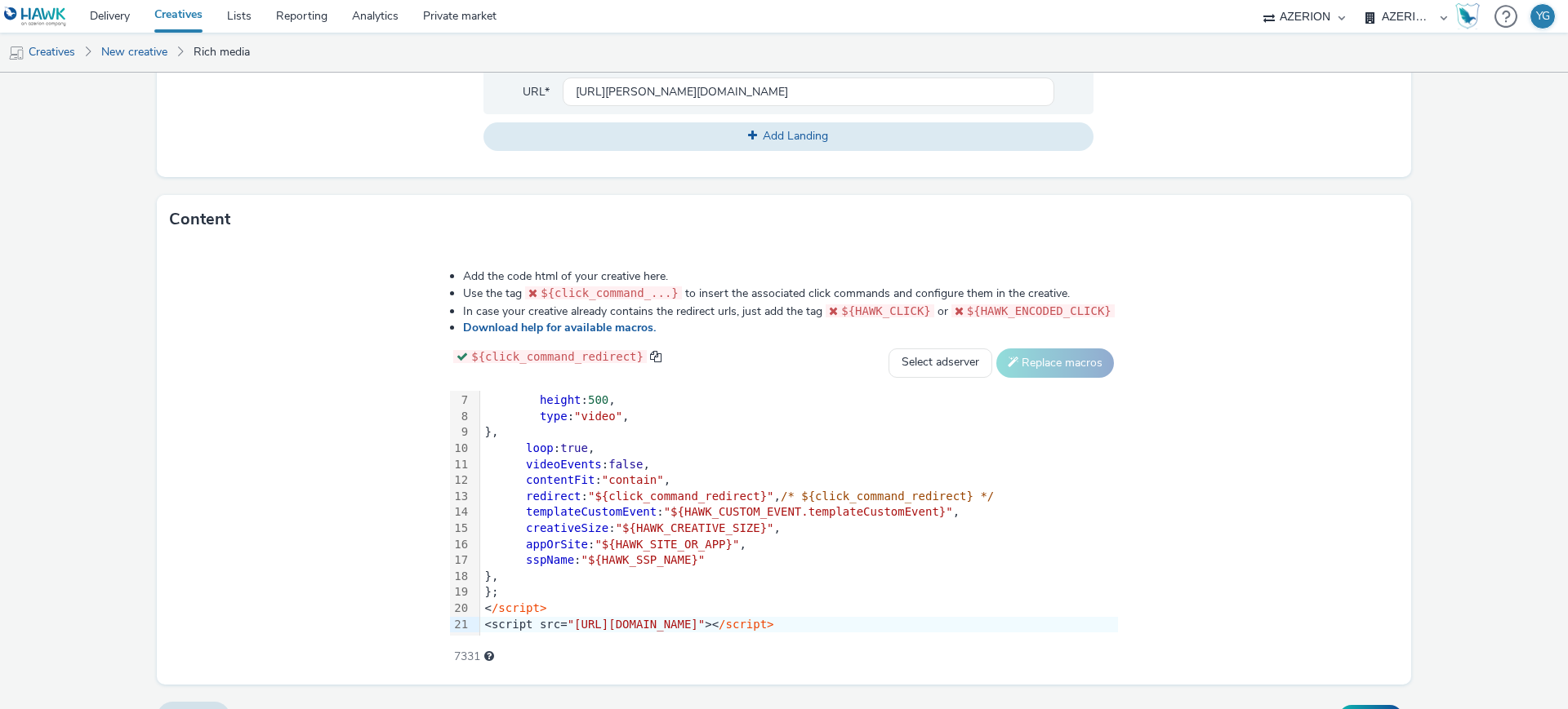
scroll to position [701, 0]
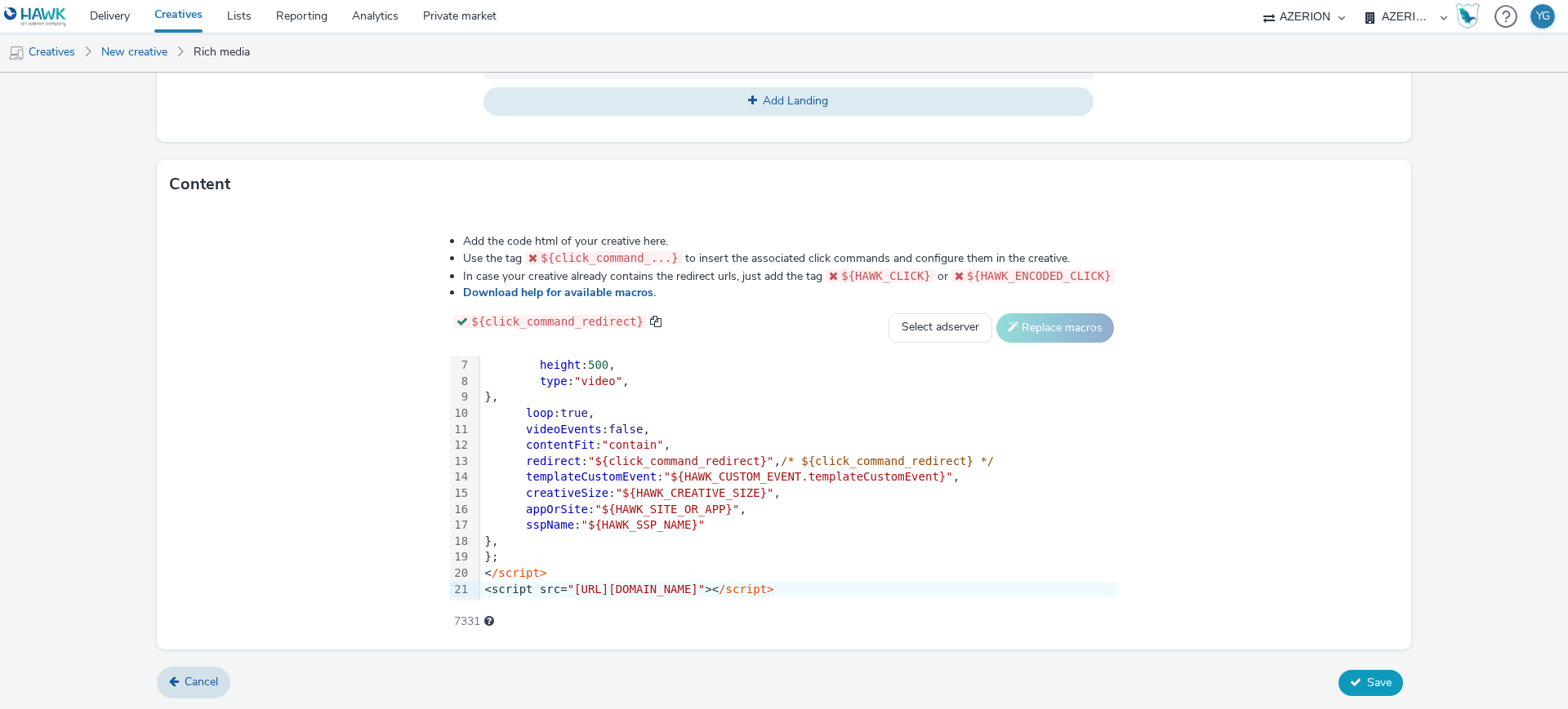
type input "Leclerc_SCACHAP_MagAutomne_MPU_300x250"
click at [1373, 676] on span "Save" at bounding box center [1379, 683] width 25 height 15
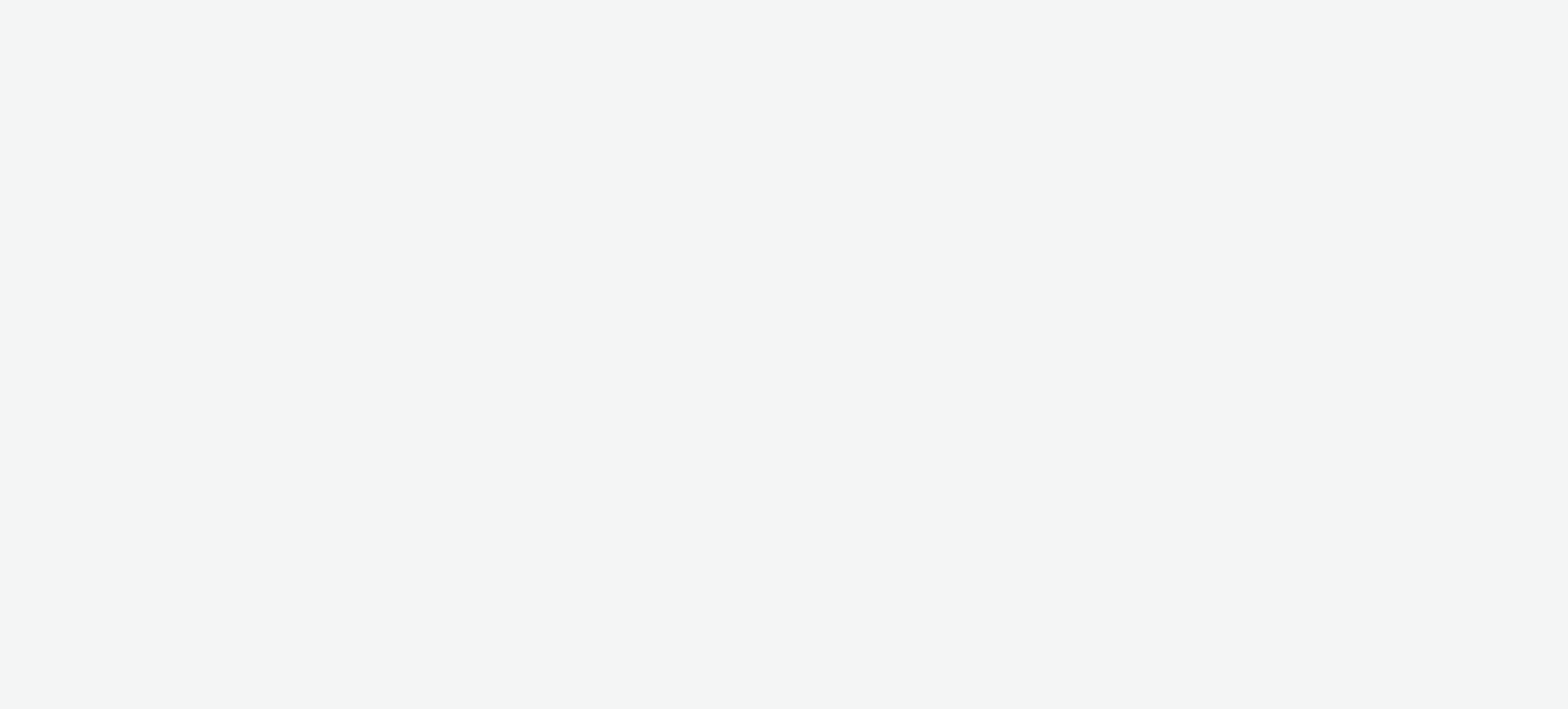
select select "ac009755-aa48-4799-8050-7a339a378eb8"
select select "79162ed7-0017-4339-93b0-3399b708648f"
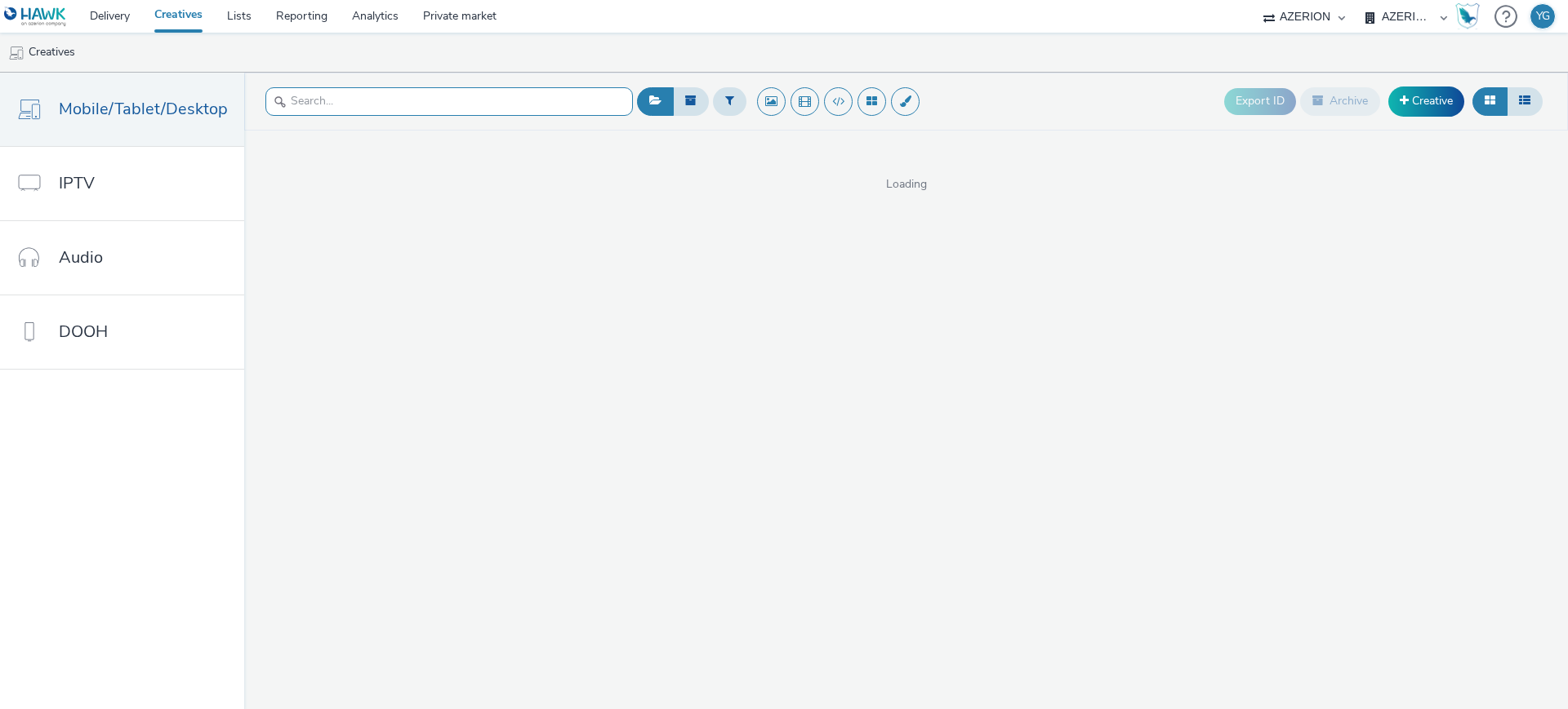
click at [466, 98] on input "text" at bounding box center [449, 101] width 368 height 28
type input "Lecler"
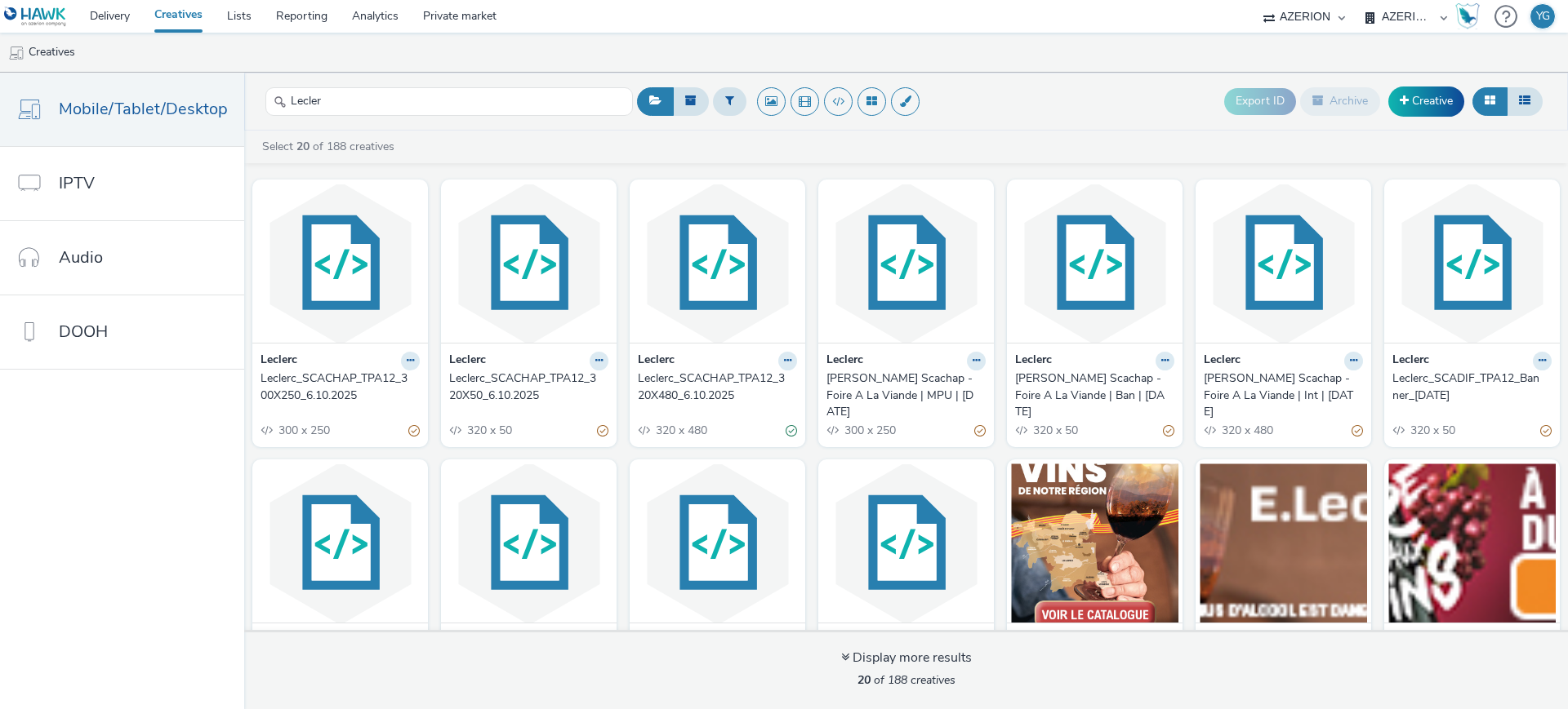
click at [729, 375] on div "Leclerc_SCACHAP_TPA12_320X480_6.10.2025" at bounding box center [714, 386] width 153 height 33
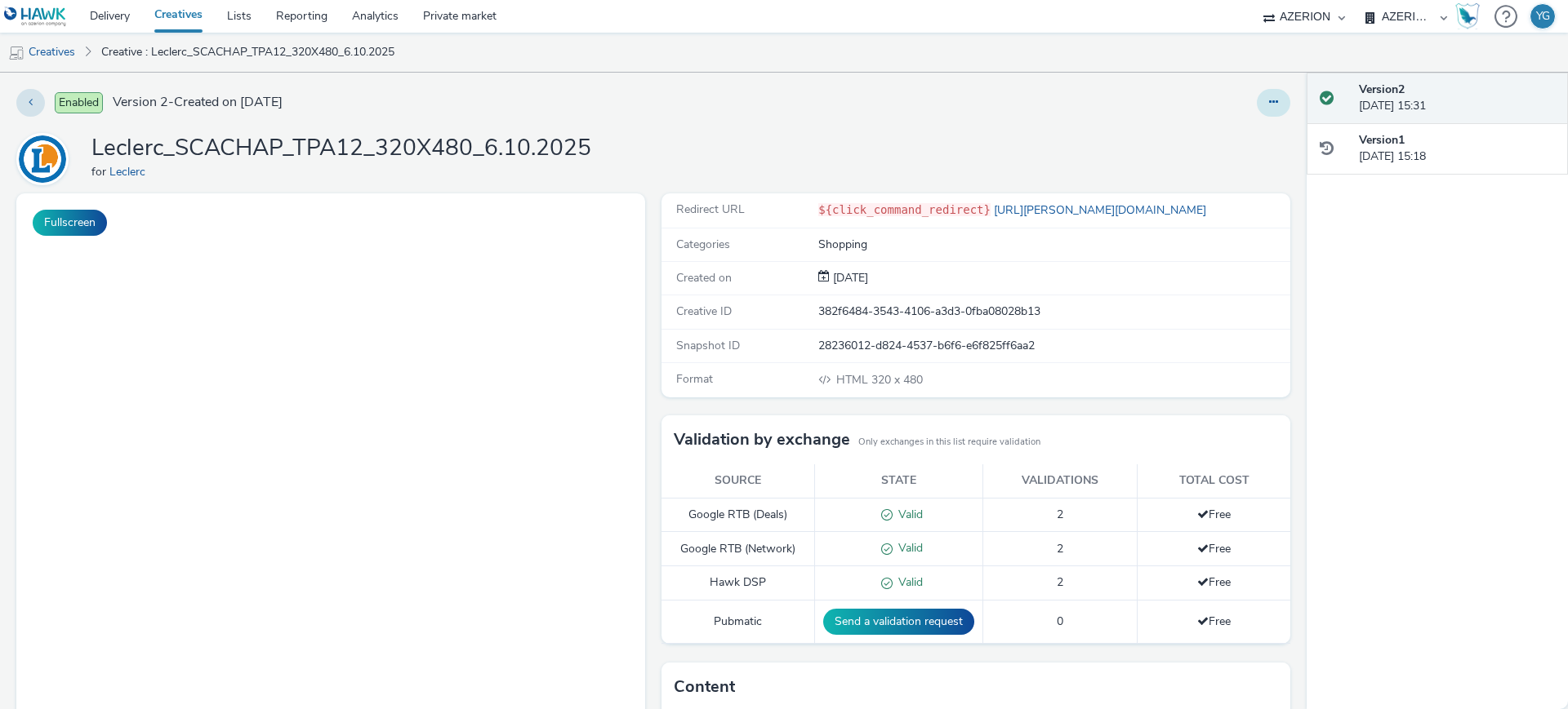
click at [1269, 99] on icon at bounding box center [1274, 102] width 9 height 11
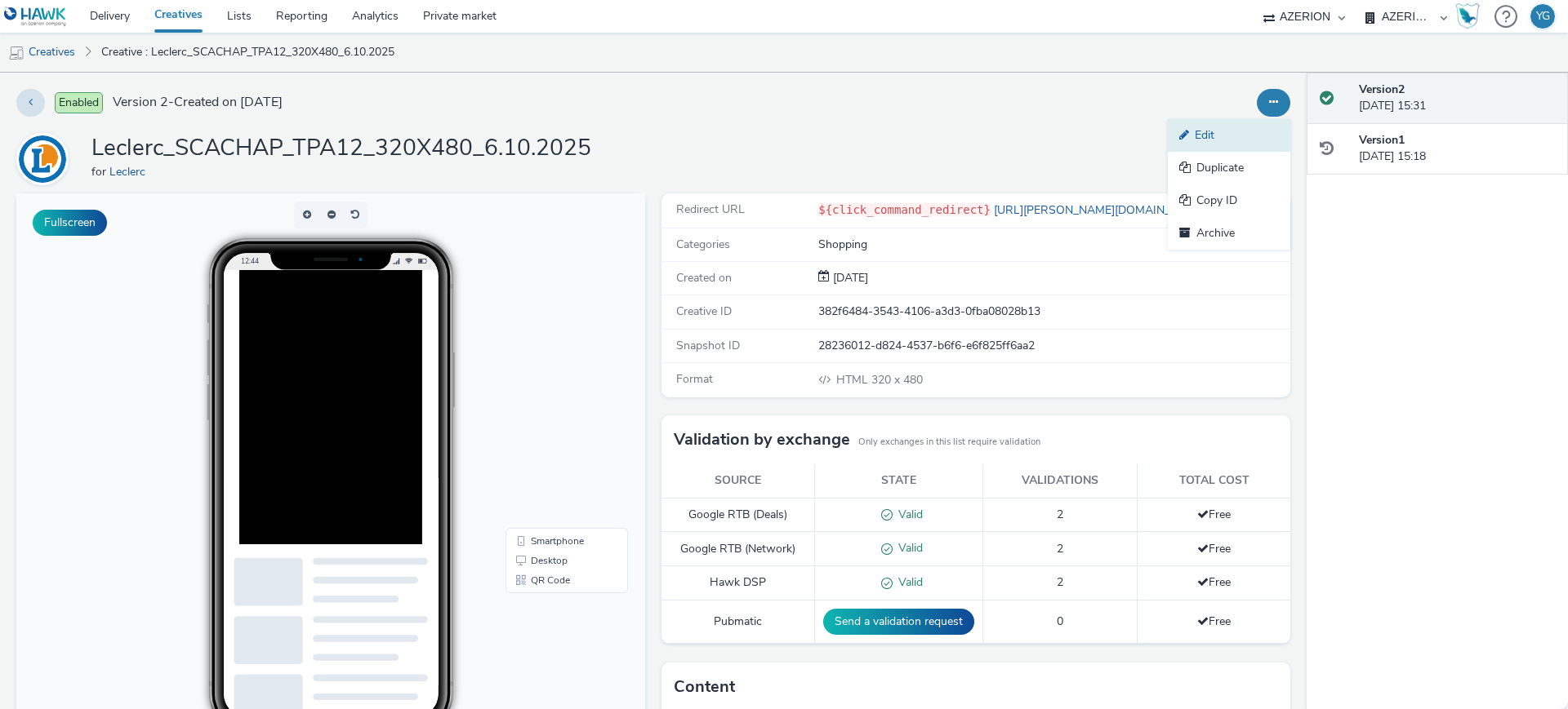
click at [1201, 138] on link "Edit" at bounding box center [1229, 136] width 123 height 32
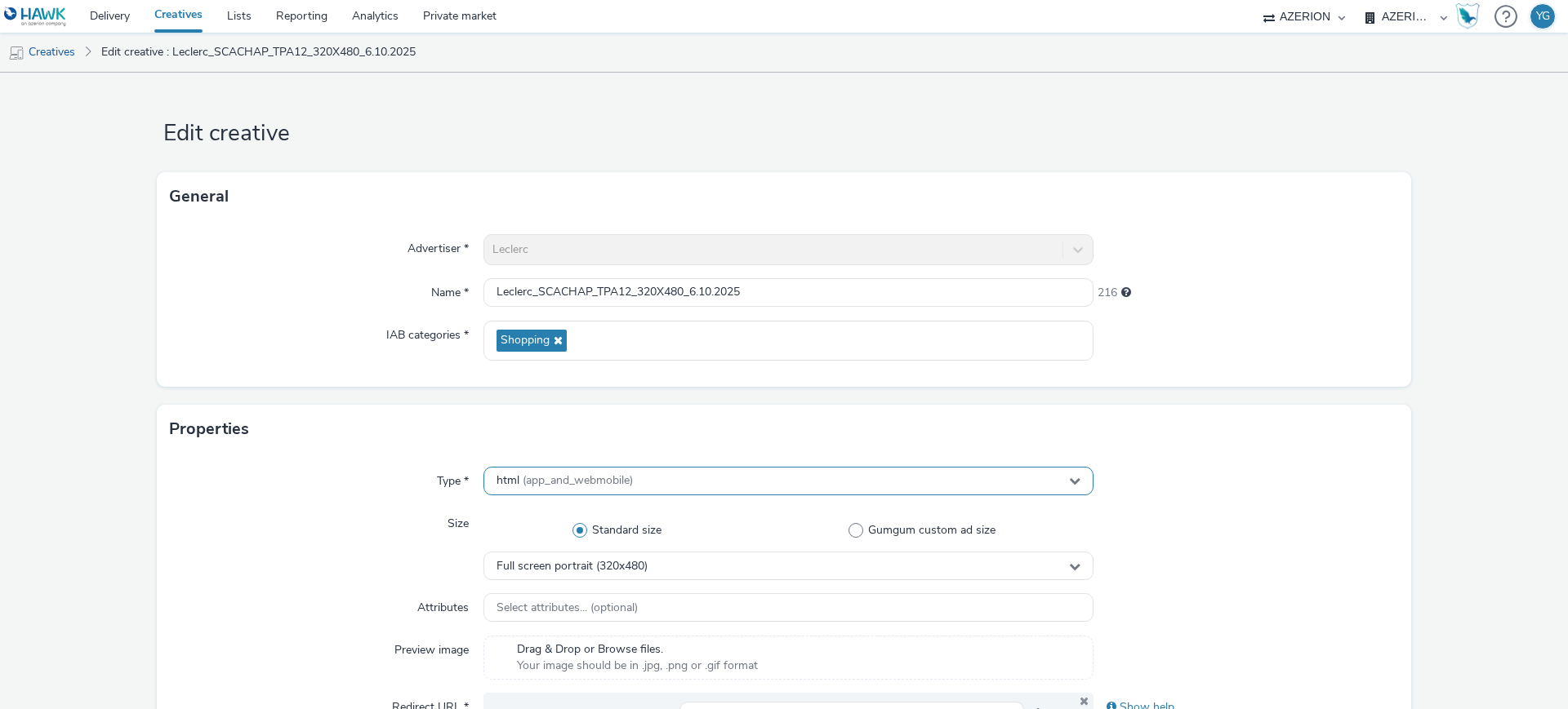
scroll to position [306, 0]
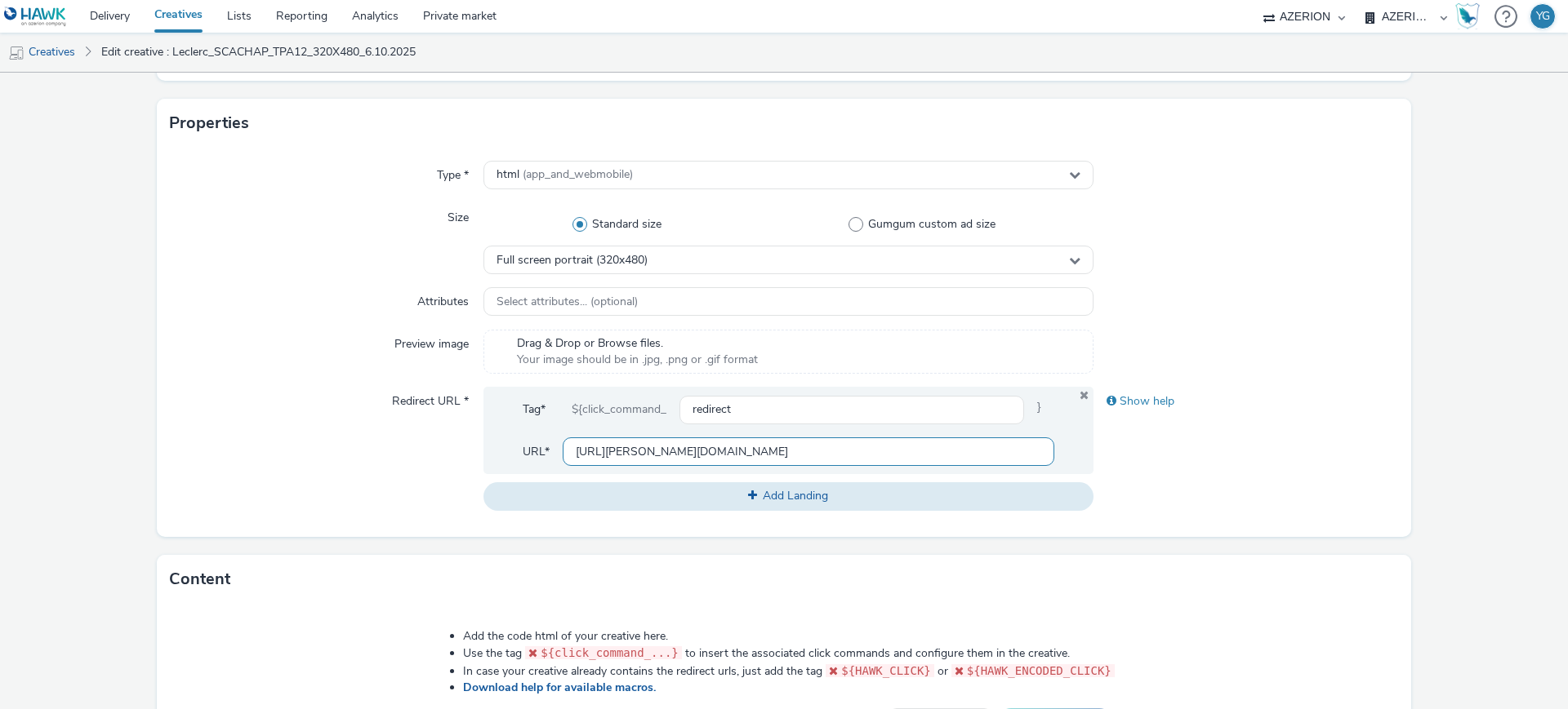
drag, startPoint x: 699, startPoint y: 455, endPoint x: 499, endPoint y: 444, distance: 200.3
click at [499, 444] on div "Tag* ${click_command_ redirect } URL* [URL][PERSON_NAME][DOMAIN_NAME]" at bounding box center [788, 430] width 610 height 87
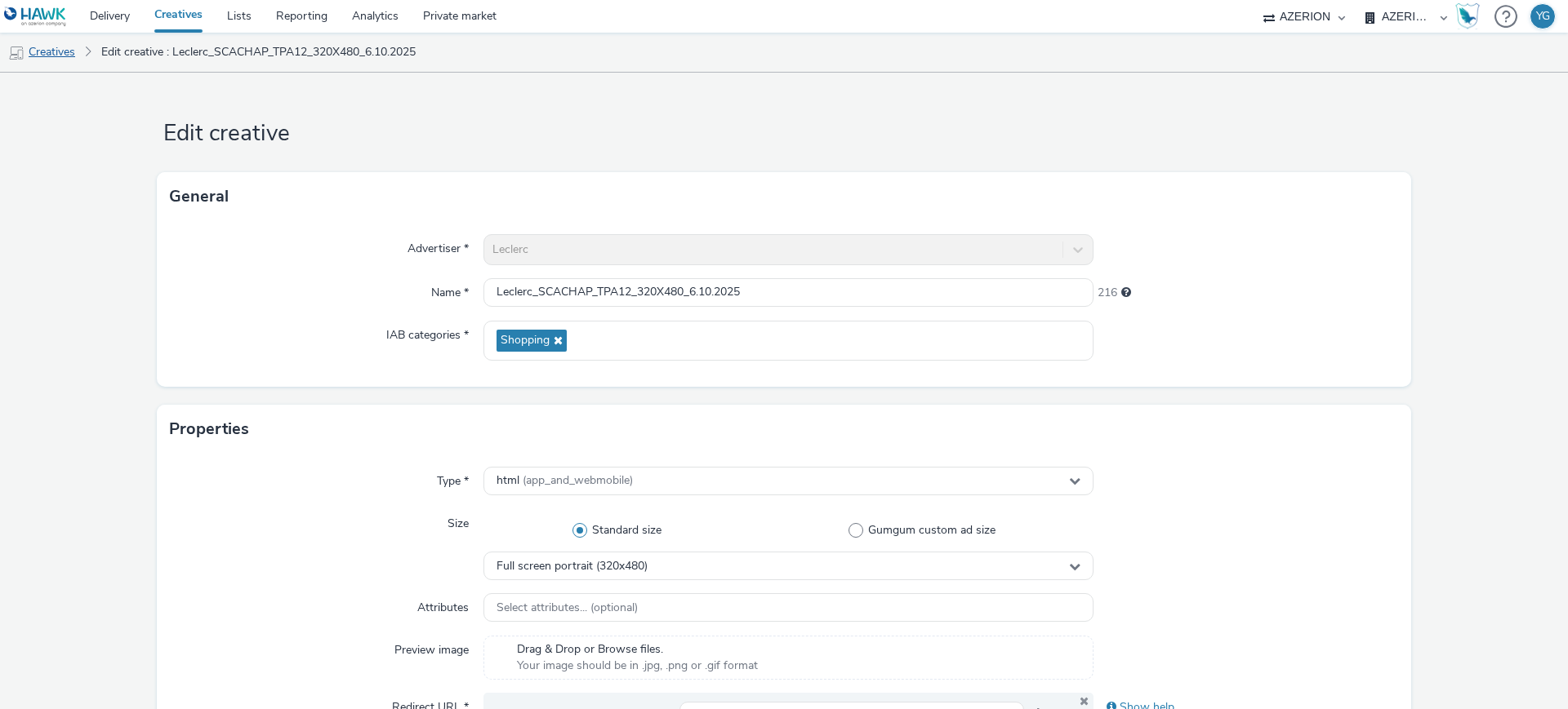
drag, startPoint x: 58, startPoint y: 50, endPoint x: 69, endPoint y: 66, distance: 19.4
click at [57, 50] on link "Creatives" at bounding box center [42, 52] width 84 height 39
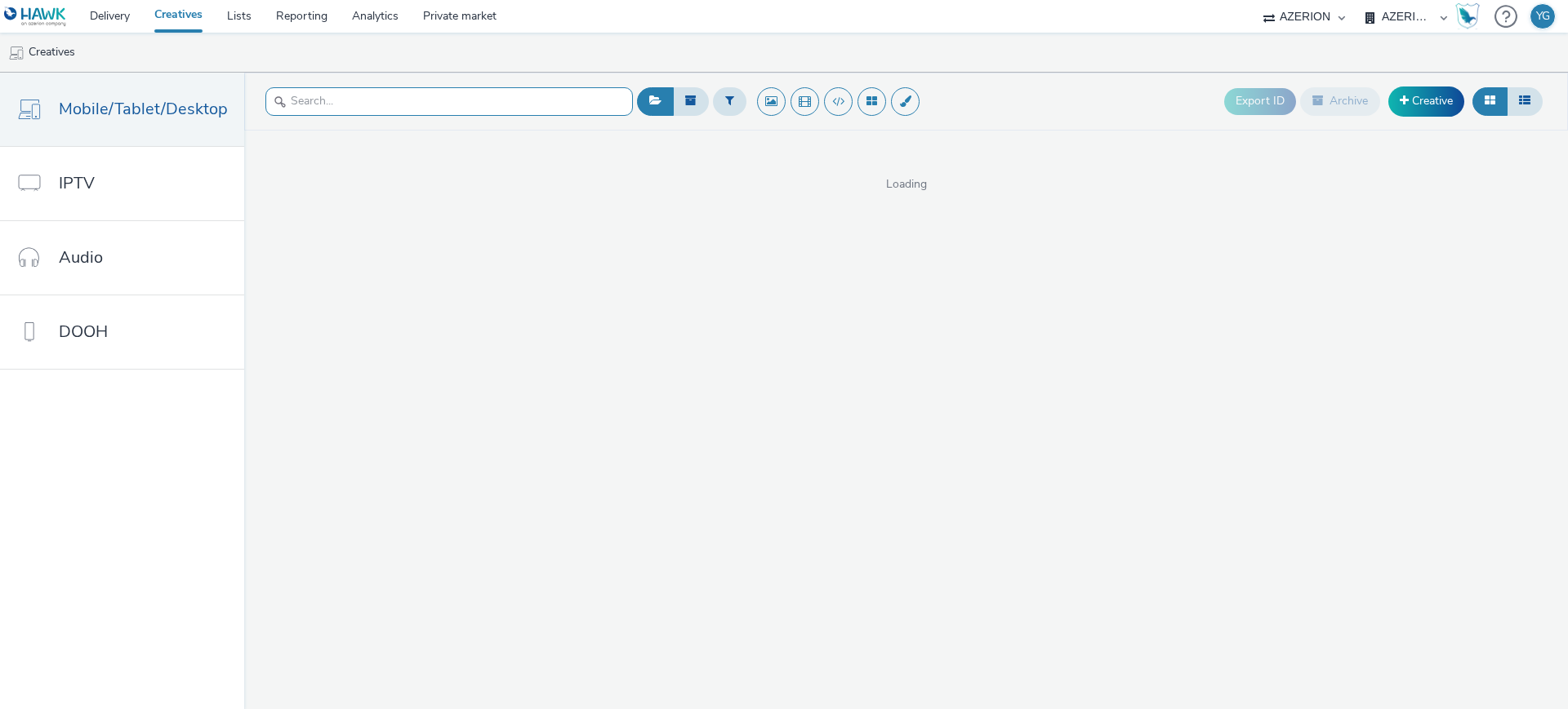
click at [489, 108] on input "text" at bounding box center [449, 101] width 368 height 28
type input "lecler"
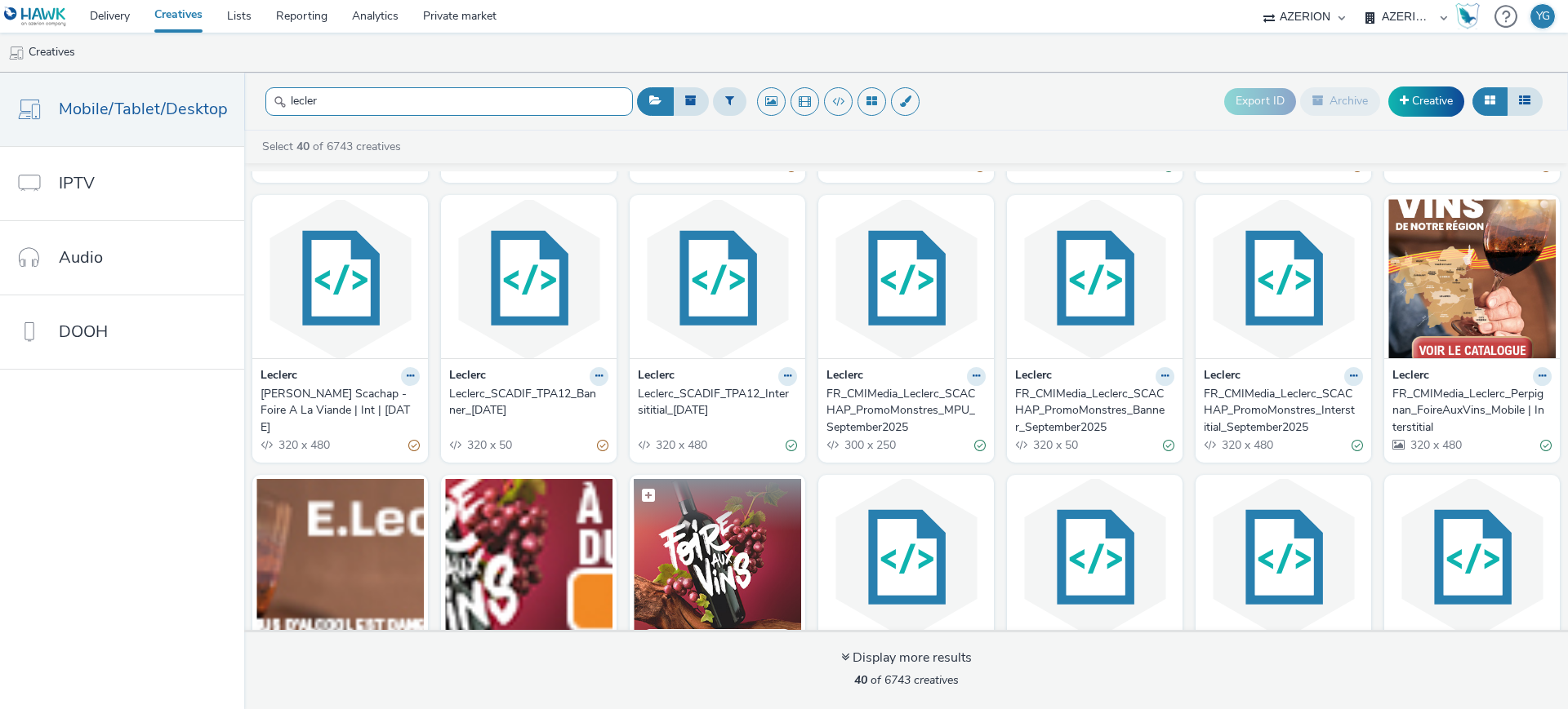
scroll to position [672, 0]
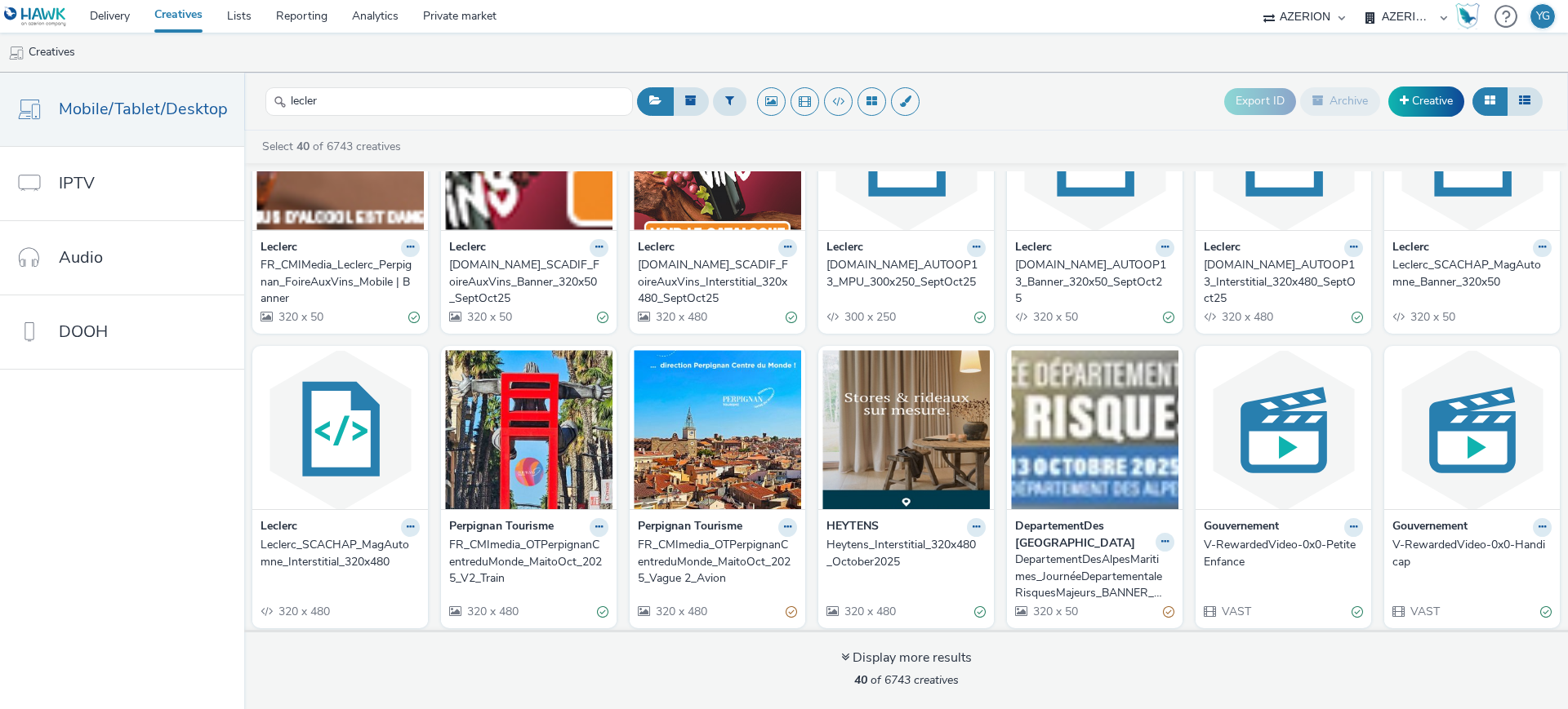
click at [702, 257] on div "[DOMAIN_NAME]_SCADIF_FoireAuxVins_Interstitial_320x480_SeptOct25" at bounding box center [714, 282] width 153 height 49
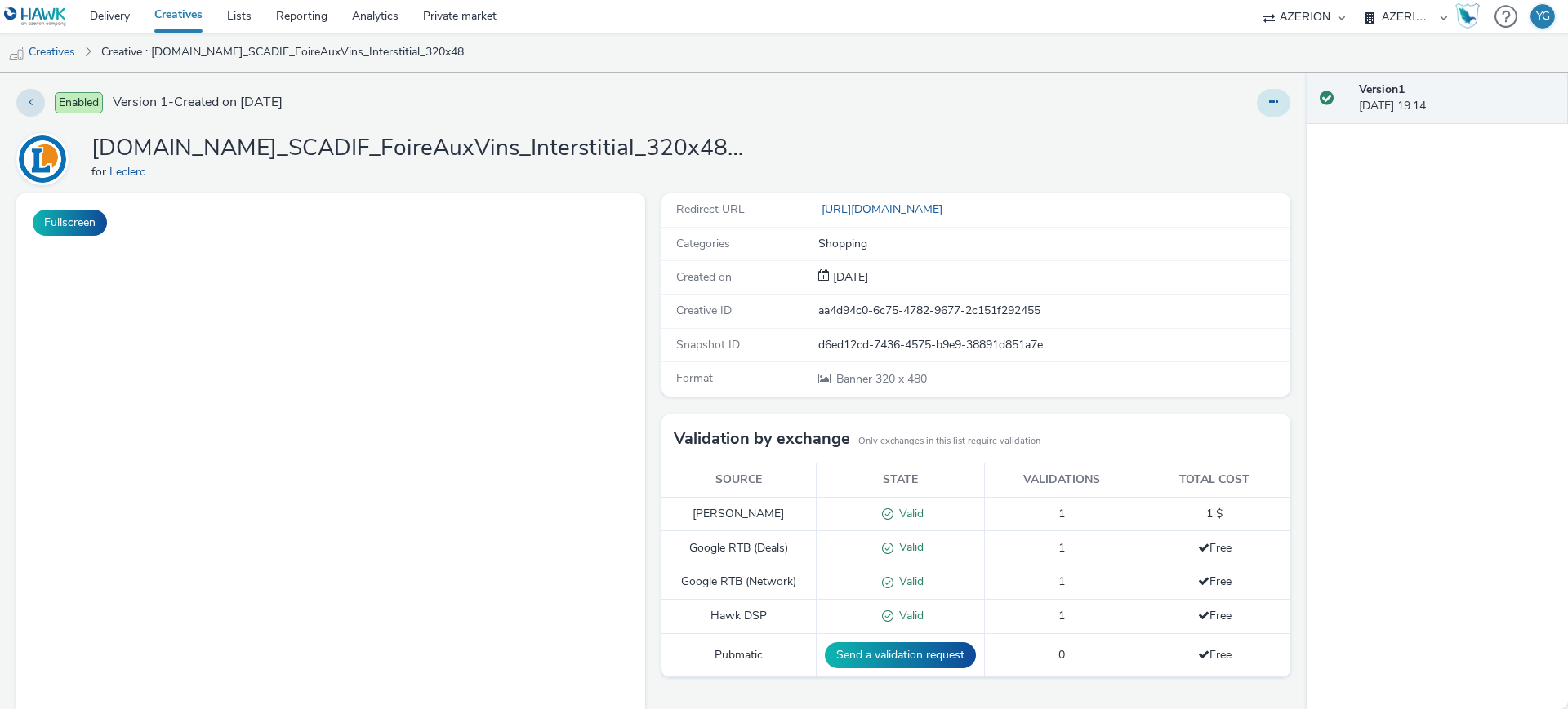
click at [1269, 100] on icon at bounding box center [1274, 102] width 9 height 11
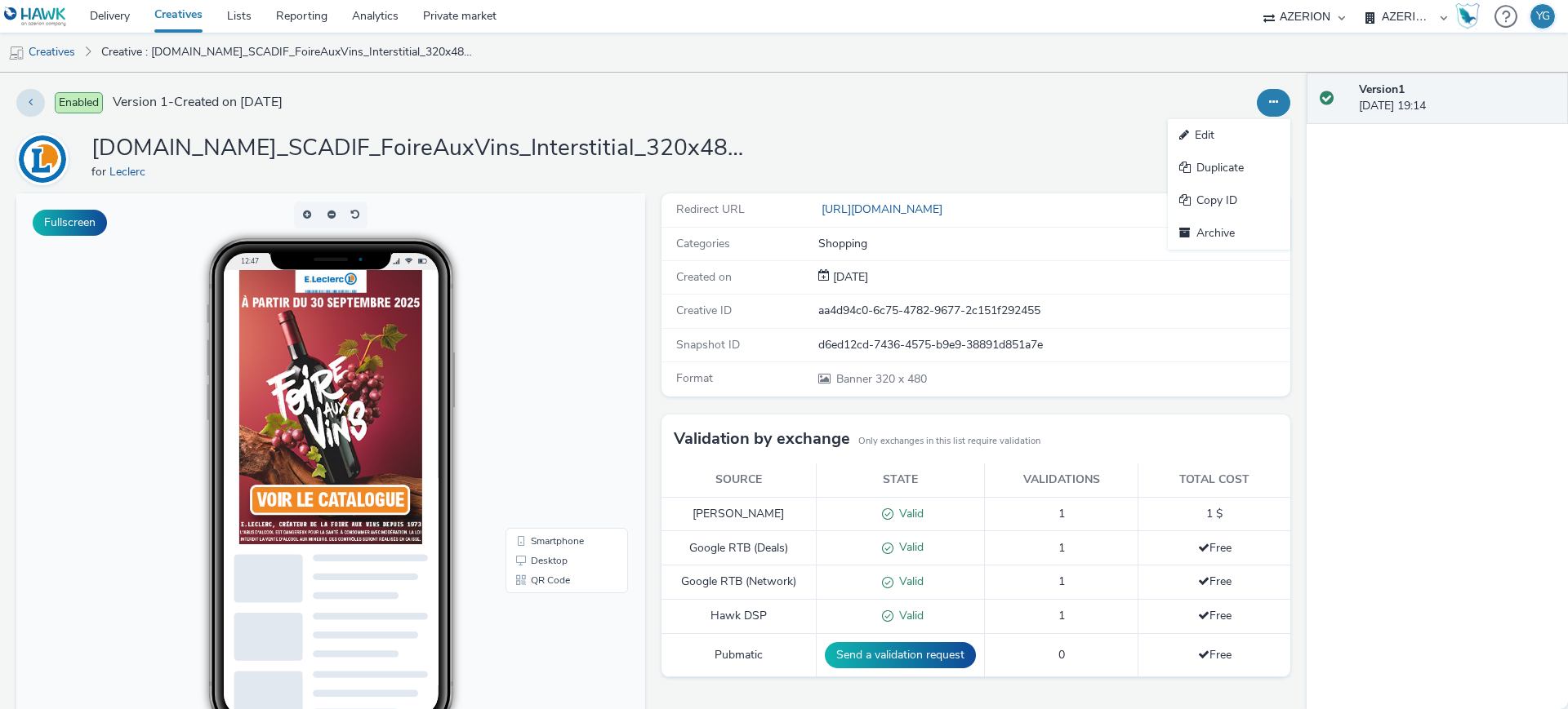
click at [1216, 137] on link "Edit" at bounding box center [1229, 136] width 123 height 32
click at [41, 49] on link "Creatives" at bounding box center [42, 52] width 84 height 39
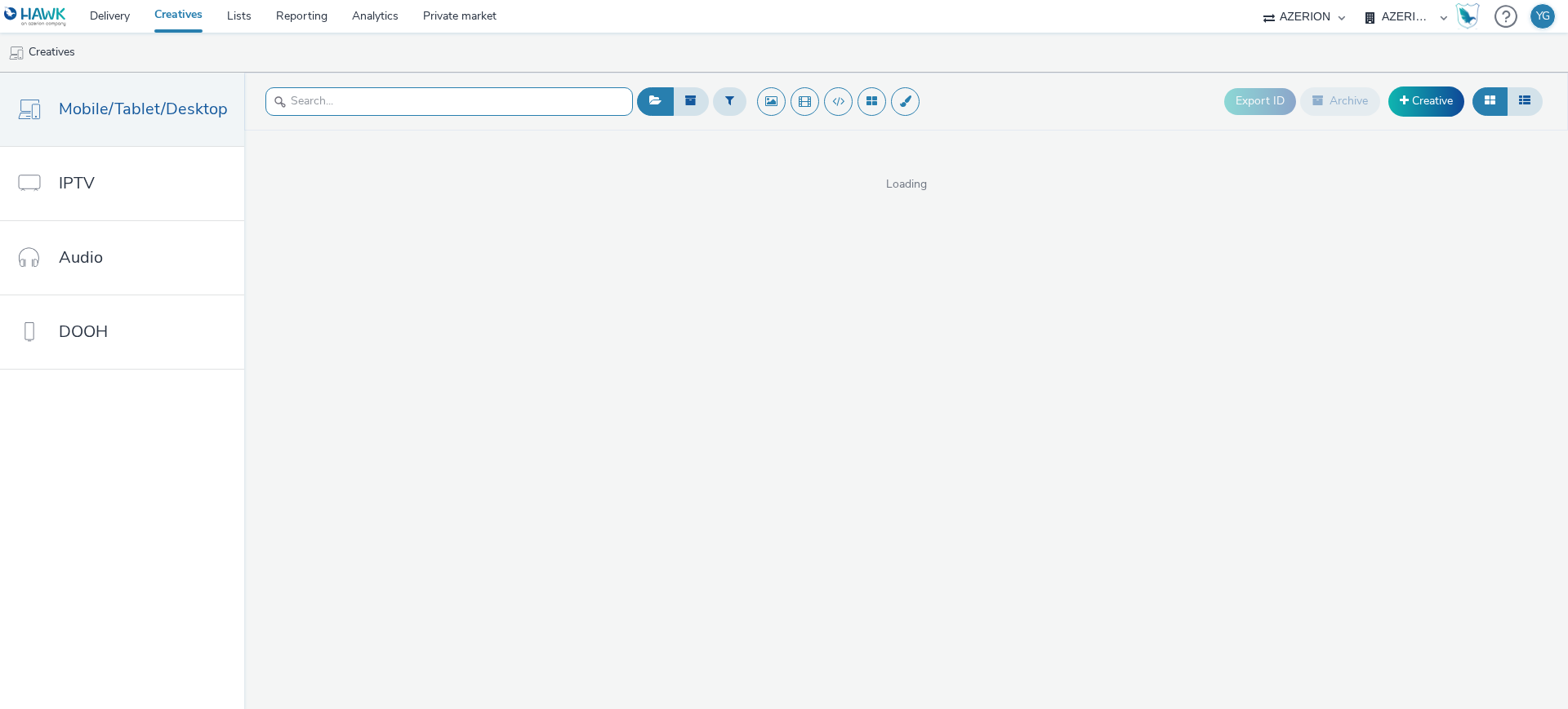
click at [313, 94] on input "text" at bounding box center [449, 101] width 368 height 28
type input "lecler"
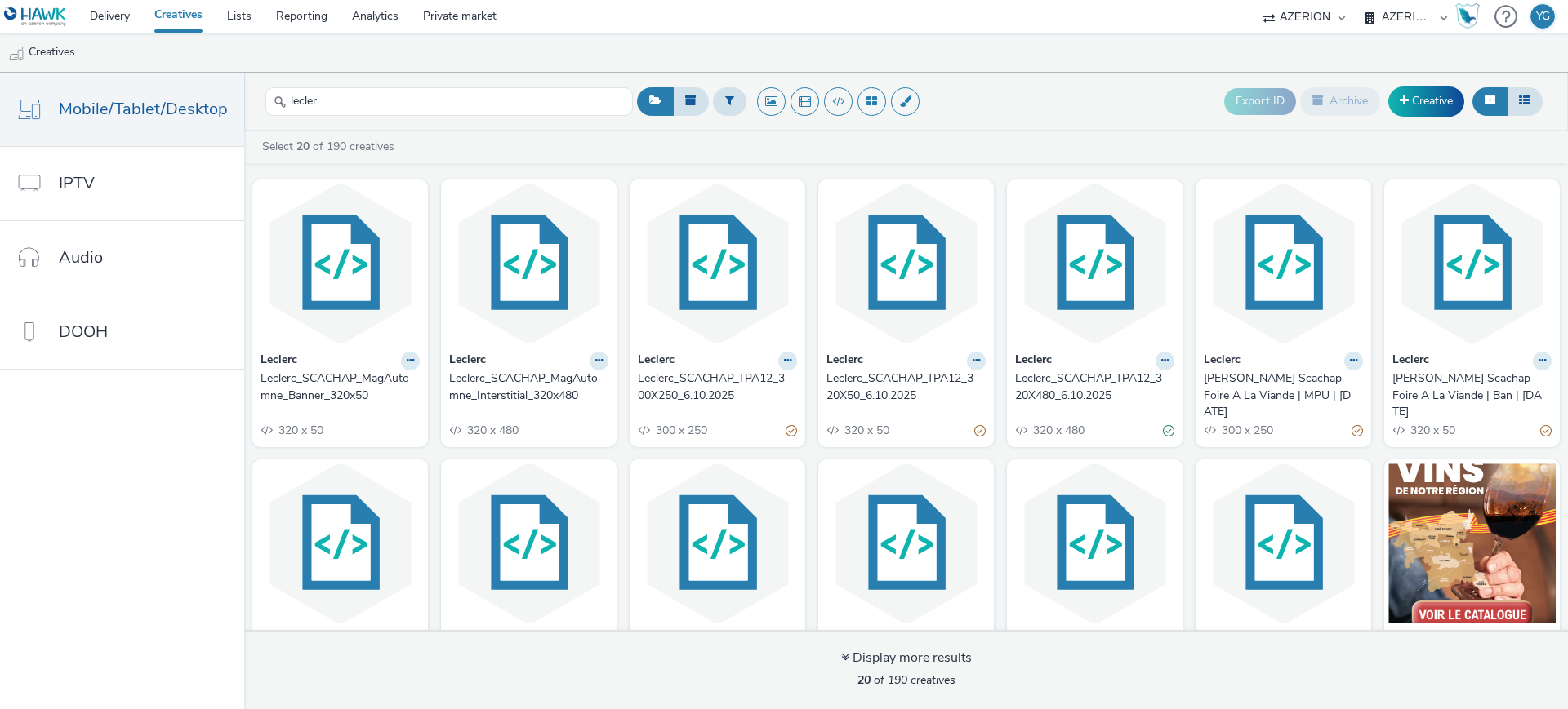
click at [684, 386] on div "Leclerc_SCACHAP_TPA12_300X250_6.10.2025" at bounding box center [714, 386] width 153 height 33
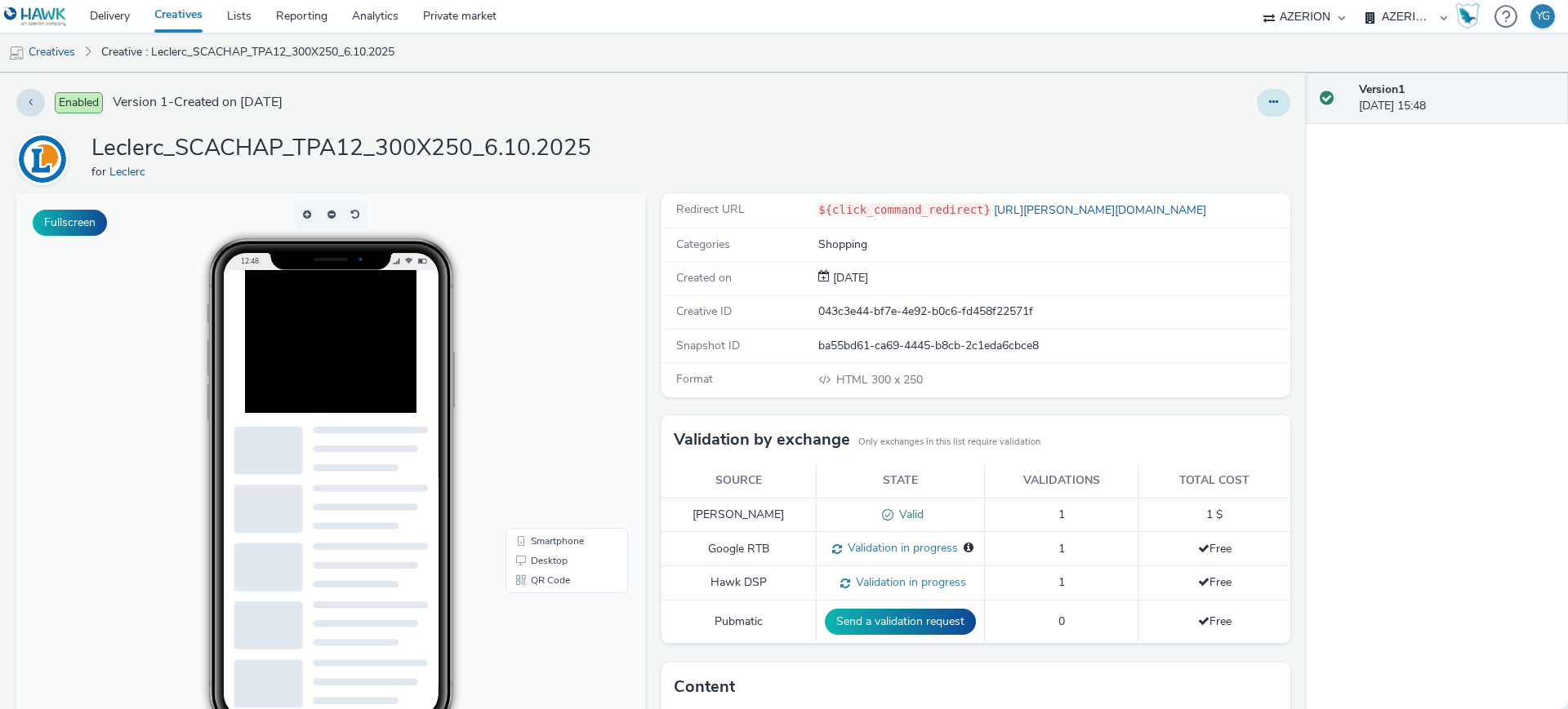
click at [1265, 89] on button at bounding box center [1273, 102] width 33 height 28
click at [1213, 127] on link "Edit" at bounding box center [1229, 136] width 123 height 32
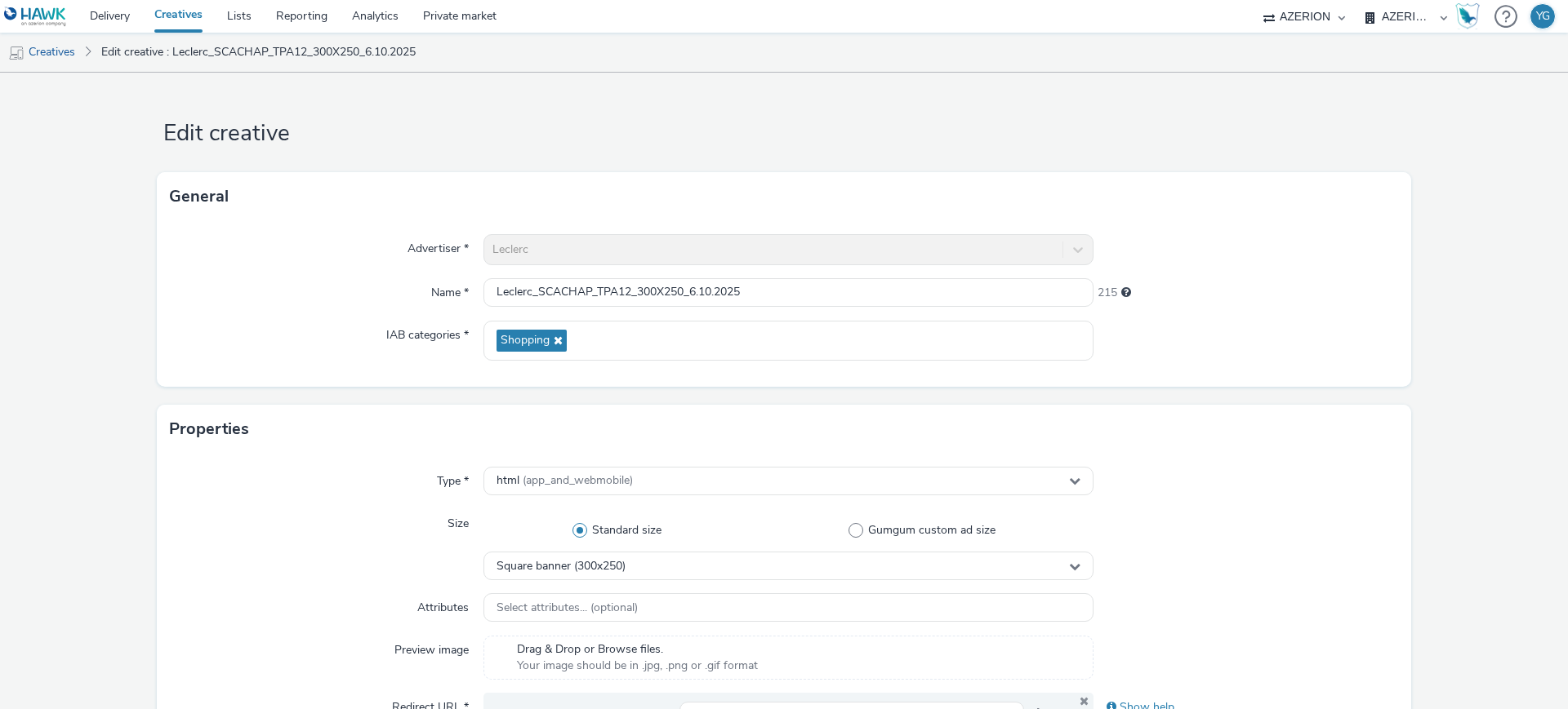
scroll to position [306, 0]
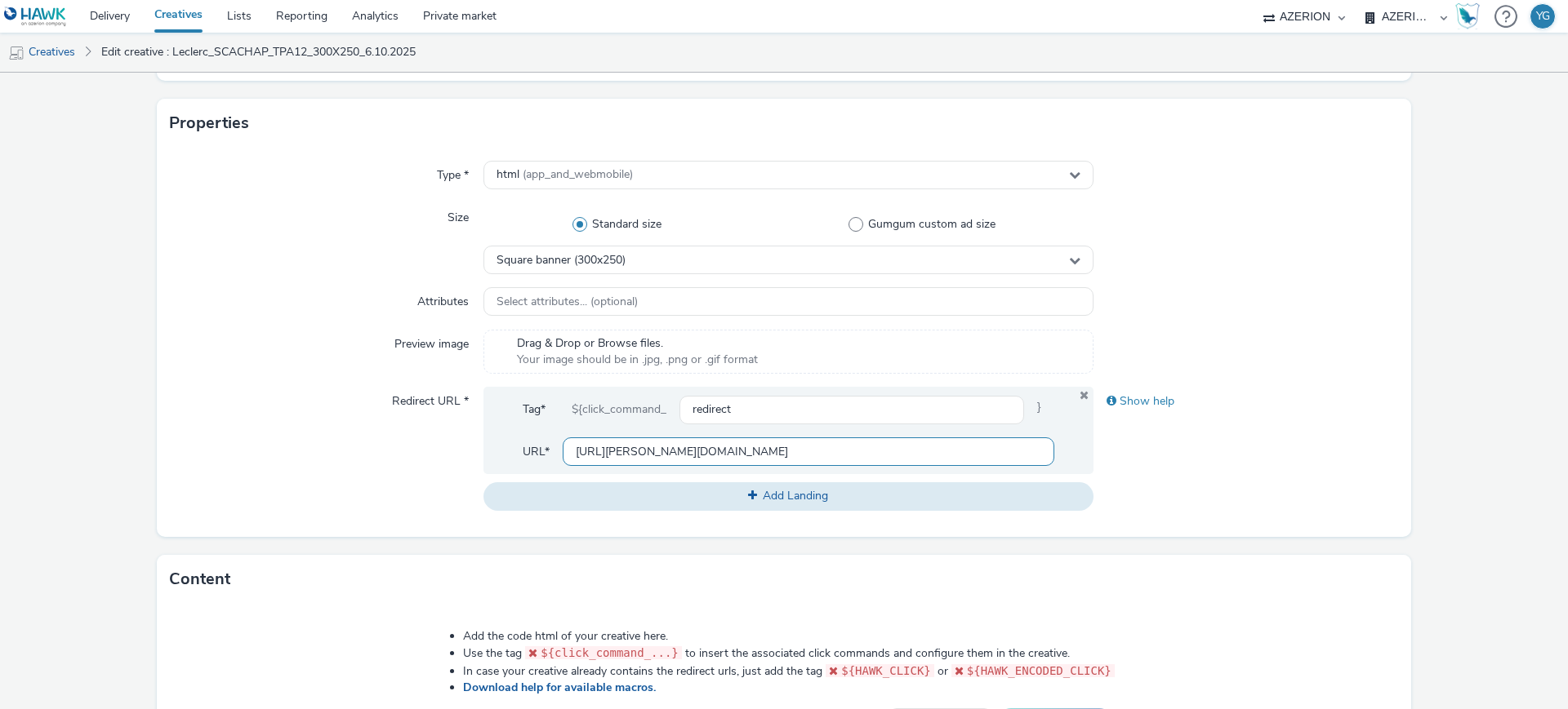
drag, startPoint x: 698, startPoint y: 449, endPoint x: 396, endPoint y: 446, distance: 302.0
click at [396, 446] on div "Redirect URL * Tag* ${click_command_ redirect } URL* [URL][PERSON_NAME][DOMAIN_…" at bounding box center [784, 448] width 1228 height 123
